Goal: Communication & Community: Answer question/provide support

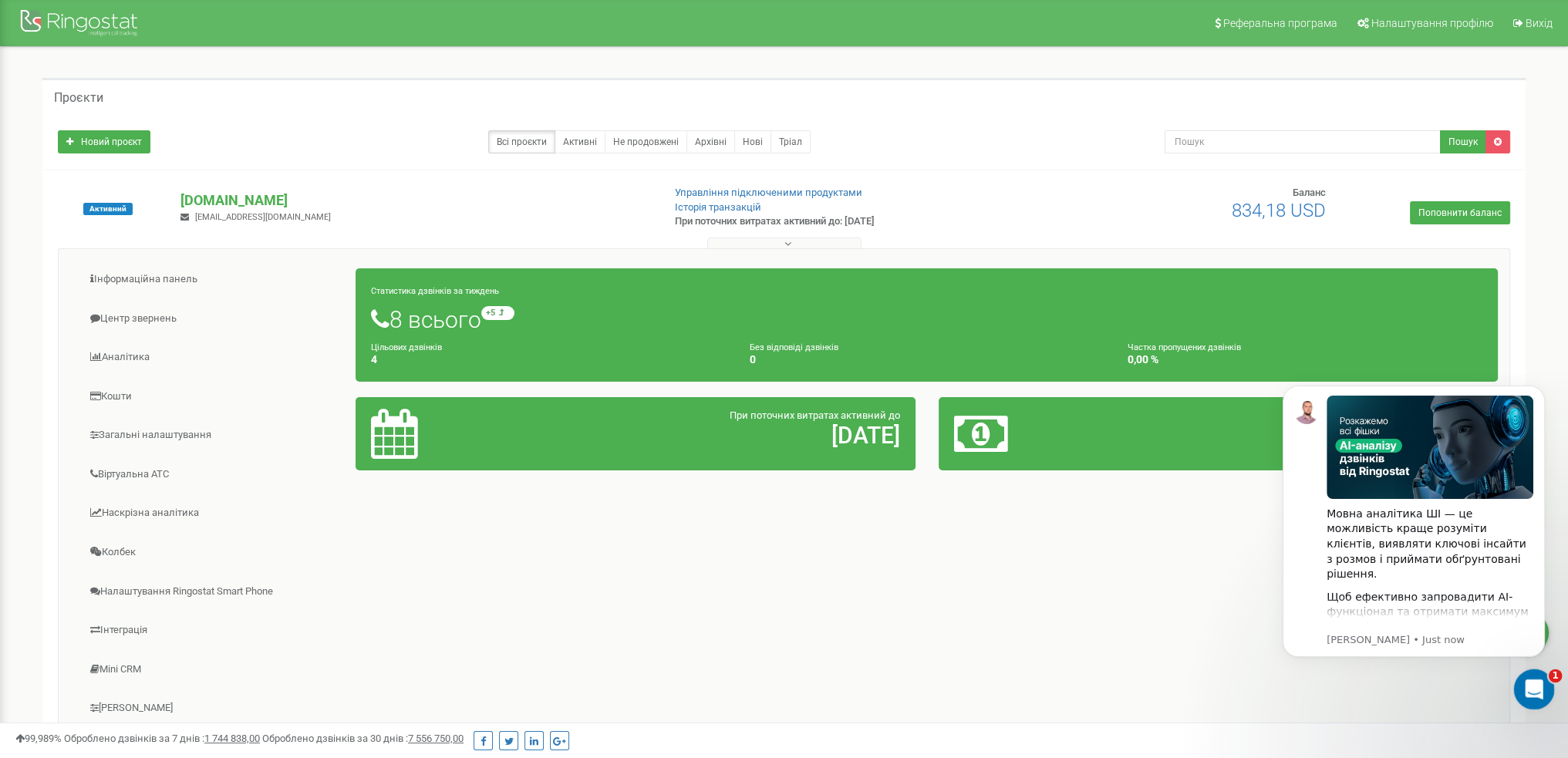
click at [1527, 698] on icon "Open Intercom Messenger" at bounding box center [1531, 687] width 25 height 25
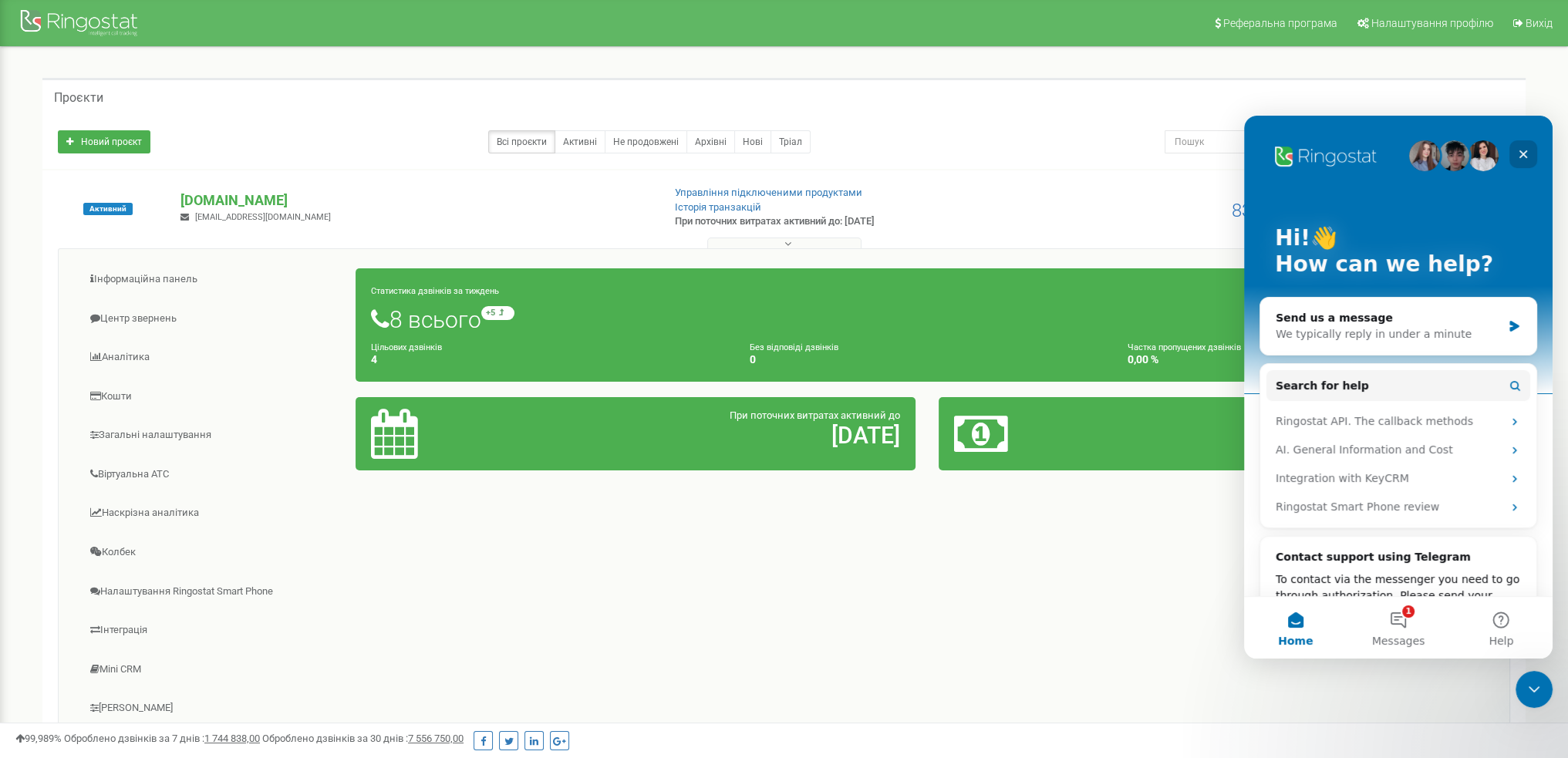
click at [1519, 150] on icon "Close" at bounding box center [1522, 153] width 12 height 12
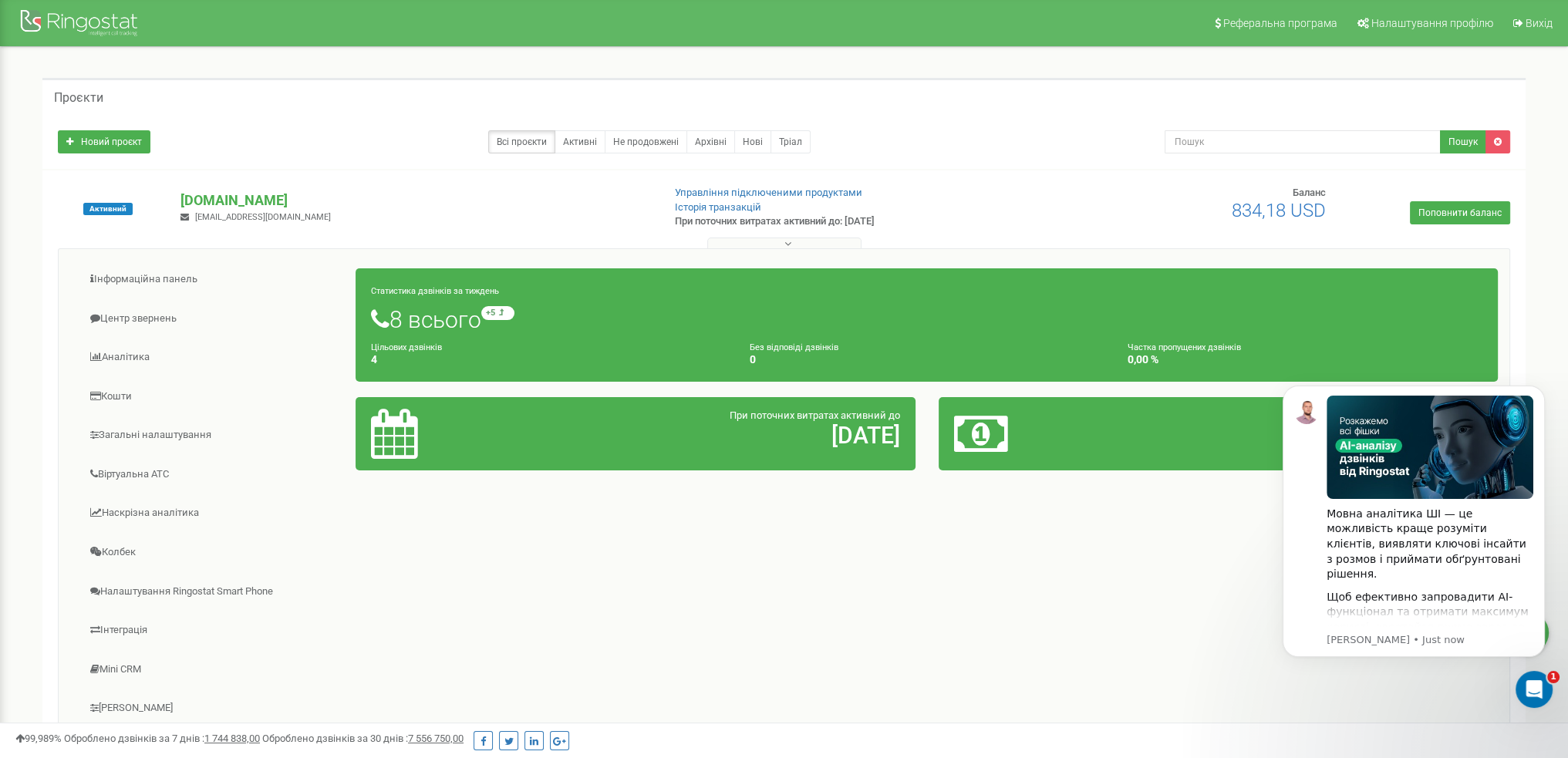
click at [1209, 650] on div "Інформаційна панель Центр звернень Аналiтика Кошти" at bounding box center [784, 495] width 1452 height 493
click at [1543, 387] on icon "Dismiss notification" at bounding box center [1540, 389] width 8 height 8
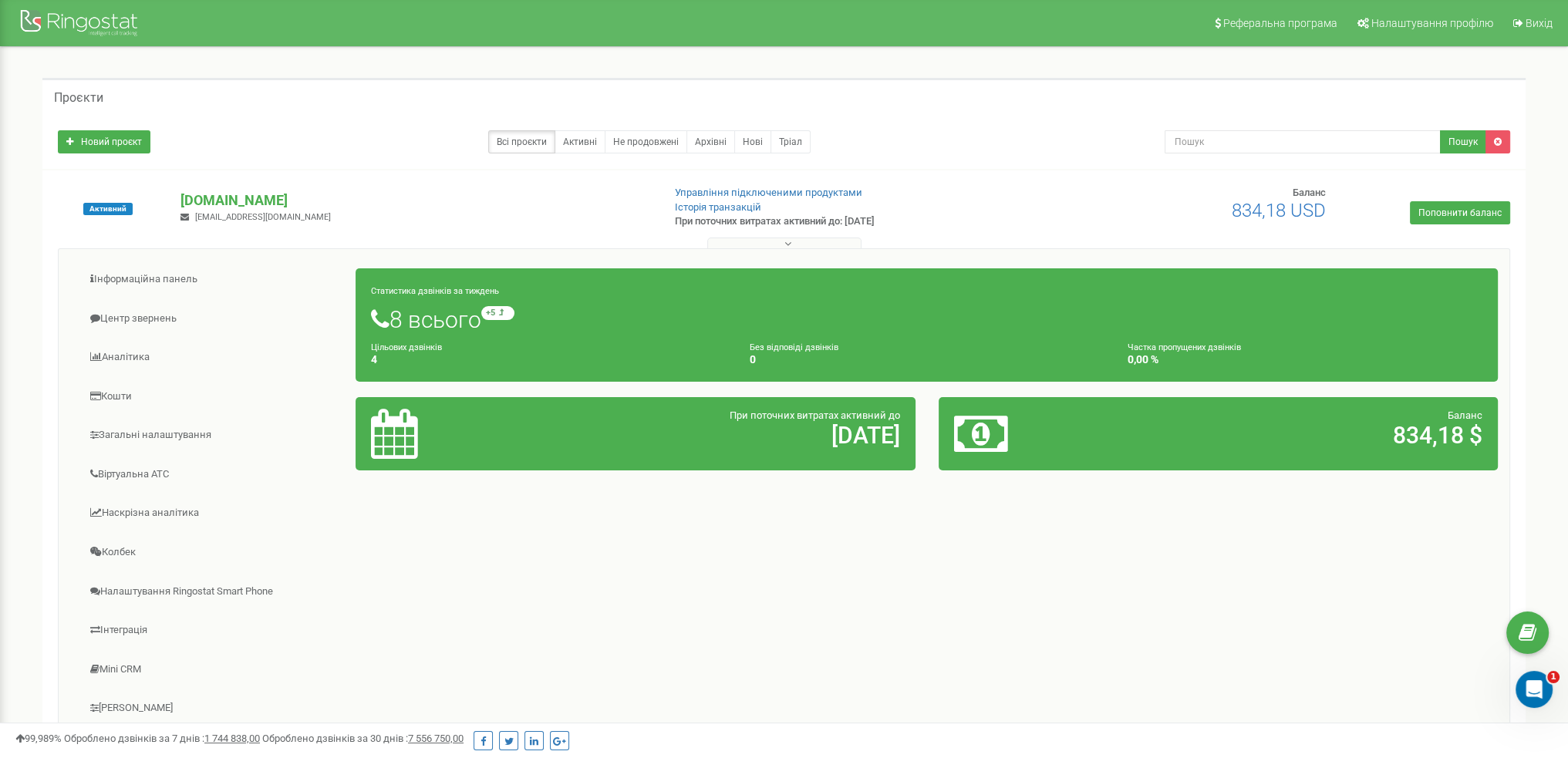
click at [1560, 698] on div "Реферальна програма Налаштування профілю Вихід Проєкти Новий проєкт Всі проєкти…" at bounding box center [784, 463] width 1568 height 925
click at [1551, 694] on div "Проєкти Новий проєкт Всі проєкти Активні Не продовжені Архівні [GEOGRAPHIC_DATA…" at bounding box center [784, 441] width 1544 height 788
click at [1540, 687] on icon "Open Intercom Messenger" at bounding box center [1531, 687] width 25 height 25
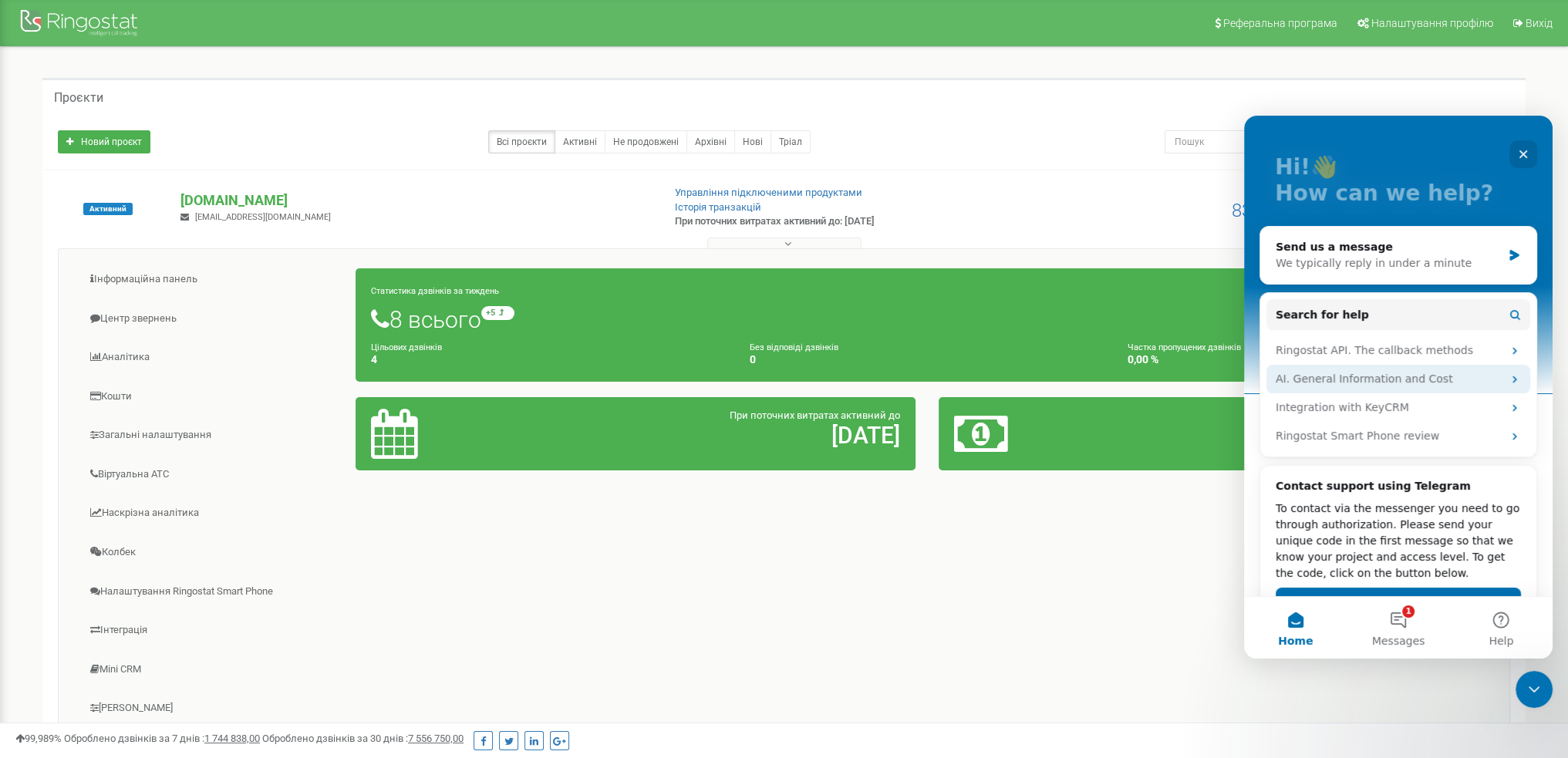
scroll to position [123, 0]
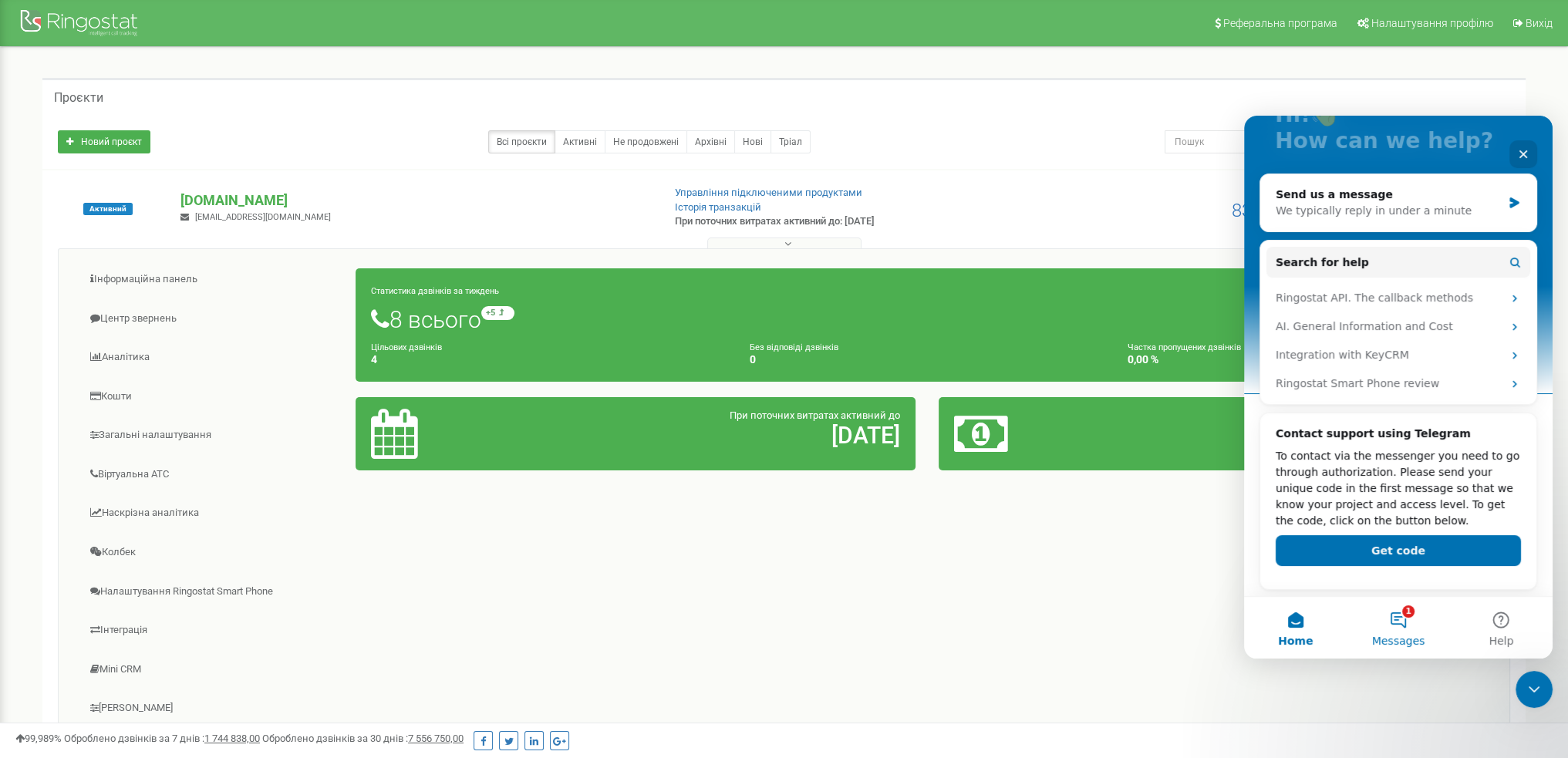
click at [1398, 624] on button "1 Messages" at bounding box center [1397, 627] width 103 height 62
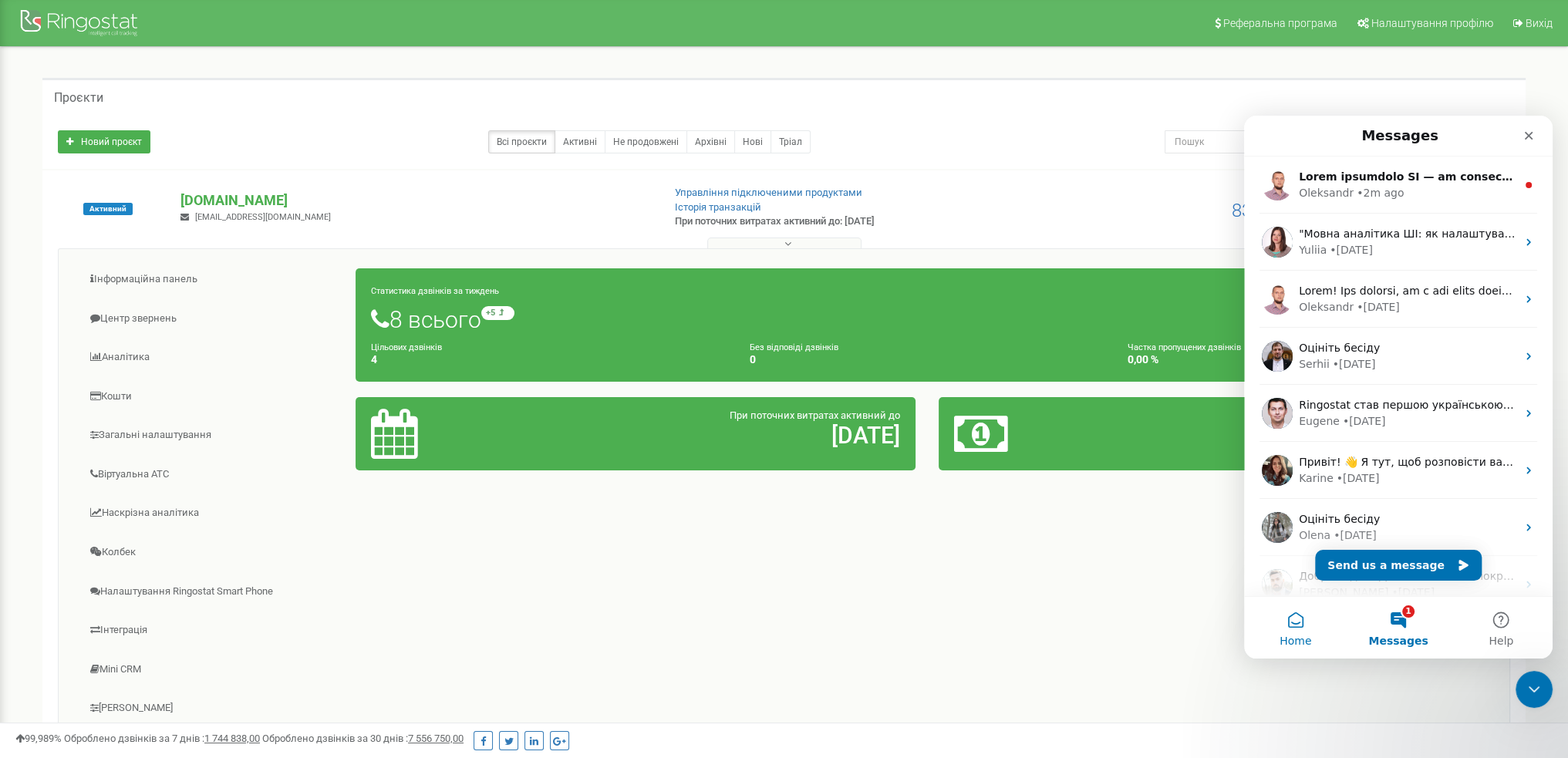
click at [1290, 618] on button "Home" at bounding box center [1294, 627] width 103 height 62
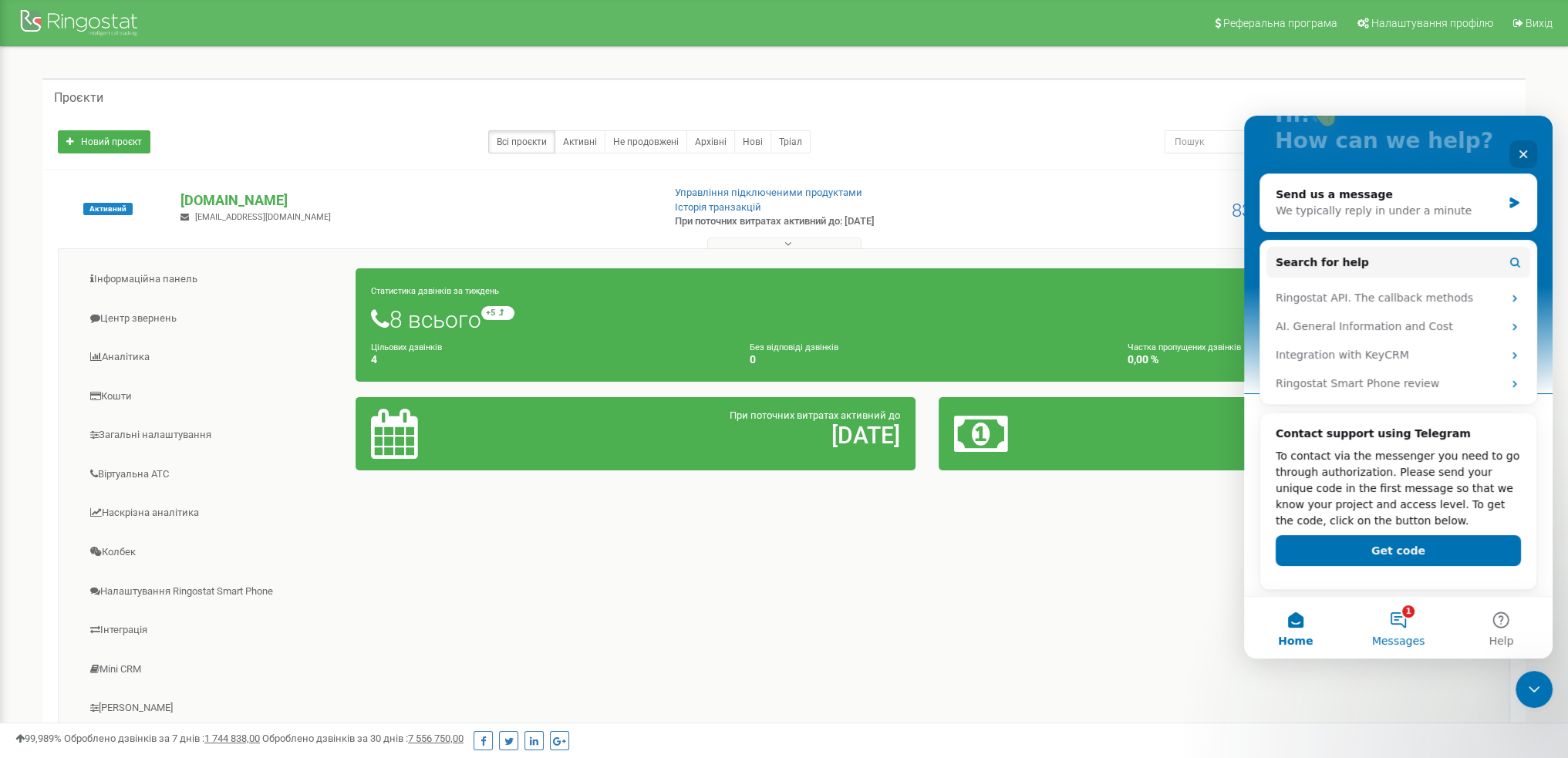
click at [1418, 617] on button "1 Messages" at bounding box center [1397, 627] width 103 height 62
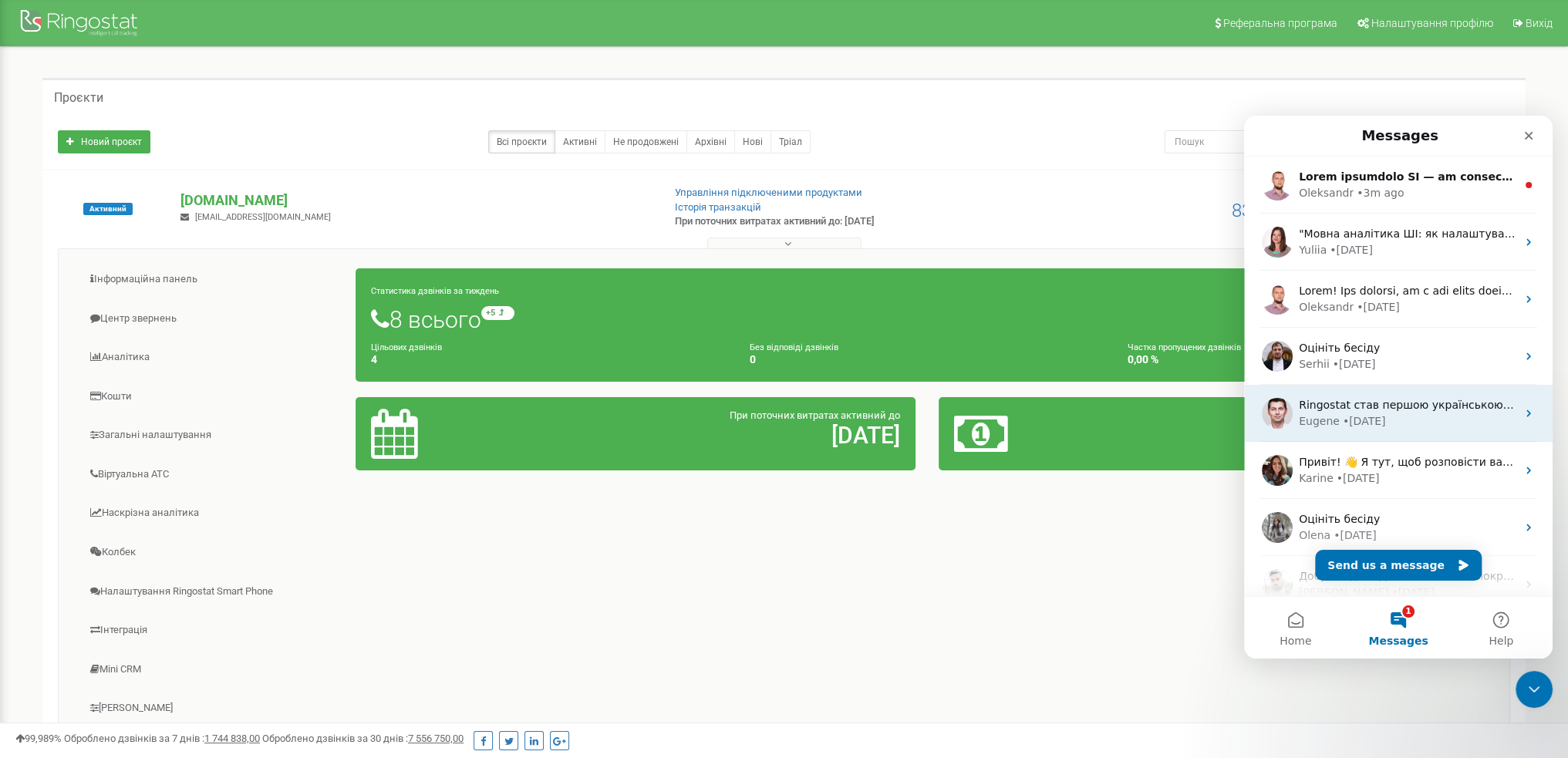
scroll to position [192, 0]
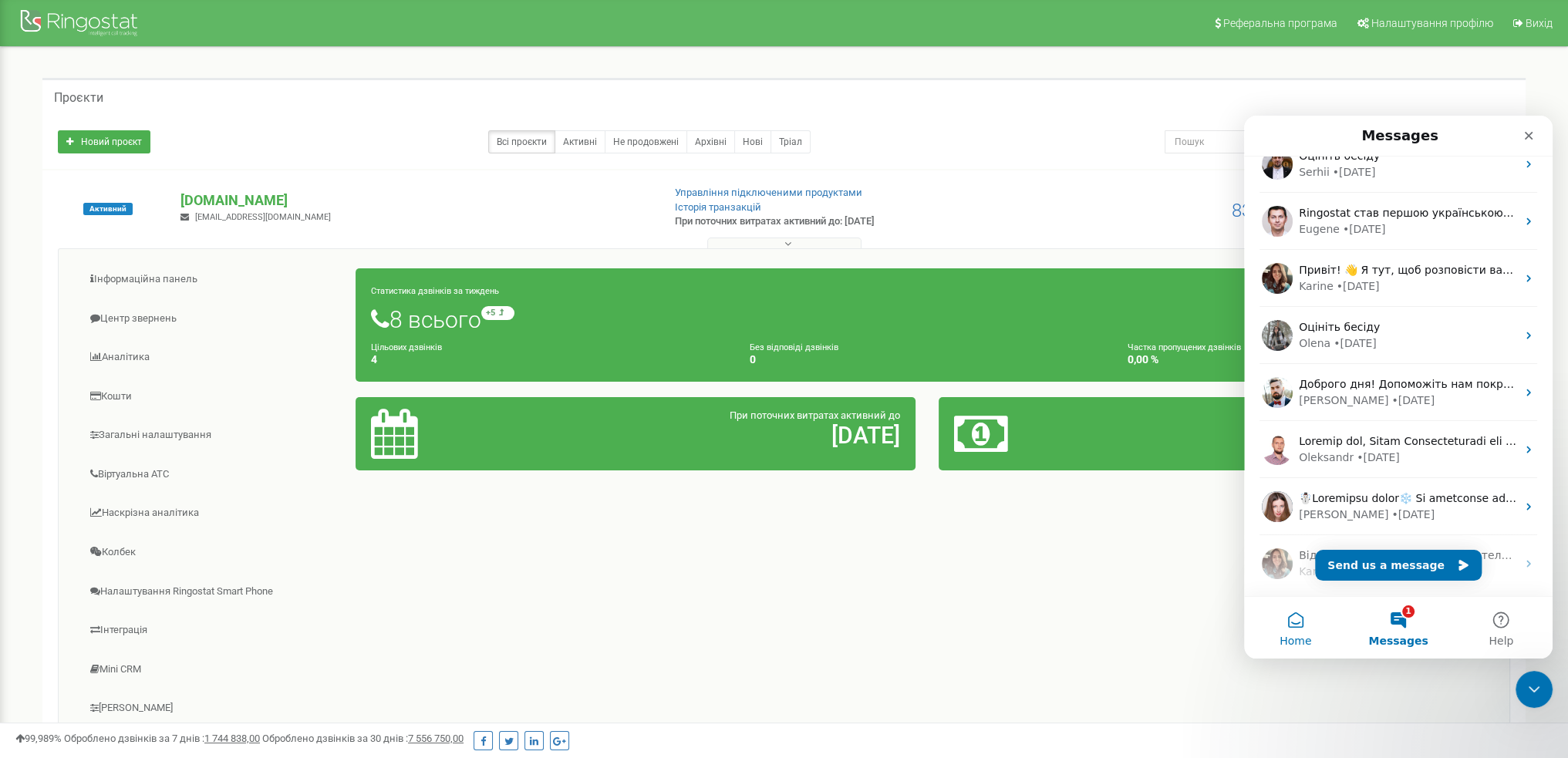
click at [1298, 613] on button "Home" at bounding box center [1294, 627] width 103 height 62
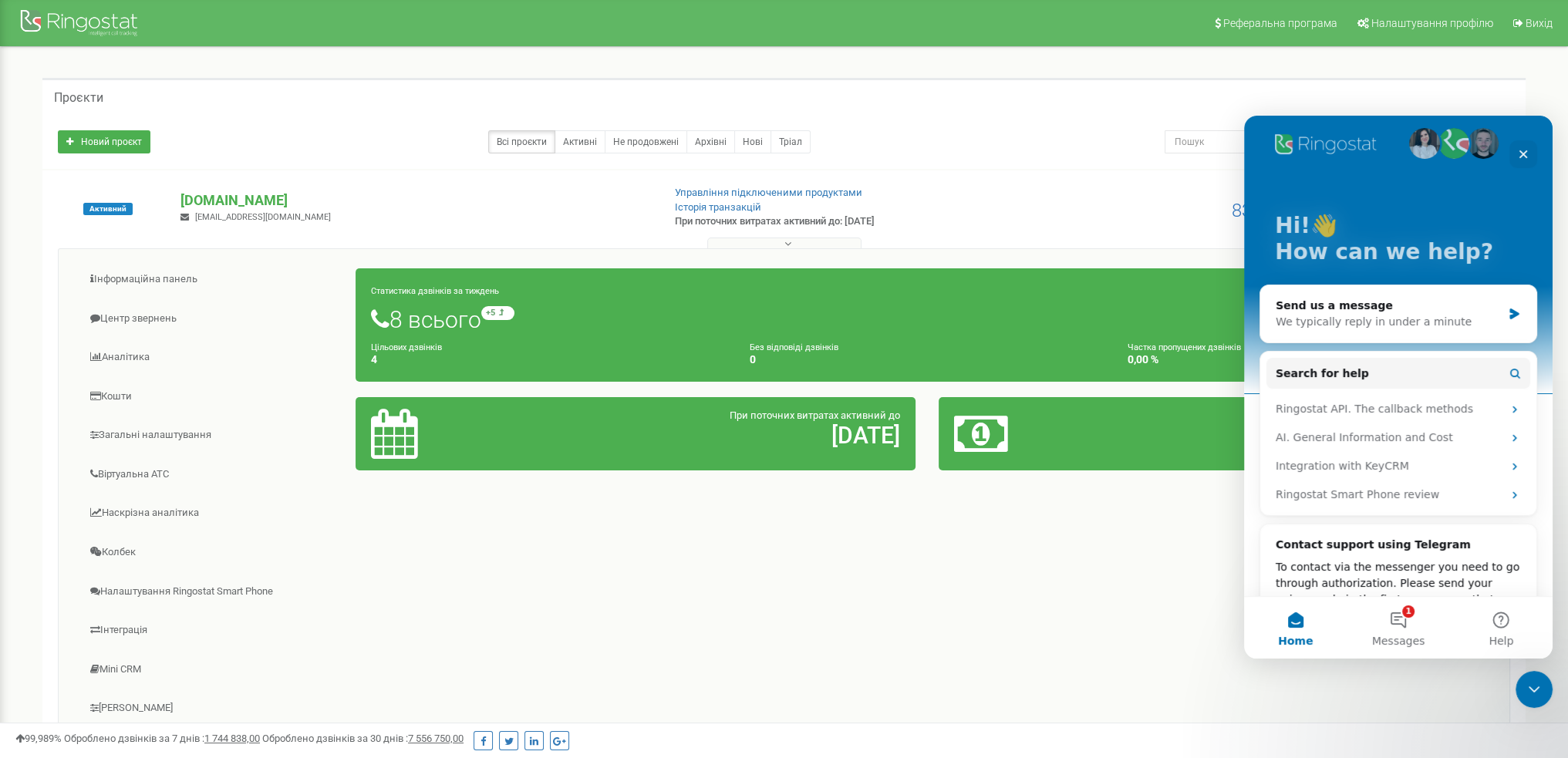
scroll to position [0, 0]
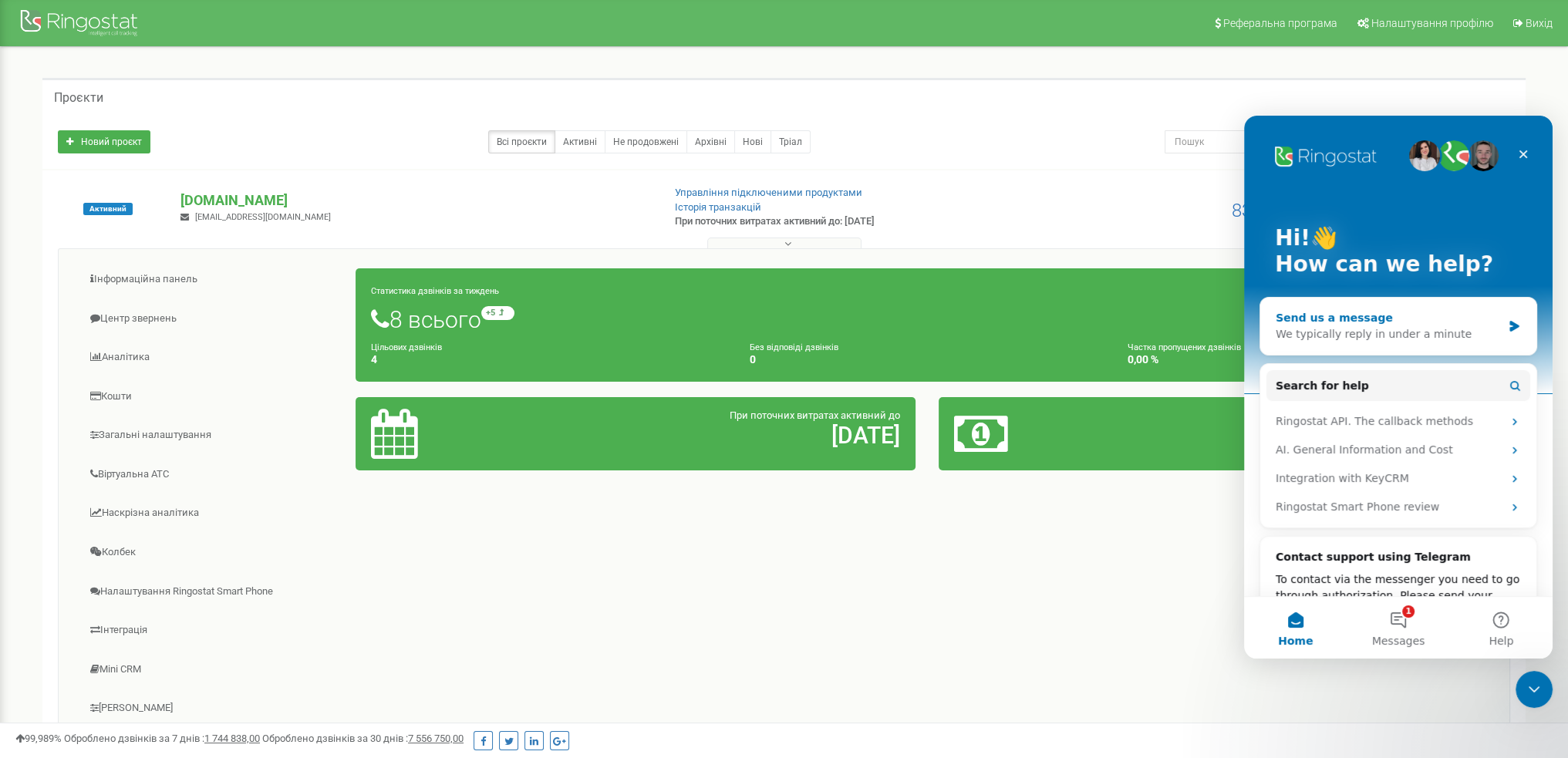
click at [1364, 336] on div "We typically reply in under a minute" at bounding box center [1388, 334] width 226 height 16
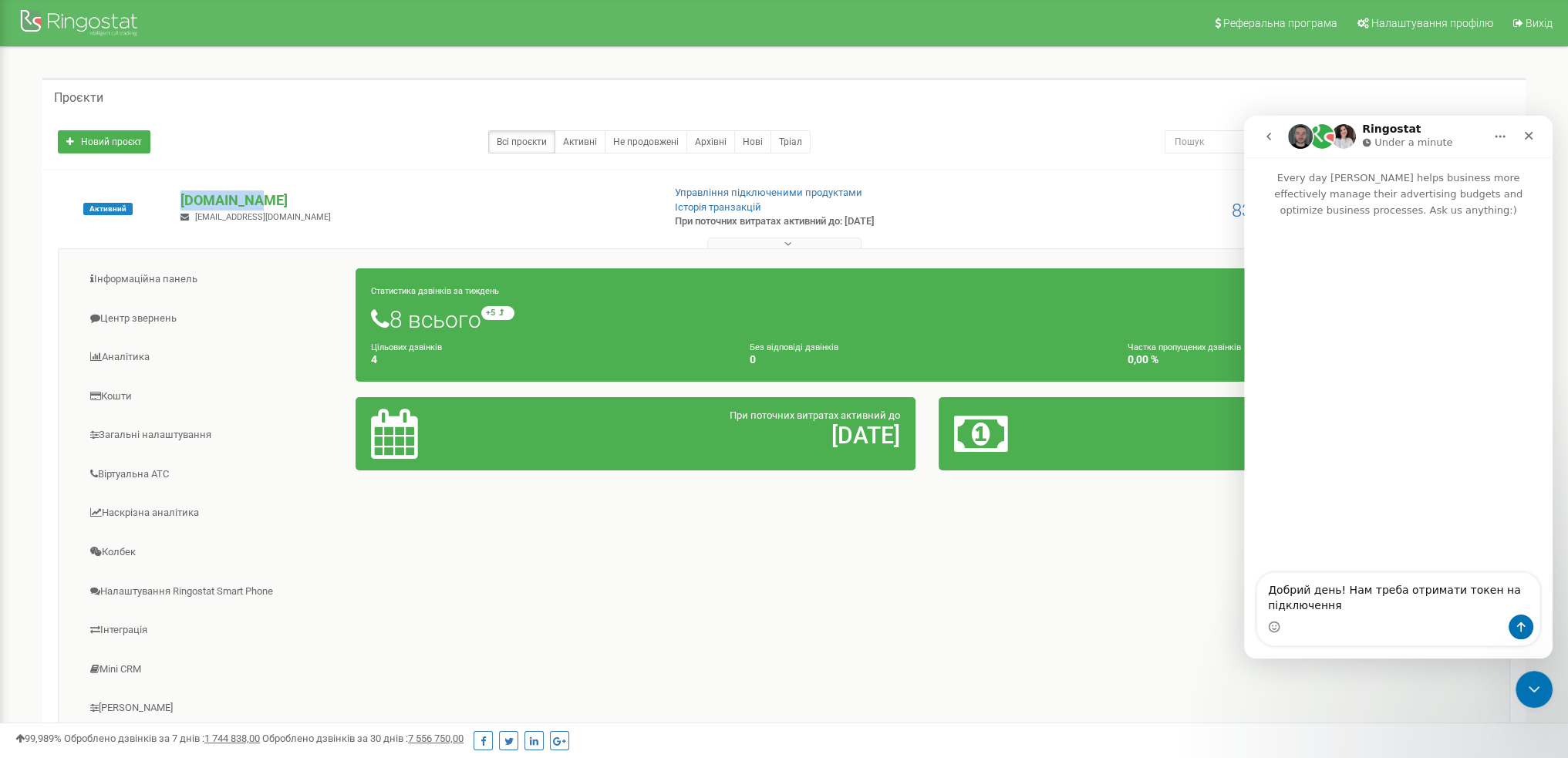
drag, startPoint x: 267, startPoint y: 198, endPoint x: 179, endPoint y: 203, distance: 88.1
click at [179, 203] on div "[DOMAIN_NAME] [EMAIL_ADDRESS][DOMAIN_NAME]" at bounding box center [415, 207] width 492 height 34
copy p "[DOMAIN_NAME]"
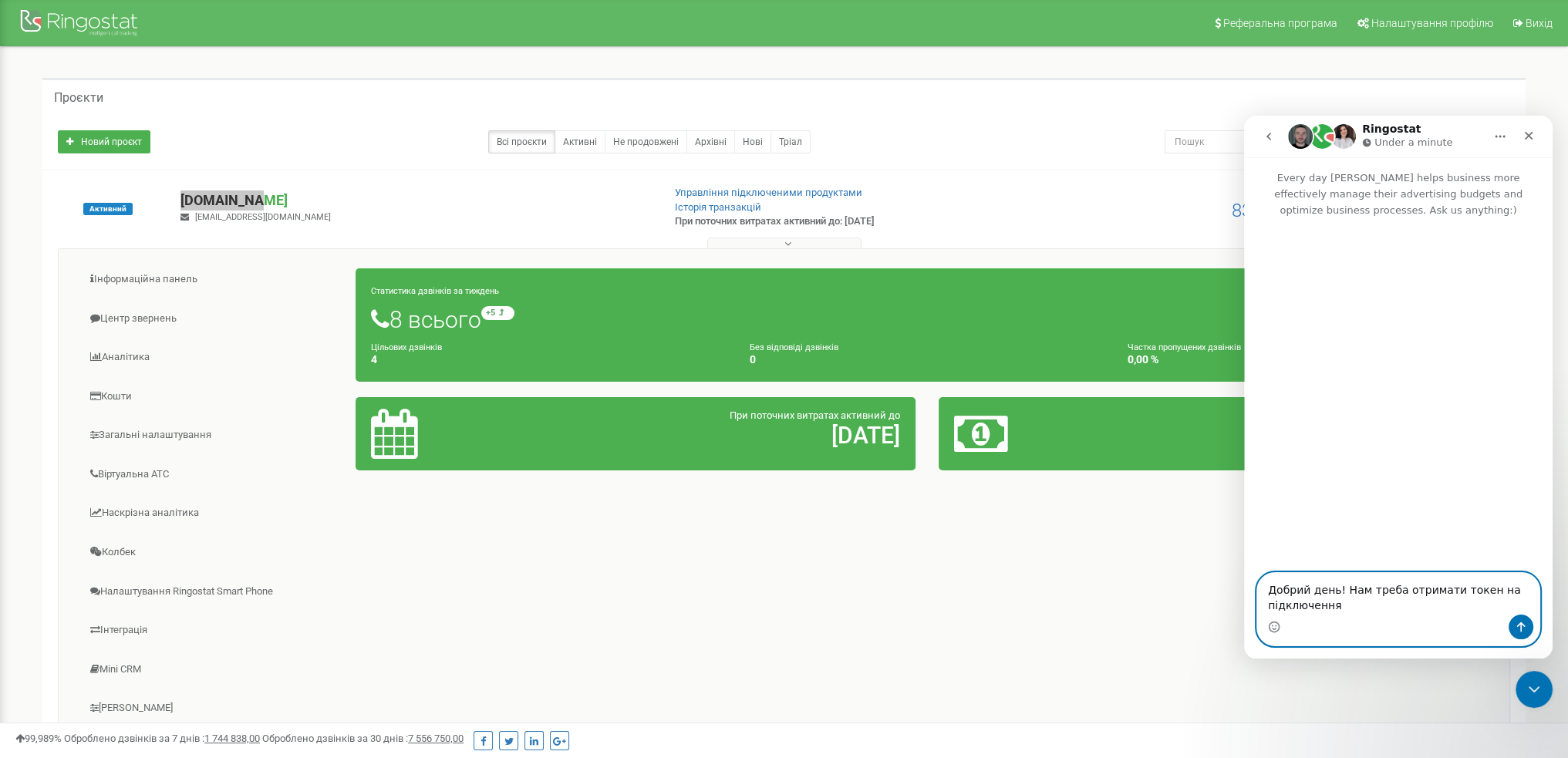
click at [1361, 606] on textarea "Добрий день! Нам треба отримати токен на підключення" at bounding box center [1398, 593] width 282 height 41
paste textarea "[DOMAIN_NAME]"
type textarea "Добрий день! Нам треба отримати токен на підключення проекту [DOMAIN_NAME] до C…"
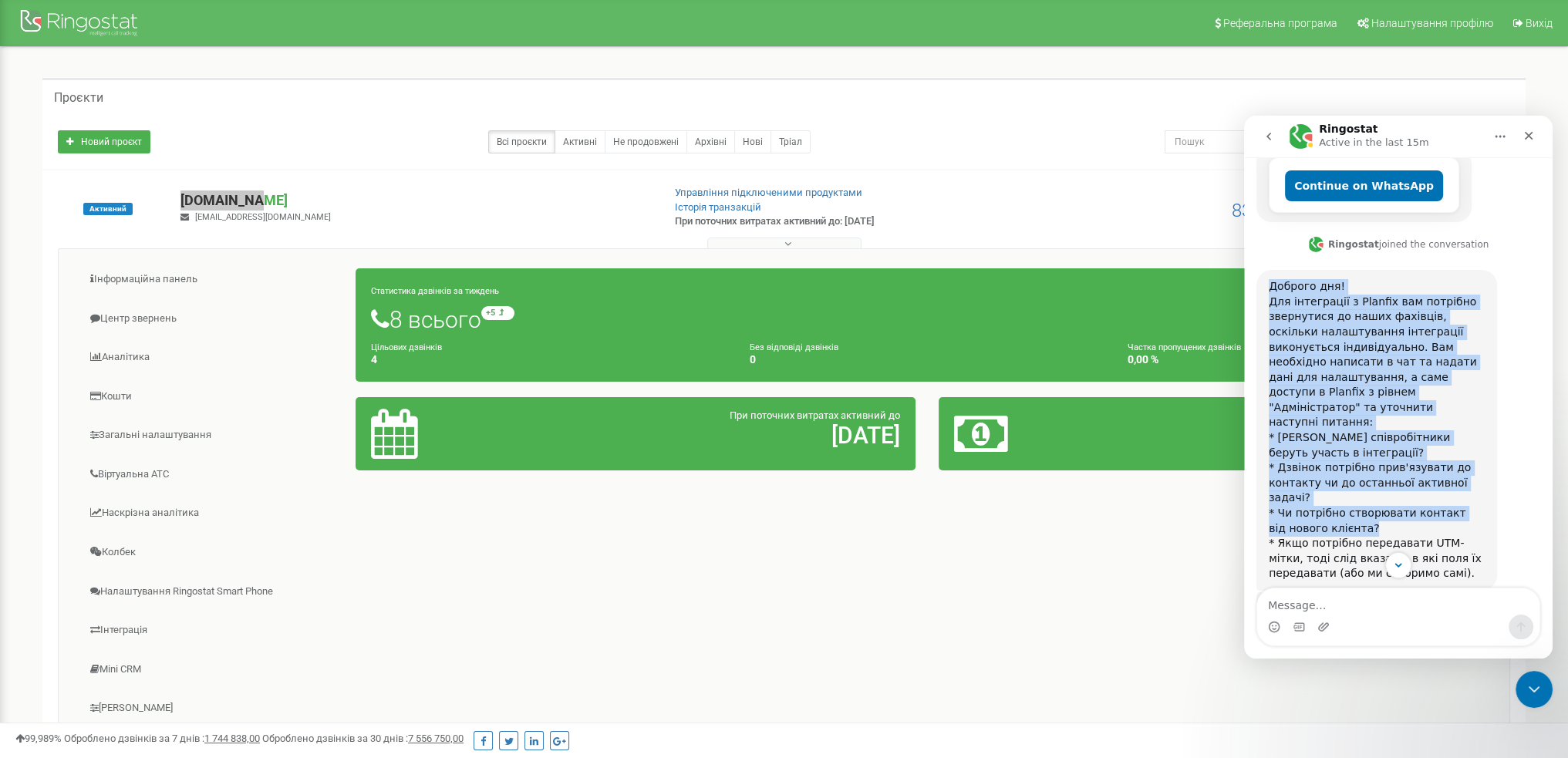
scroll to position [418, 0]
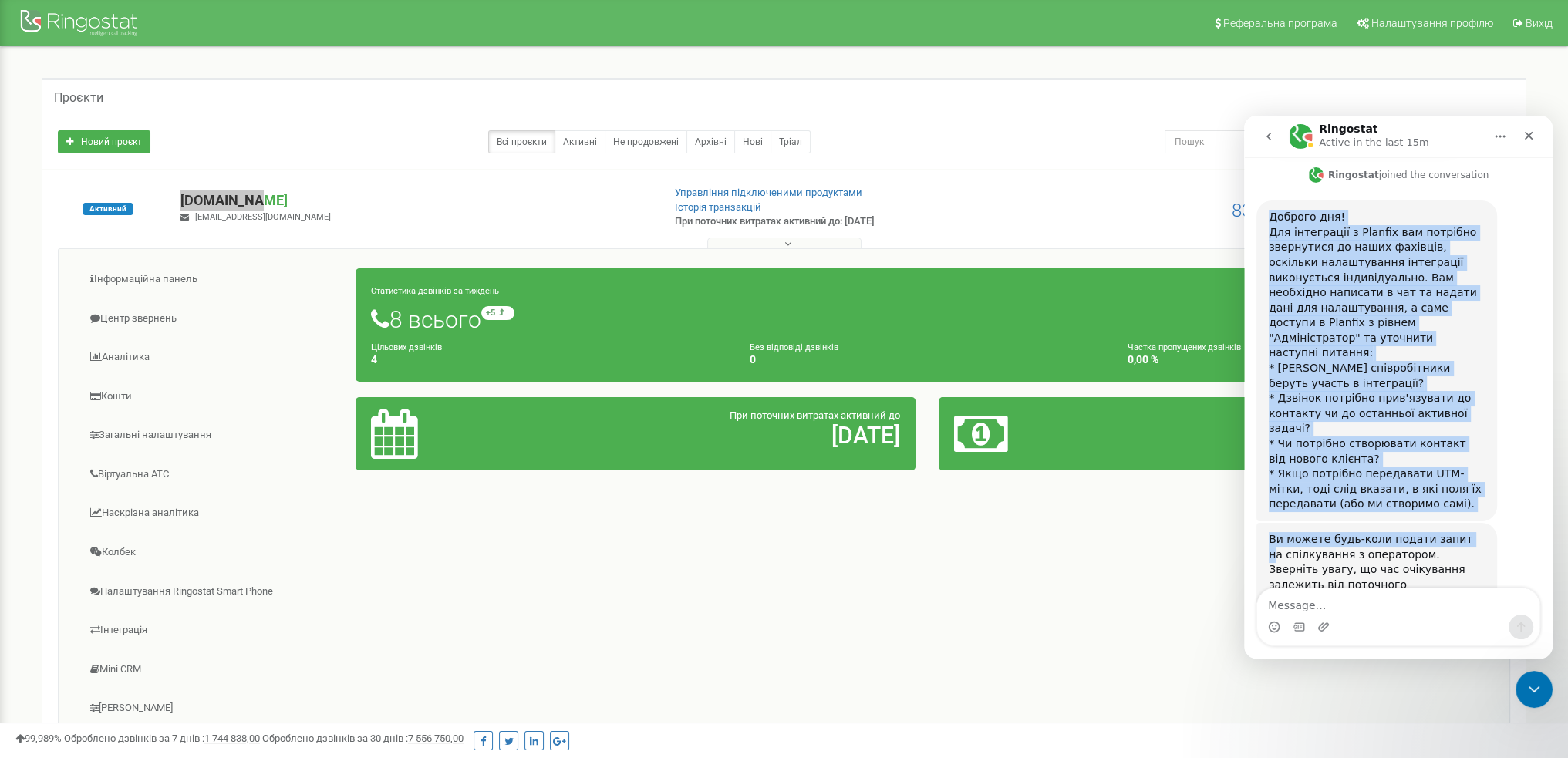
drag, startPoint x: 1268, startPoint y: 337, endPoint x: 1449, endPoint y: 462, distance: 220.0
click at [1449, 462] on div "Добрий день! Нам треба отримати токен на підключення проекту [DOMAIN_NAME] до C…" at bounding box center [1398, 242] width 284 height 847
click at [1416, 460] on div "Доброго дня! Для інтеграції з Planfix вам потрібно звернутися до наших фахівців…" at bounding box center [1376, 360] width 241 height 321
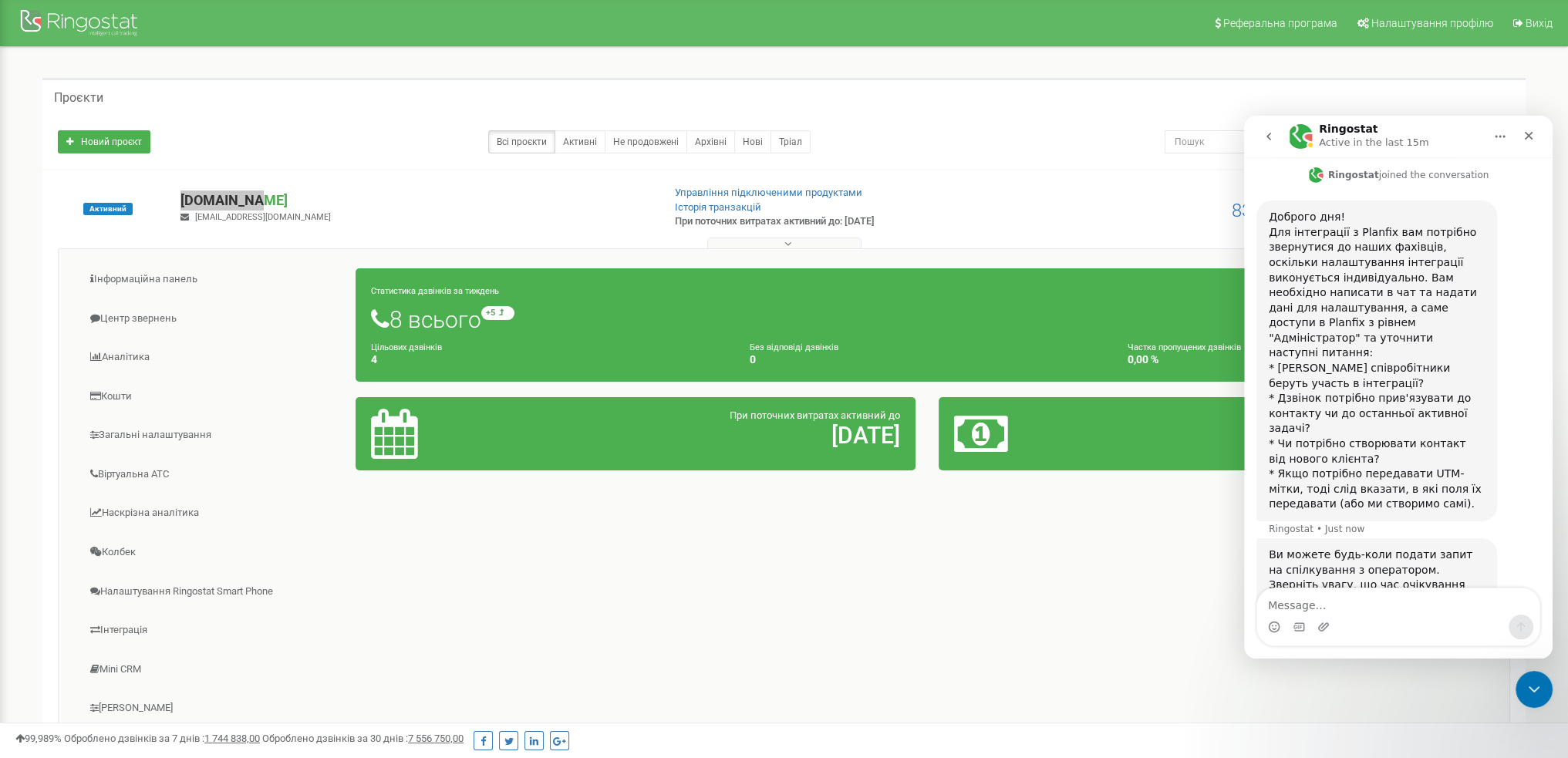
scroll to position [434, 0]
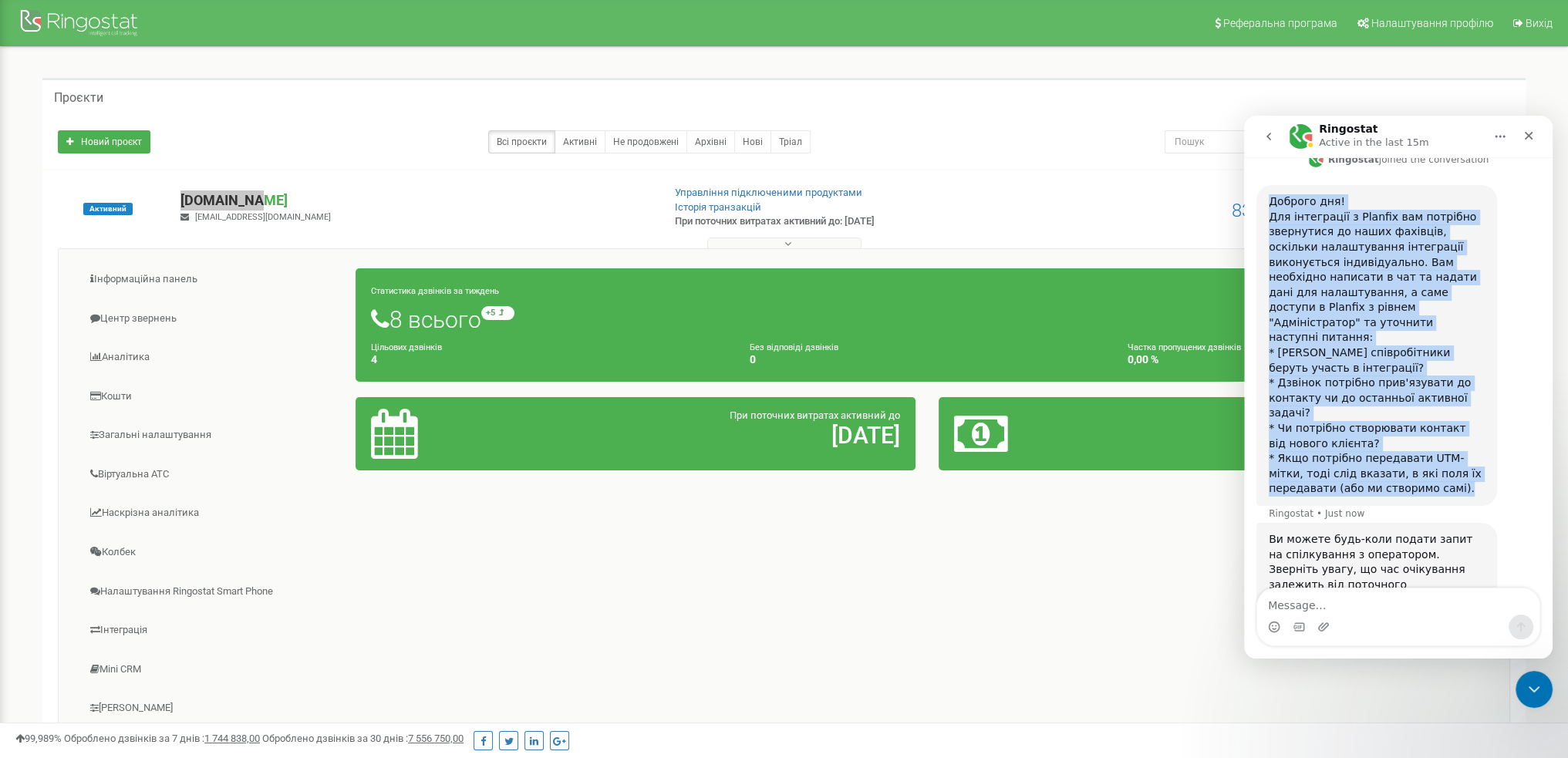
drag, startPoint x: 1404, startPoint y: 435, endPoint x: 1266, endPoint y: 172, distance: 297.0
click at [1266, 185] on div "Доброго дня! Для інтеграції з Planfix вам потрібно звернутися до наших фахівців…" at bounding box center [1376, 345] width 241 height 321
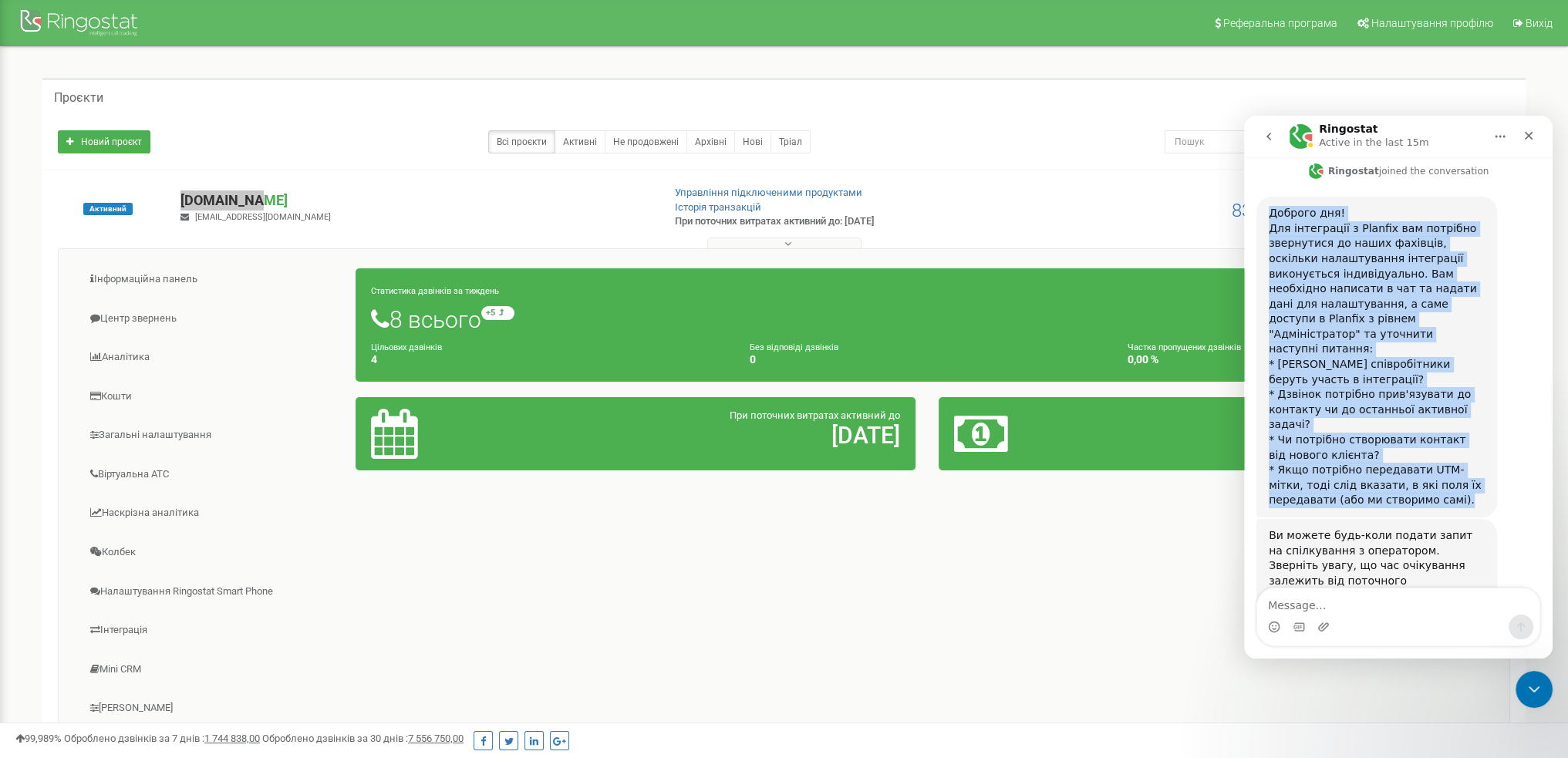
scroll to position [418, 0]
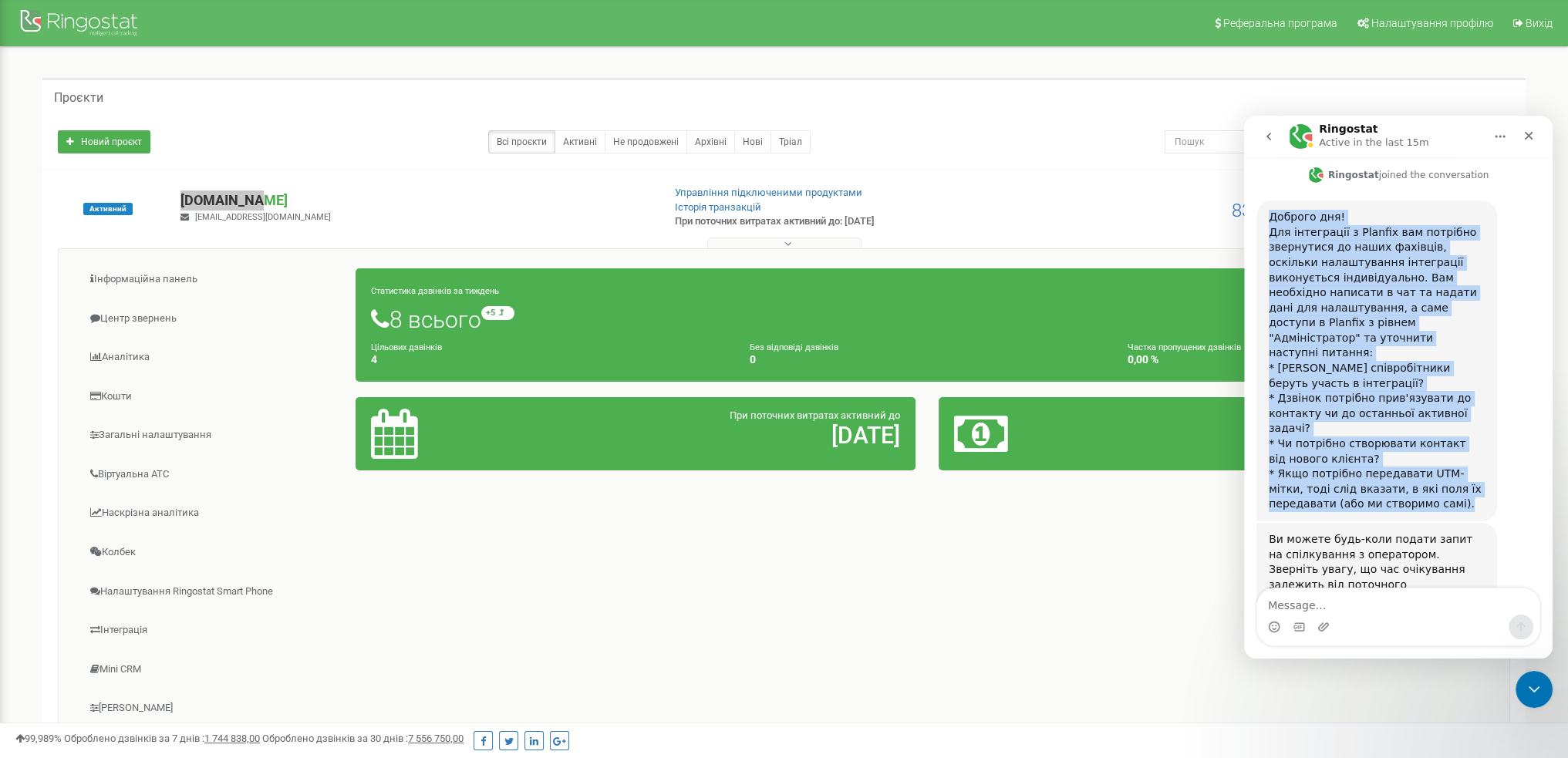
copy div "Доброго дня! Для інтеграції з Planfix вам потрібно звернутися до наших фахівців…"
click at [1392, 285] on div "Доброго дня! Для інтеграції з Planfix вам потрібно звернутися до наших фахівців…" at bounding box center [1376, 360] width 216 height 302
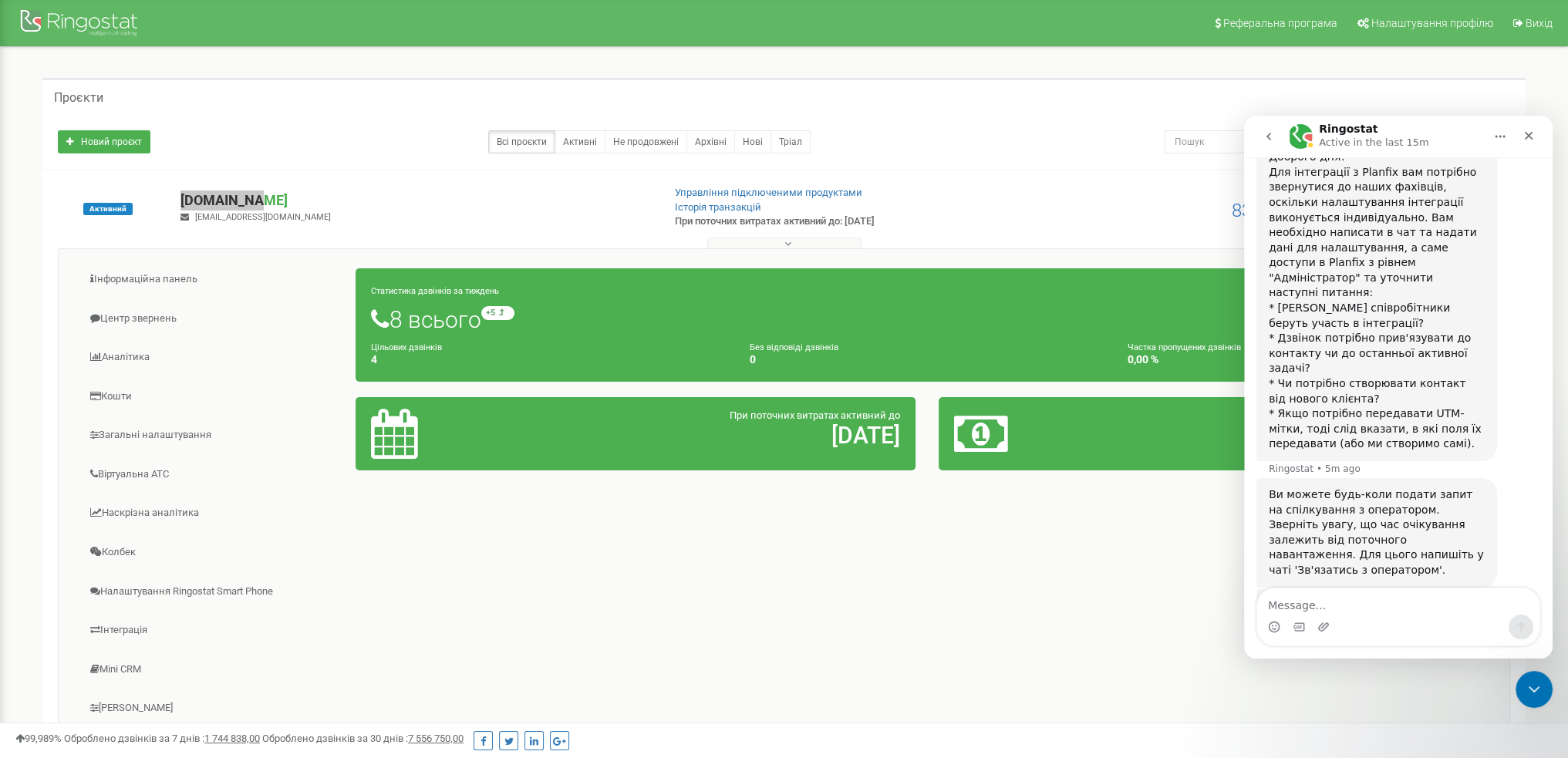
scroll to position [484, 0]
click at [1504, 141] on icon "Home" at bounding box center [1499, 136] width 12 height 12
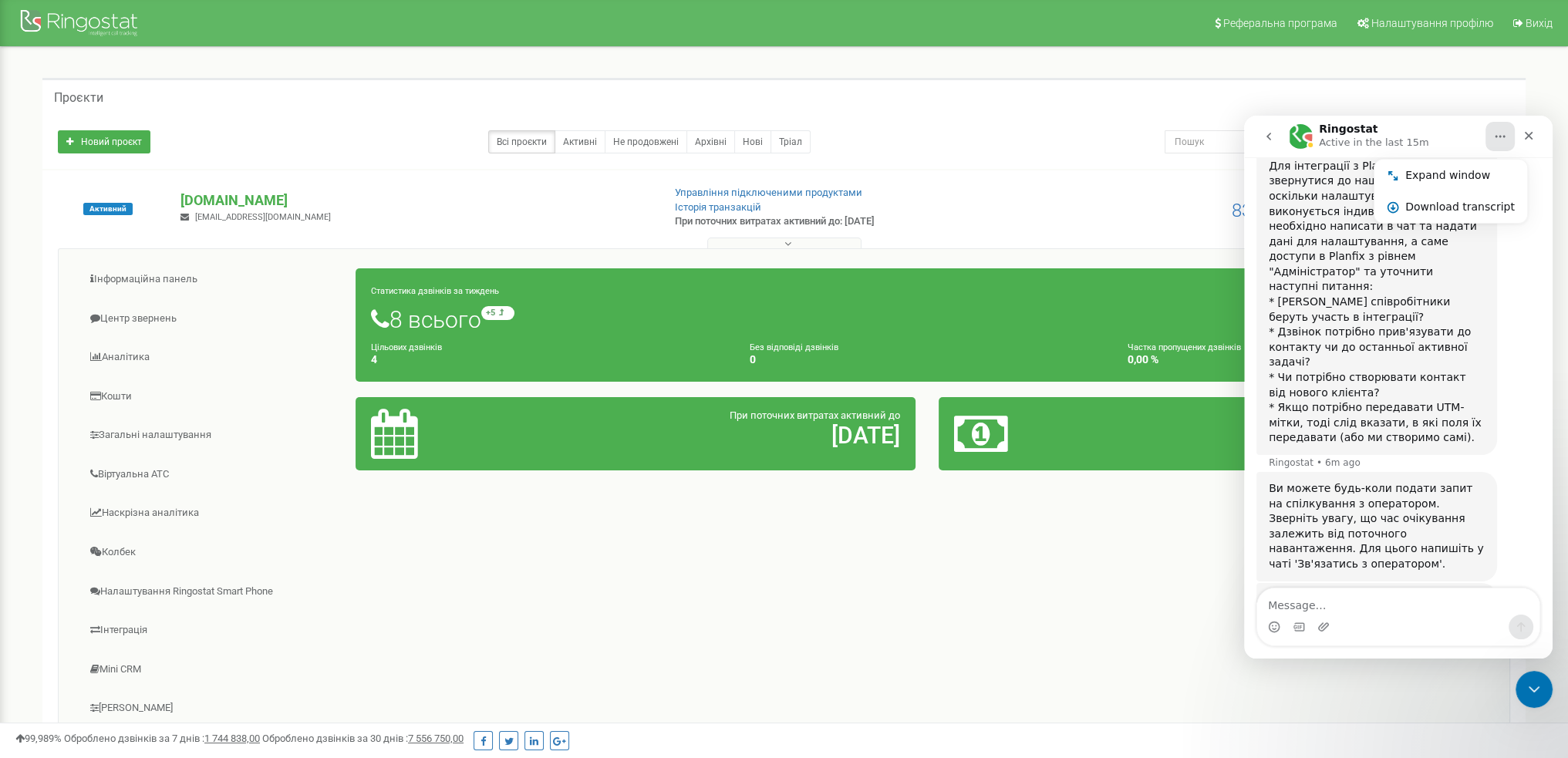
click at [1016, 158] on div "Новий проєкт Всі проєкти Активні Не продовжені Архівні [GEOGRAPHIC_DATA] Пошук" at bounding box center [784, 141] width 1482 height 54
click at [1525, 671] on div "Close Intercom Messenger" at bounding box center [1530, 687] width 37 height 37
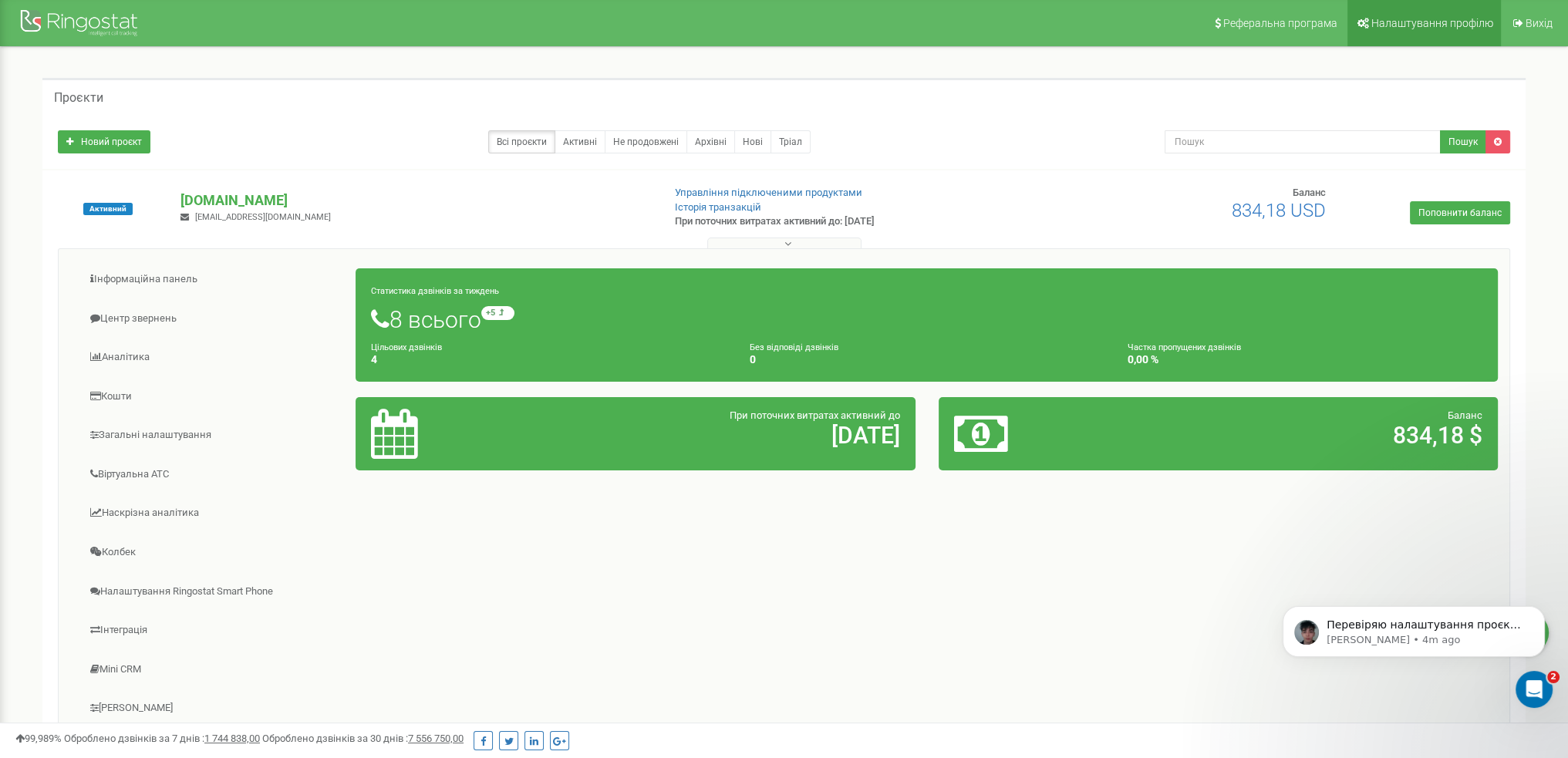
scroll to position [0, 0]
click at [1427, 640] on p "[PERSON_NAME] • 4m ago" at bounding box center [1425, 640] width 198 height 14
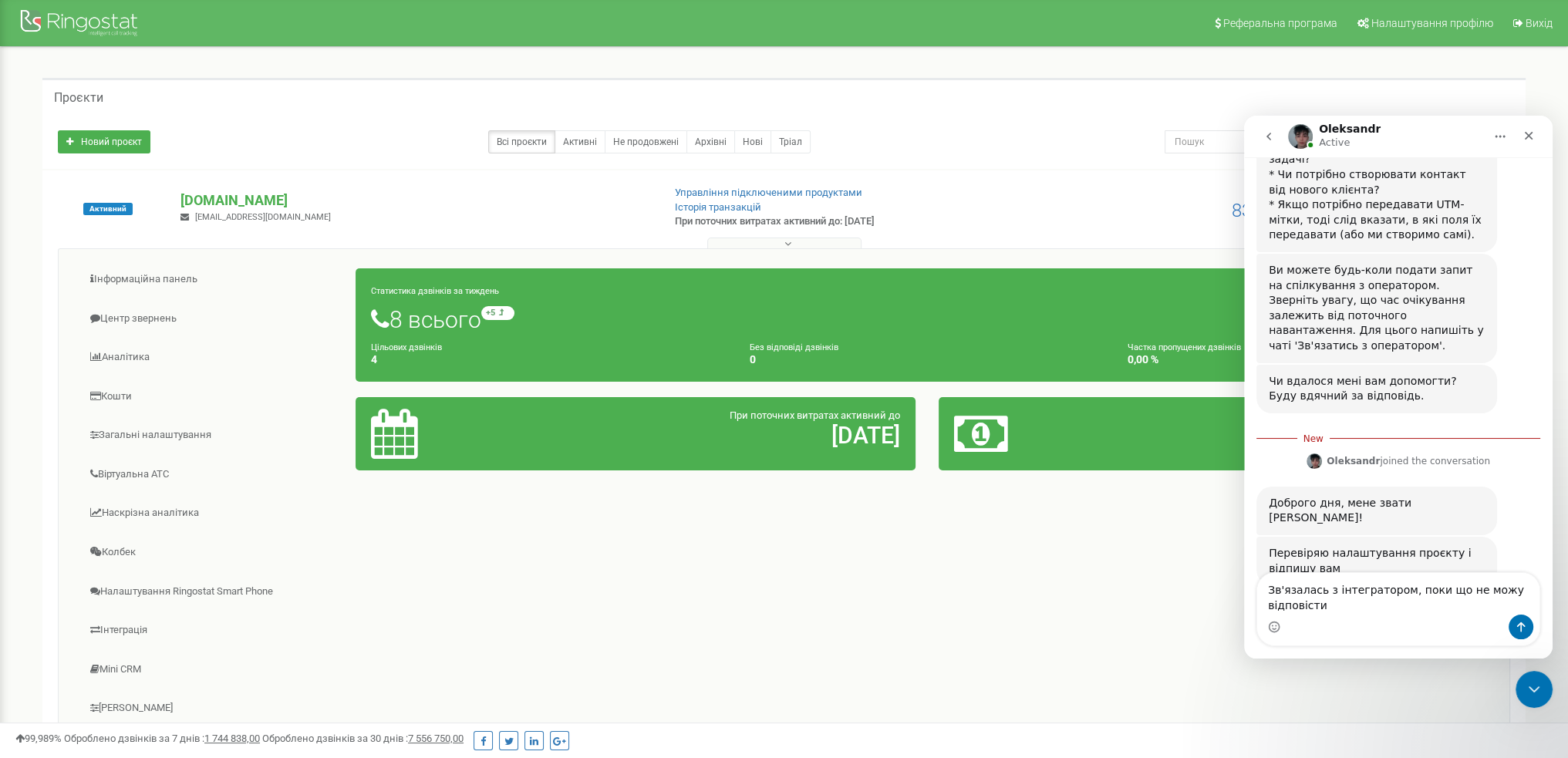
scroll to position [700, 0]
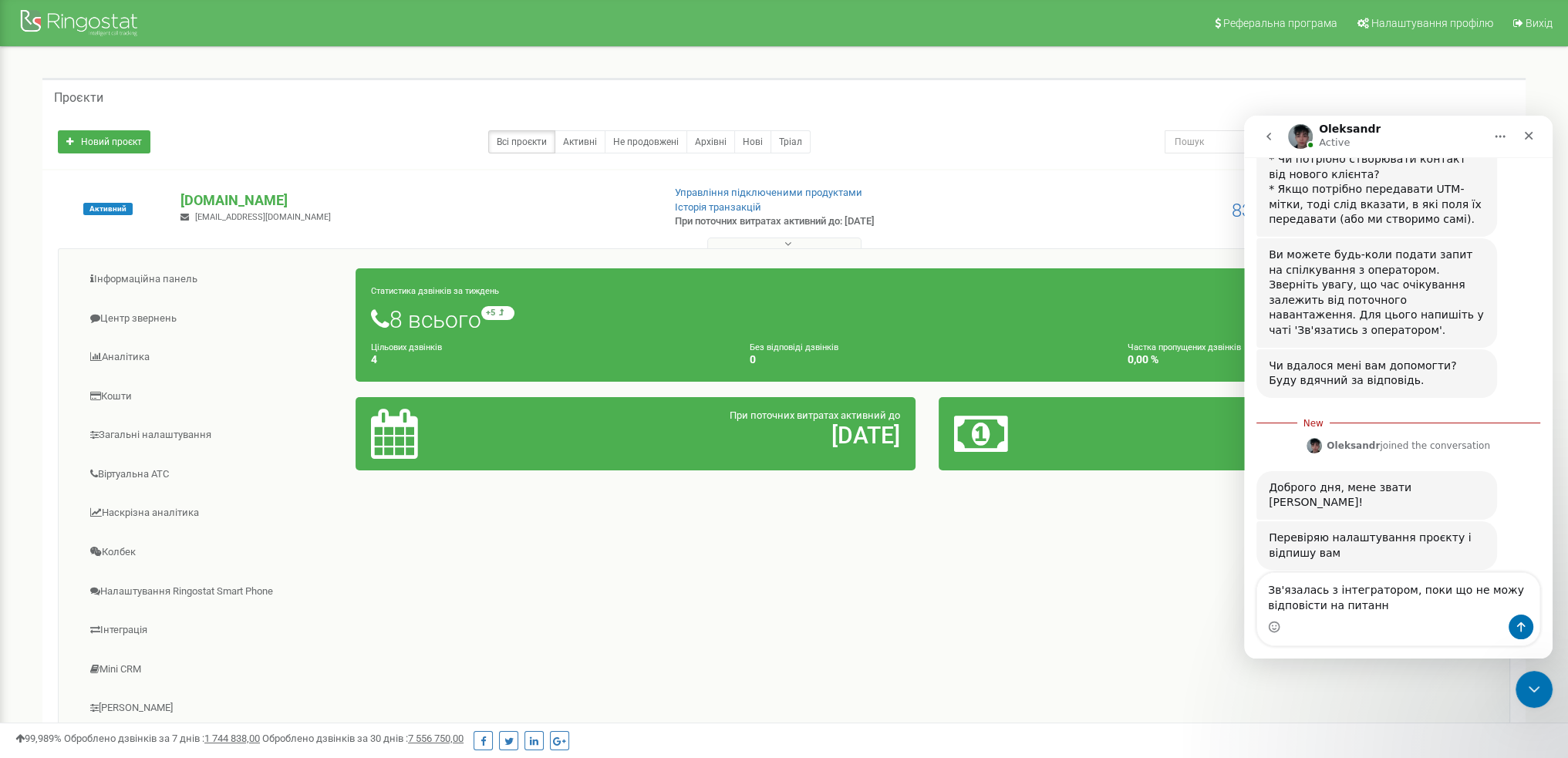
type textarea "Зв'язалась з інтегратором, поки що не можу відповісти на питання"
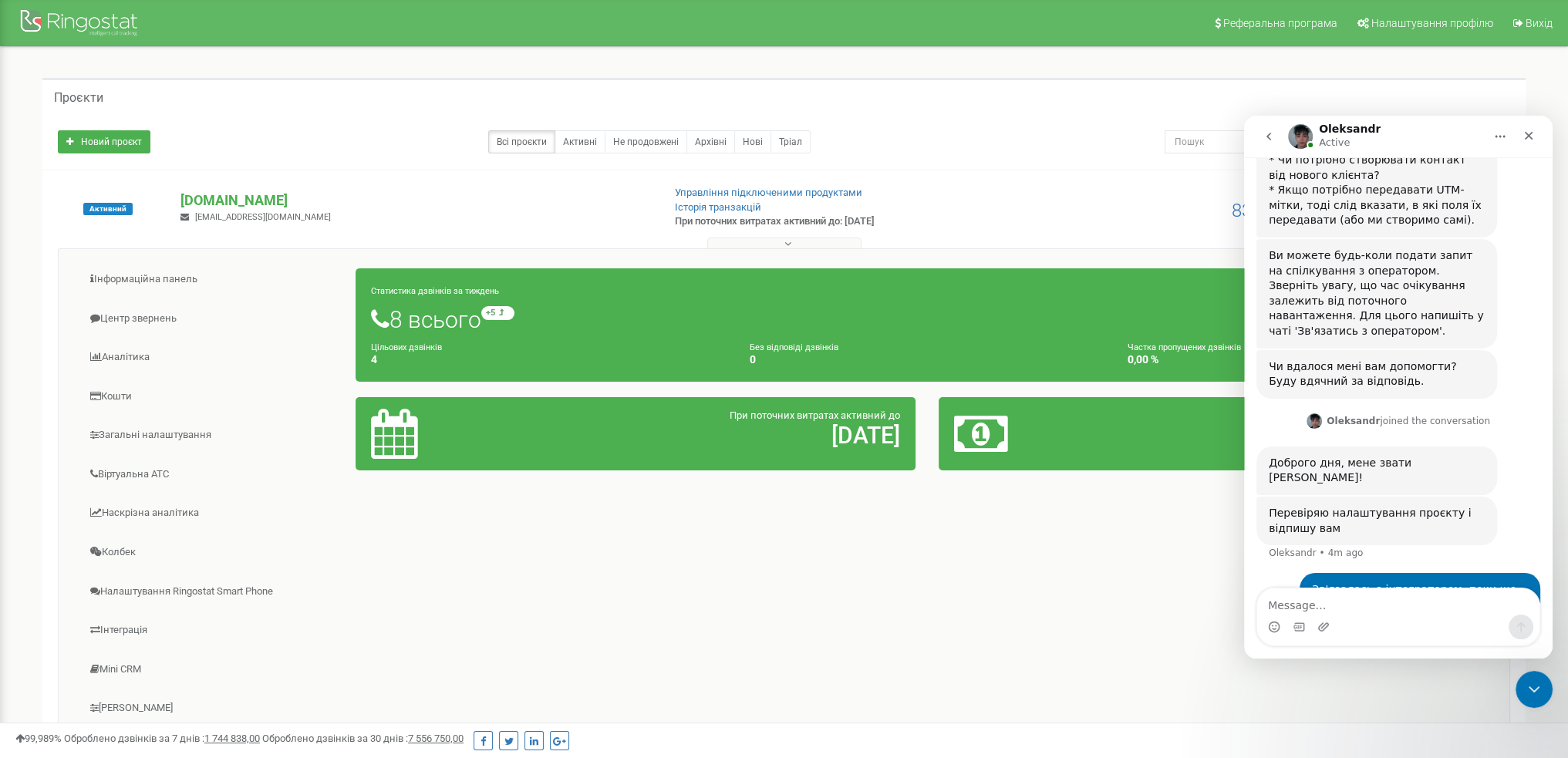
scroll to position [720, 0]
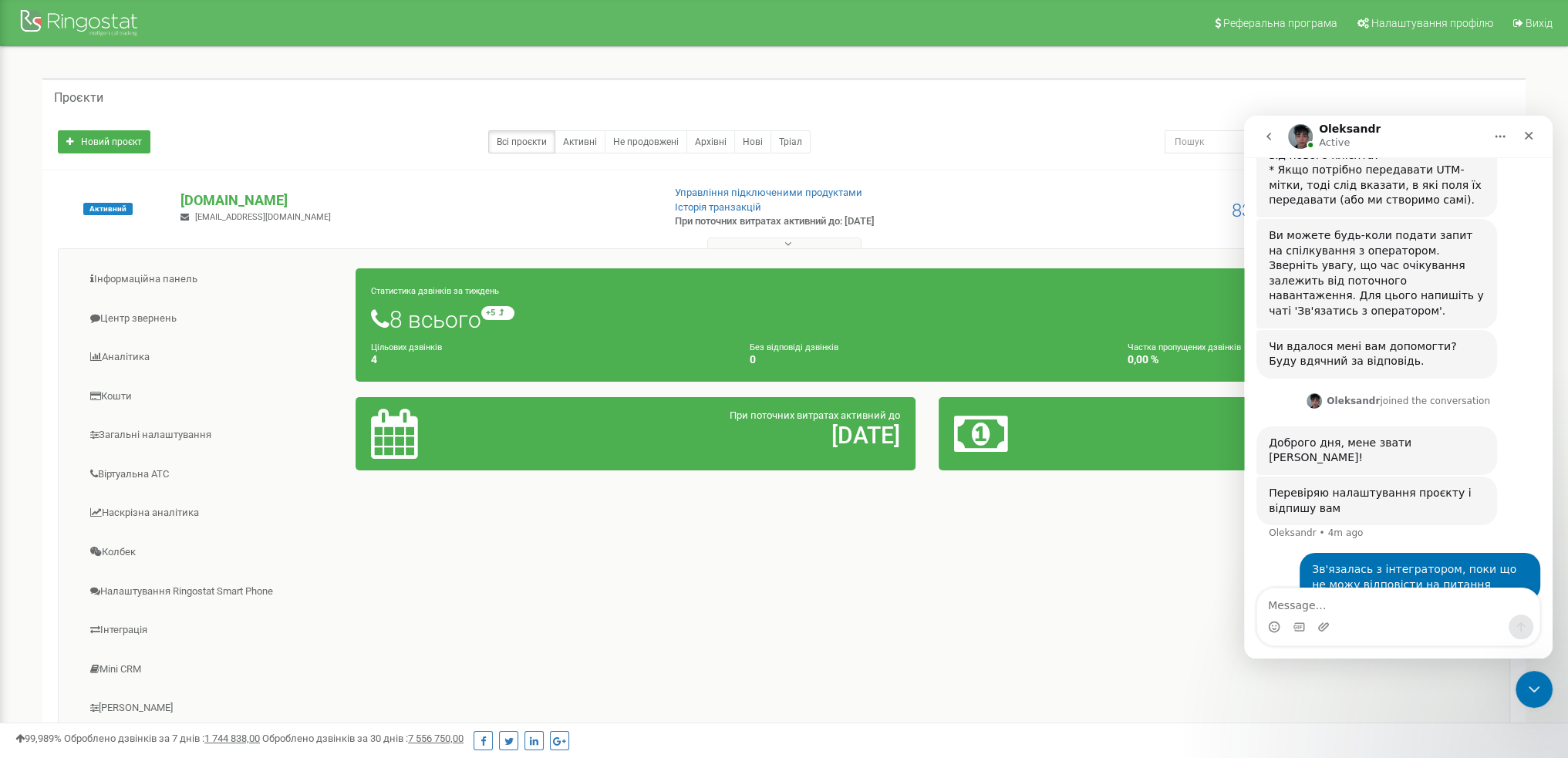
click at [1268, 136] on icon "go back" at bounding box center [1268, 136] width 12 height 12
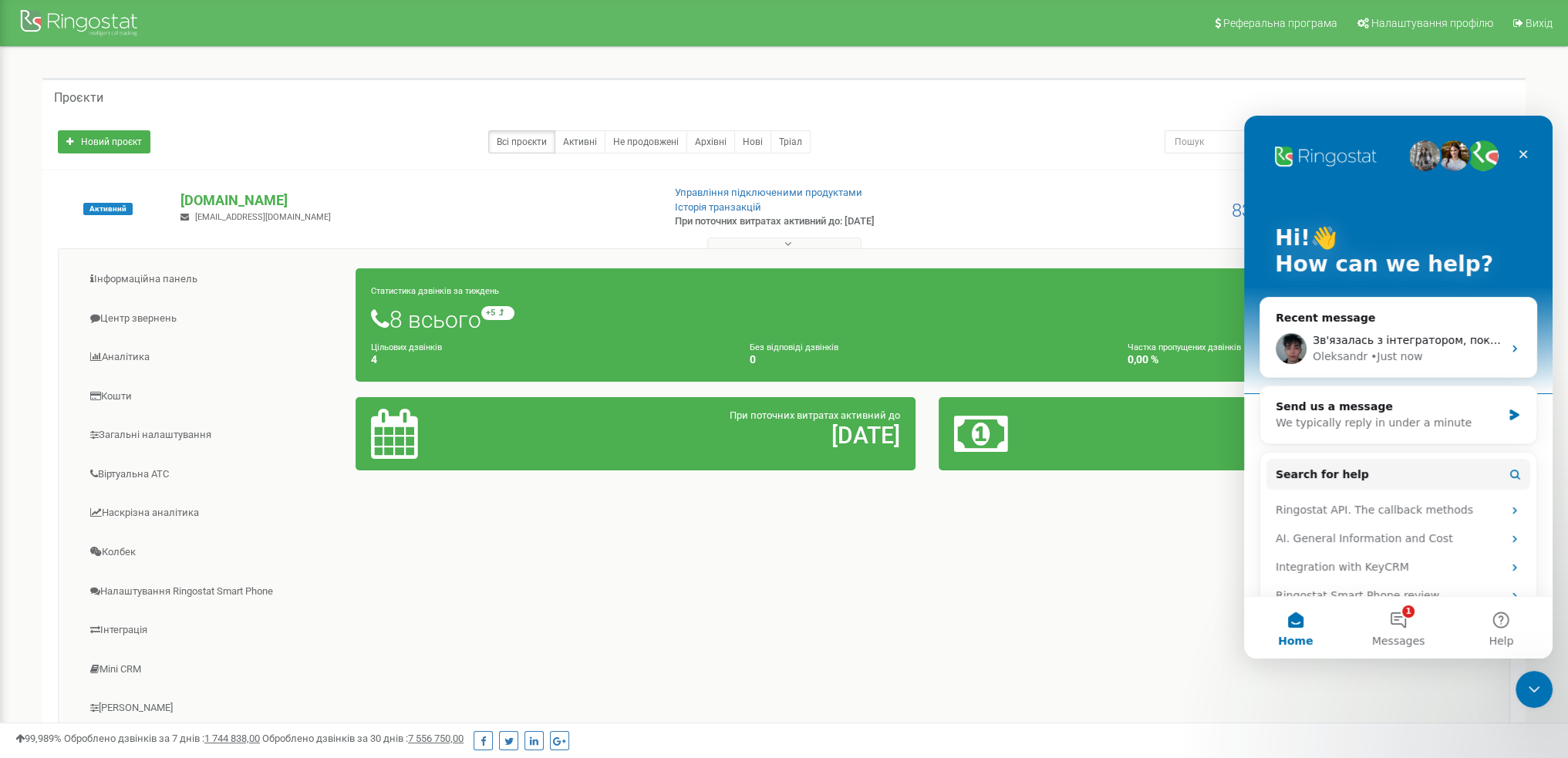
scroll to position [0, 0]
click at [1405, 340] on span "Зв'язалась з інтегратором, поки що не можу відповісти на питання" at bounding box center [1505, 340] width 387 height 12
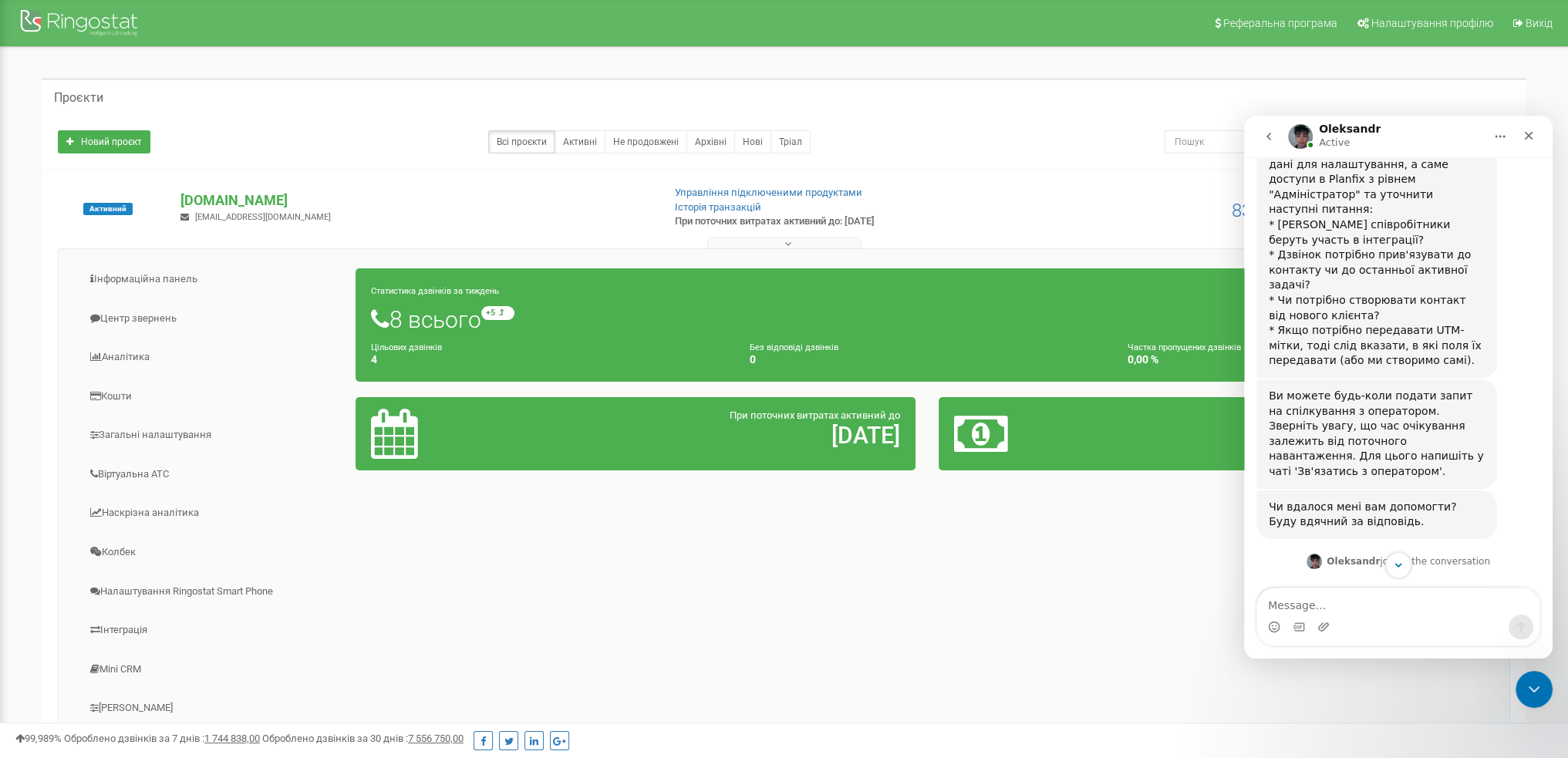
scroll to position [720, 0]
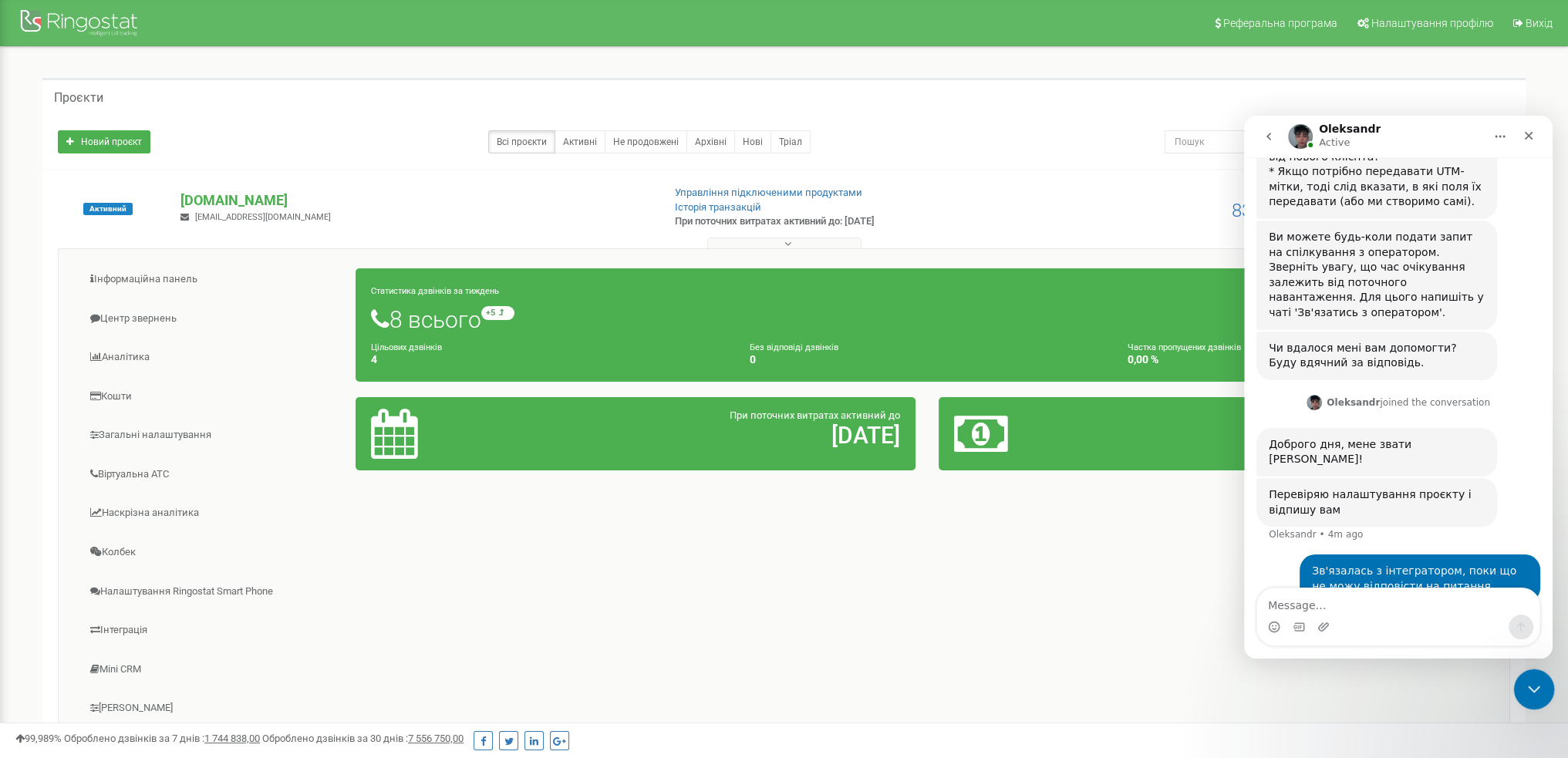
click at [1521, 687] on div "Close Intercom Messenger" at bounding box center [1530, 687] width 37 height 37
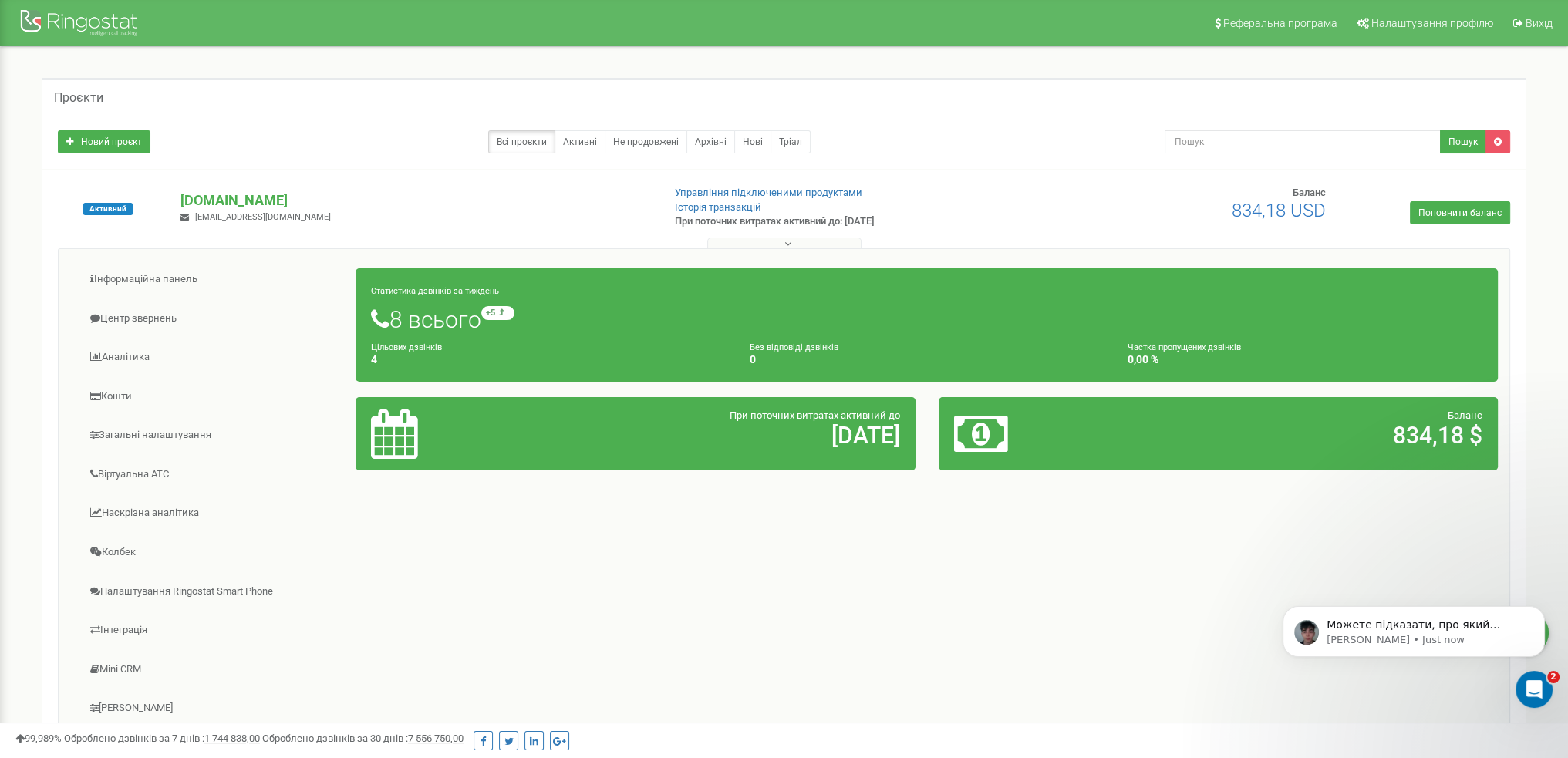
scroll to position [797, 0]
click html
click at [1541, 692] on div "Open Intercom Messenger" at bounding box center [1531, 687] width 51 height 51
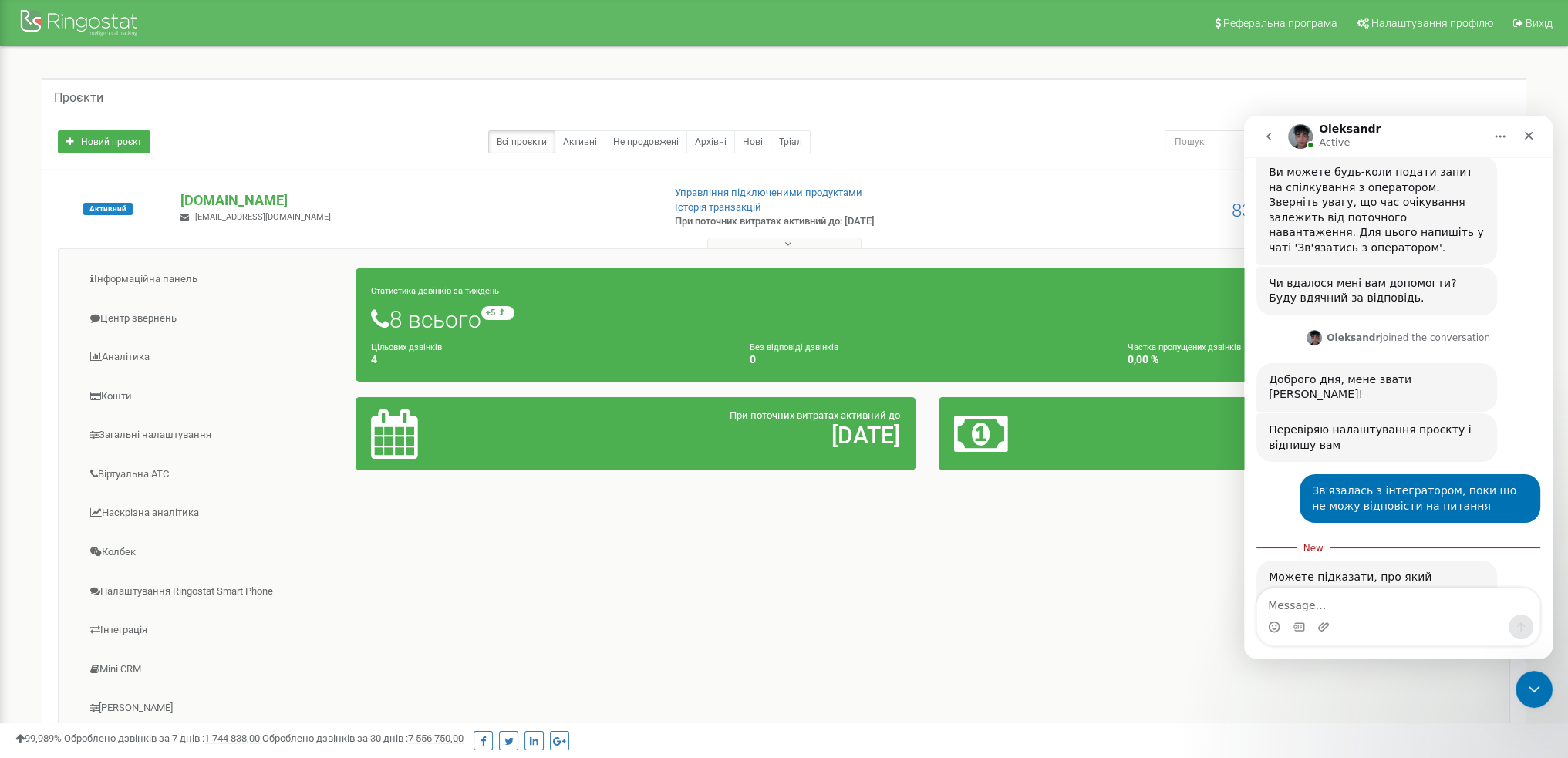
scroll to position [823, 0]
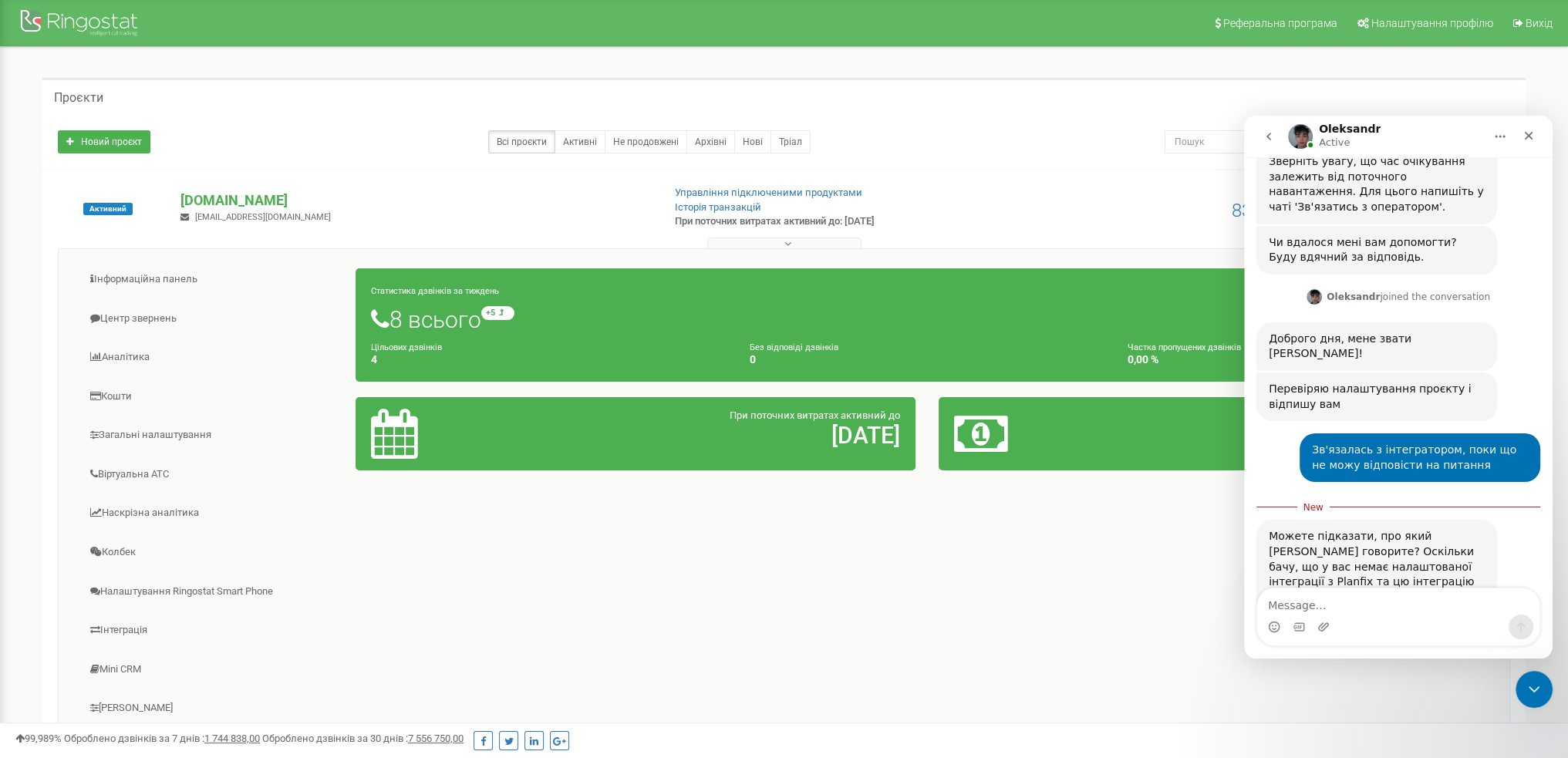
click at [1350, 607] on textarea "Message…" at bounding box center [1398, 601] width 282 height 26
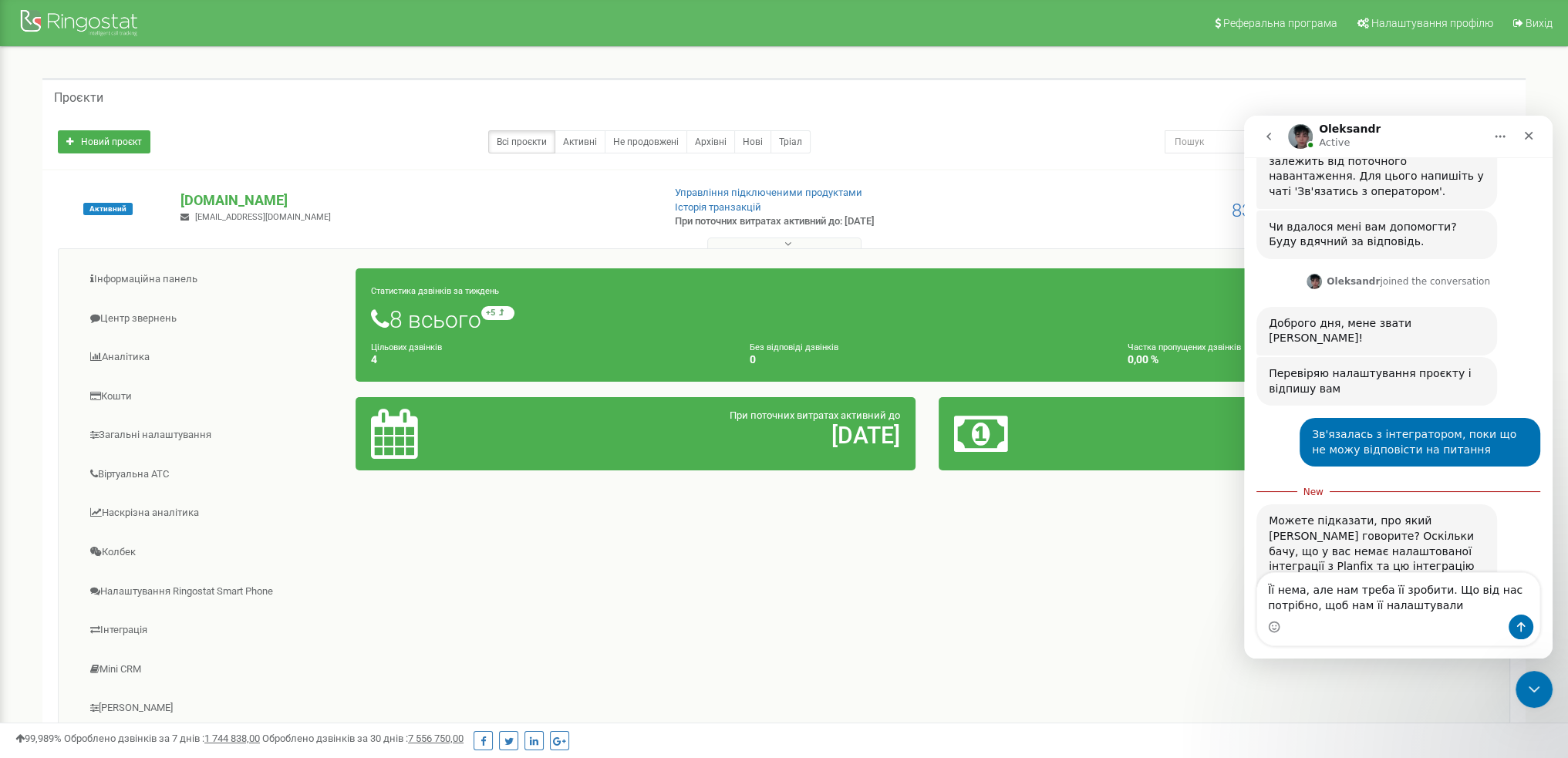
type textarea "Її нема, але нам треба її зробити. Що від нас потрібно, щоб нам її налаштували?"
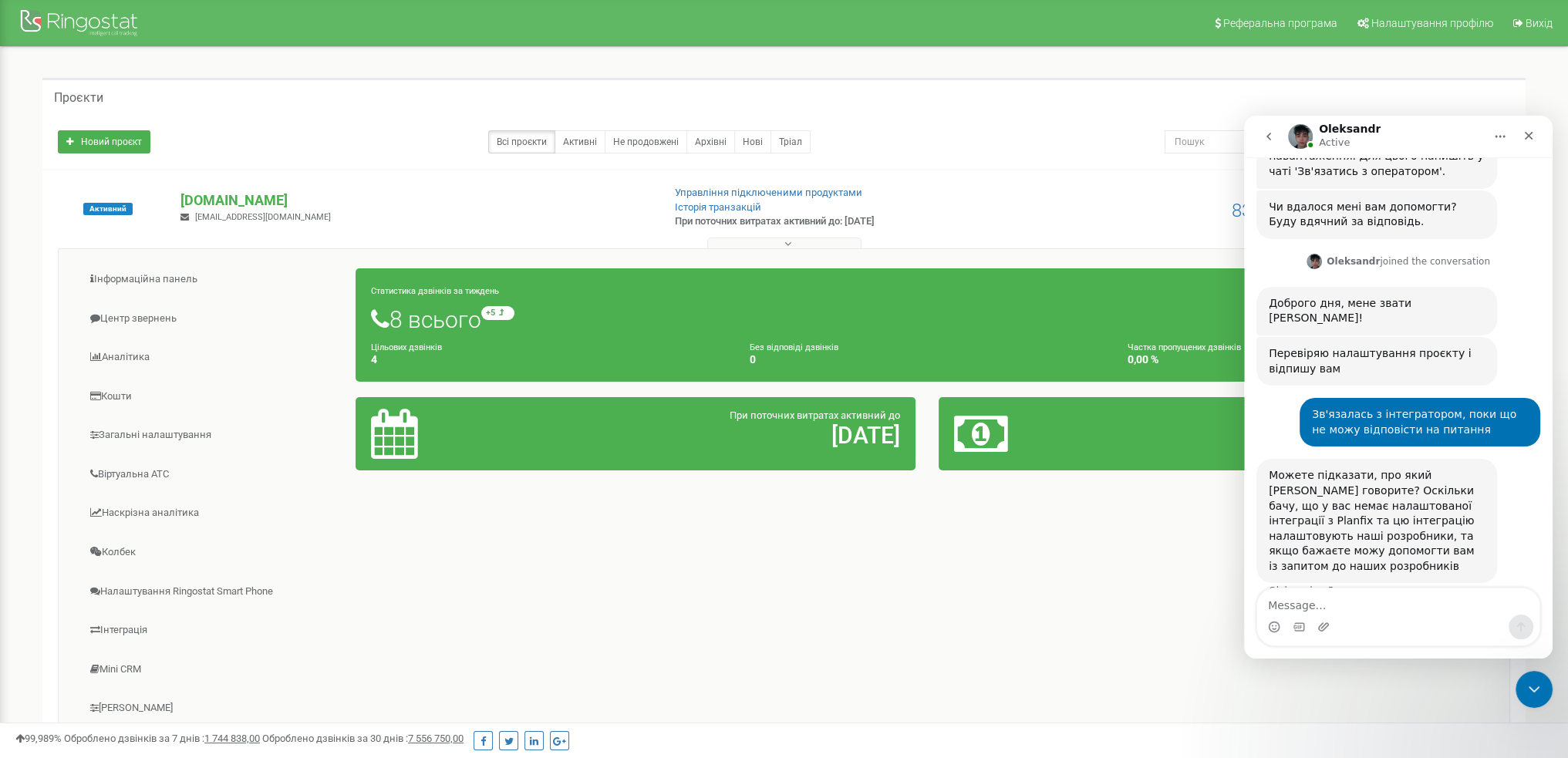
click at [1129, 145] on div "Всі проєкти Активні Не продовжені Архівні [GEOGRAPHIC_DATA]" at bounding box center [599, 142] width 1084 height 24
click at [1544, 691] on div "Close Intercom Messenger" at bounding box center [1530, 687] width 37 height 37
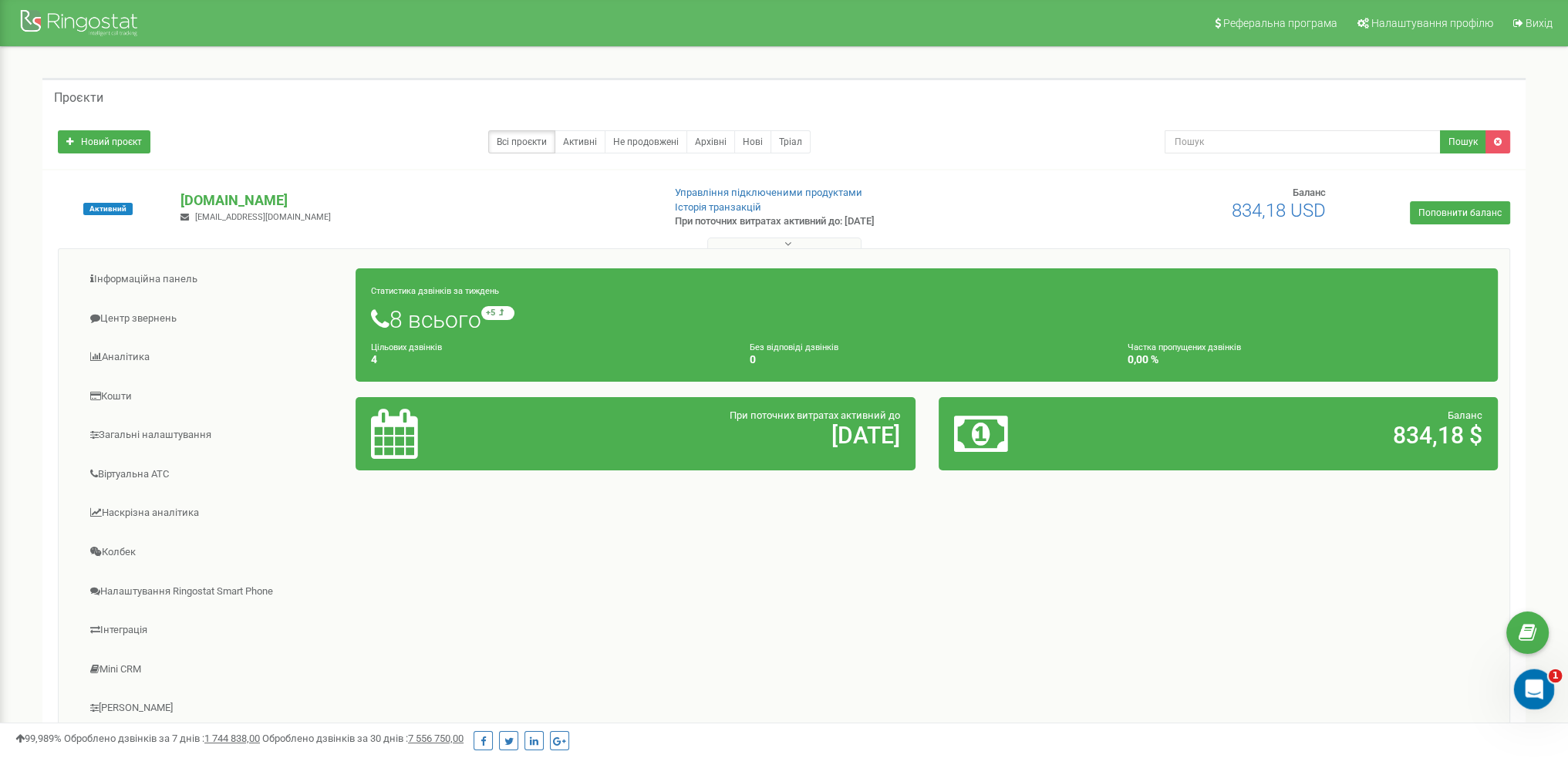
click html
click at [1540, 685] on icon "Open Intercom Messenger" at bounding box center [1531, 687] width 25 height 25
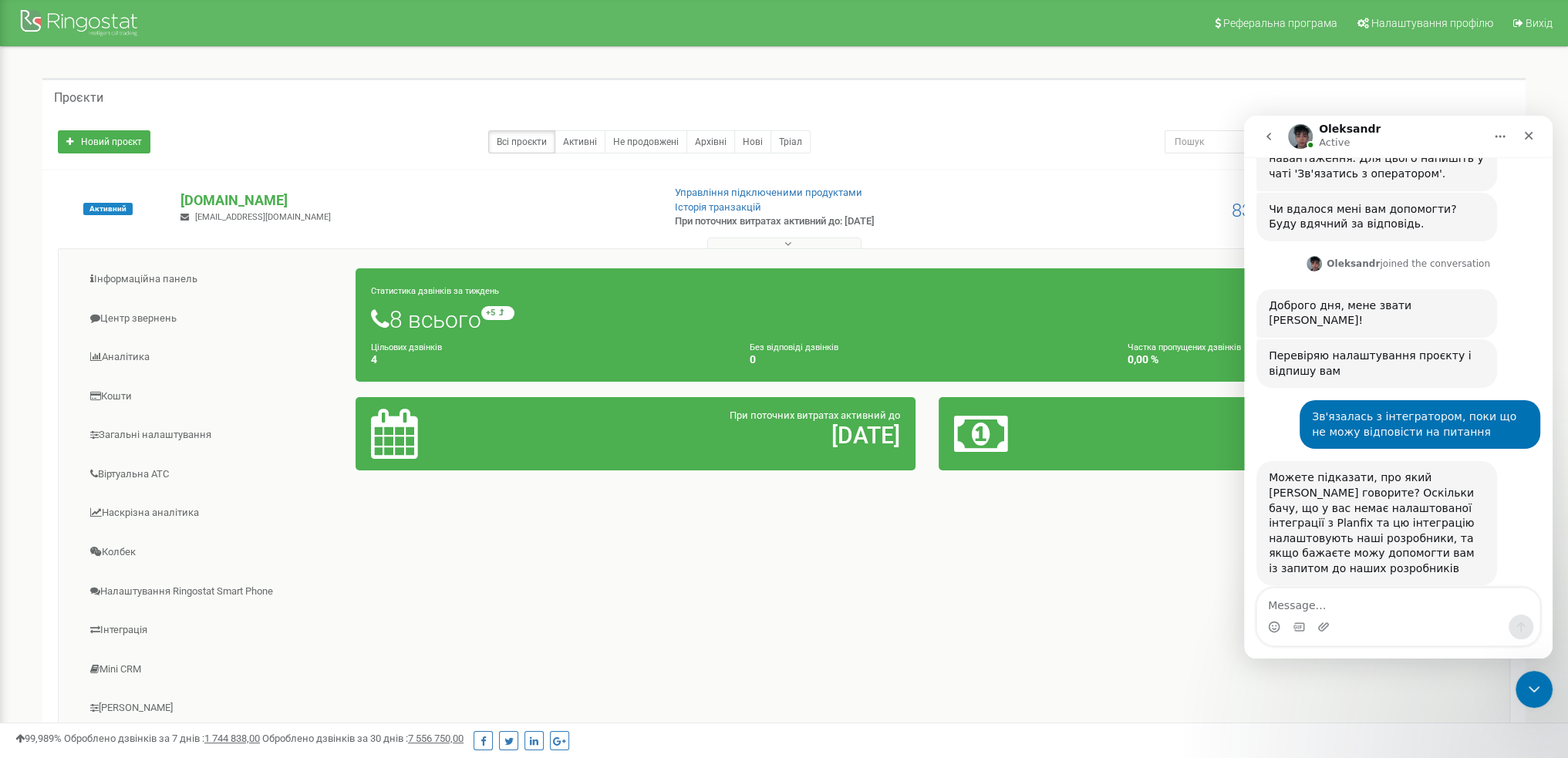
scroll to position [858, 0]
click at [1533, 131] on icon "Close" at bounding box center [1528, 135] width 12 height 12
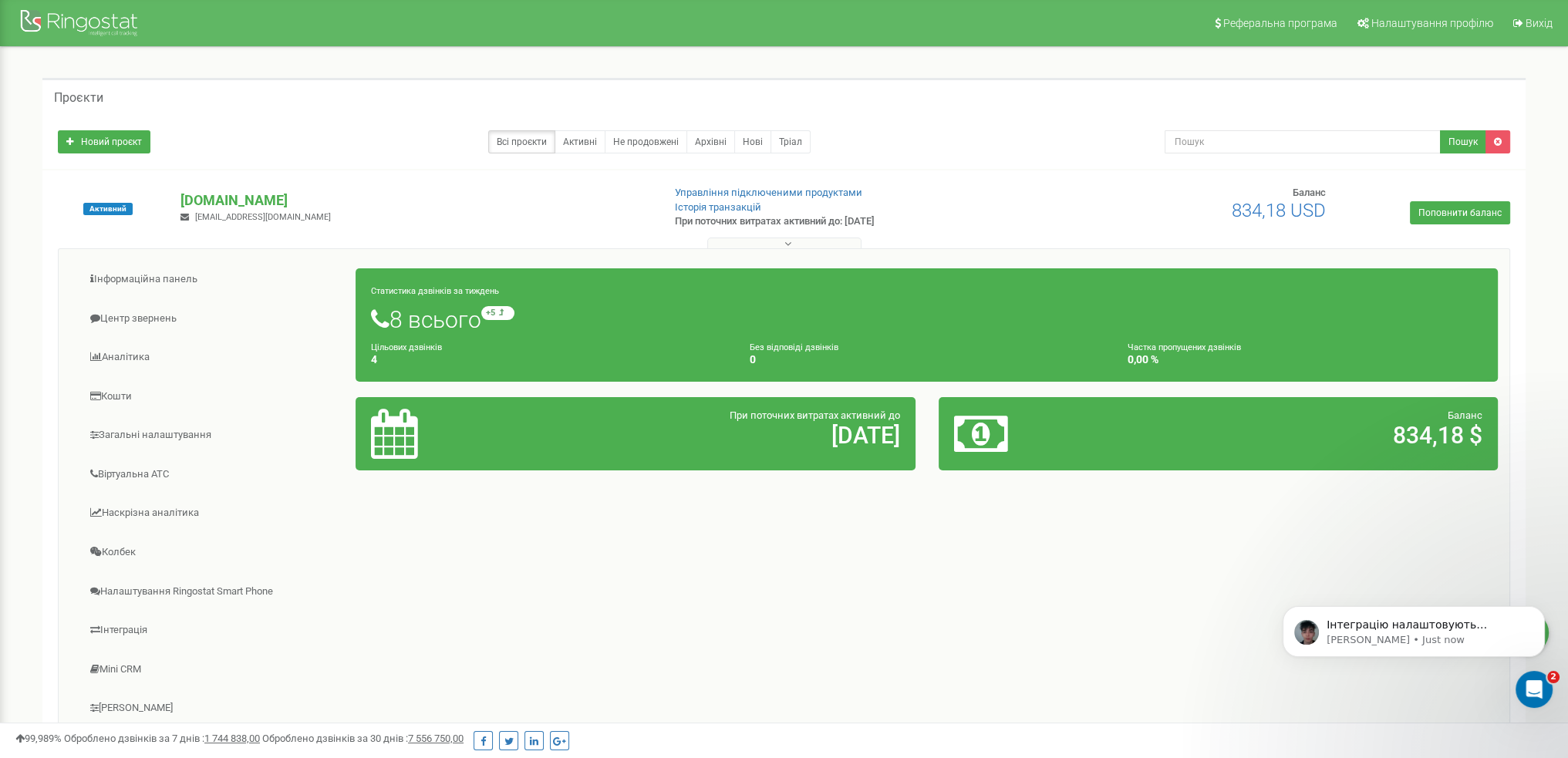
scroll to position [1140, 0]
click at [1415, 624] on p "Інтеграцію налаштовують індивідуально наші спеціалісти Ringostat. Для налаштува…" at bounding box center [1425, 625] width 198 height 15
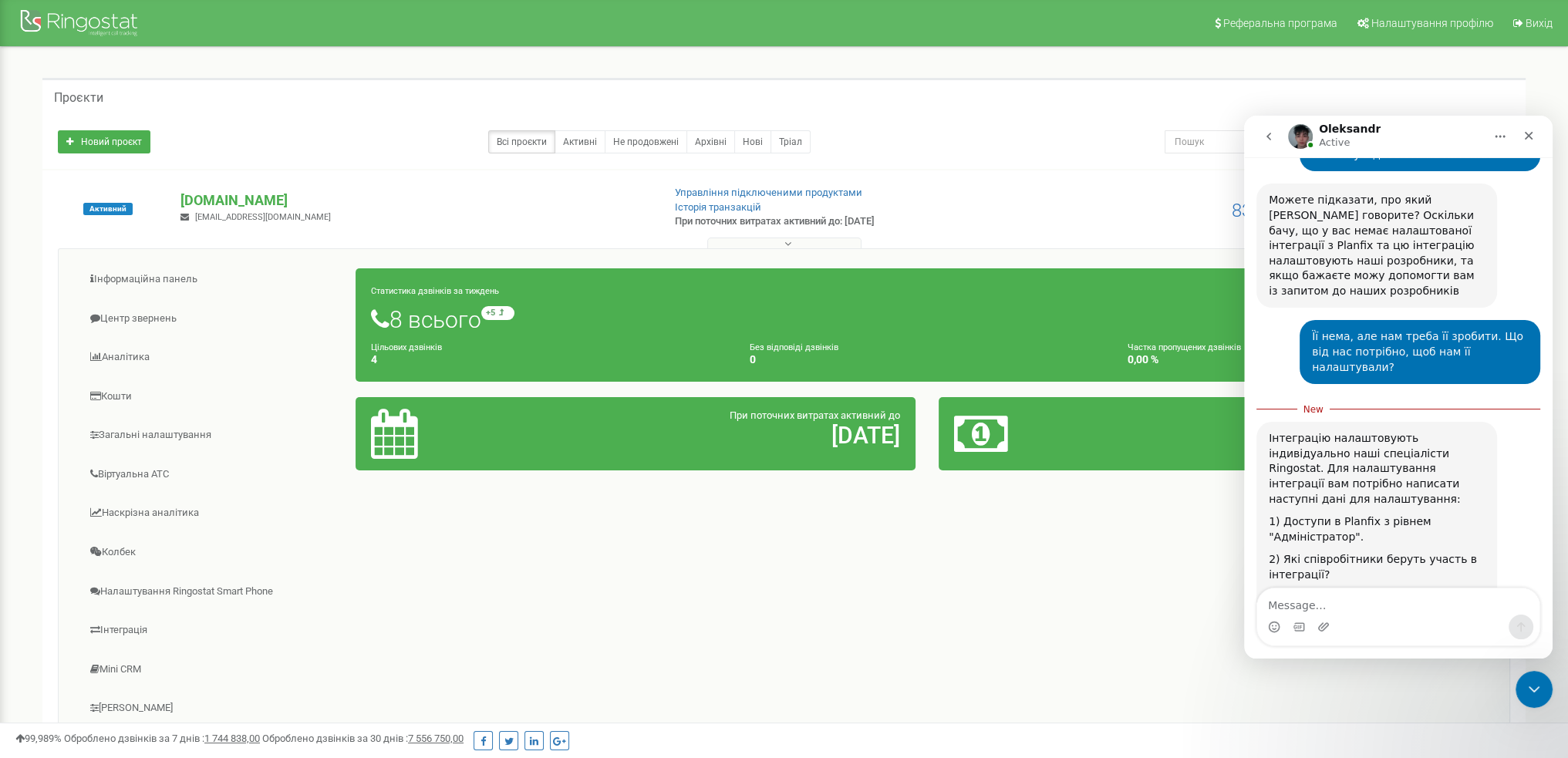
scroll to position [1165, 0]
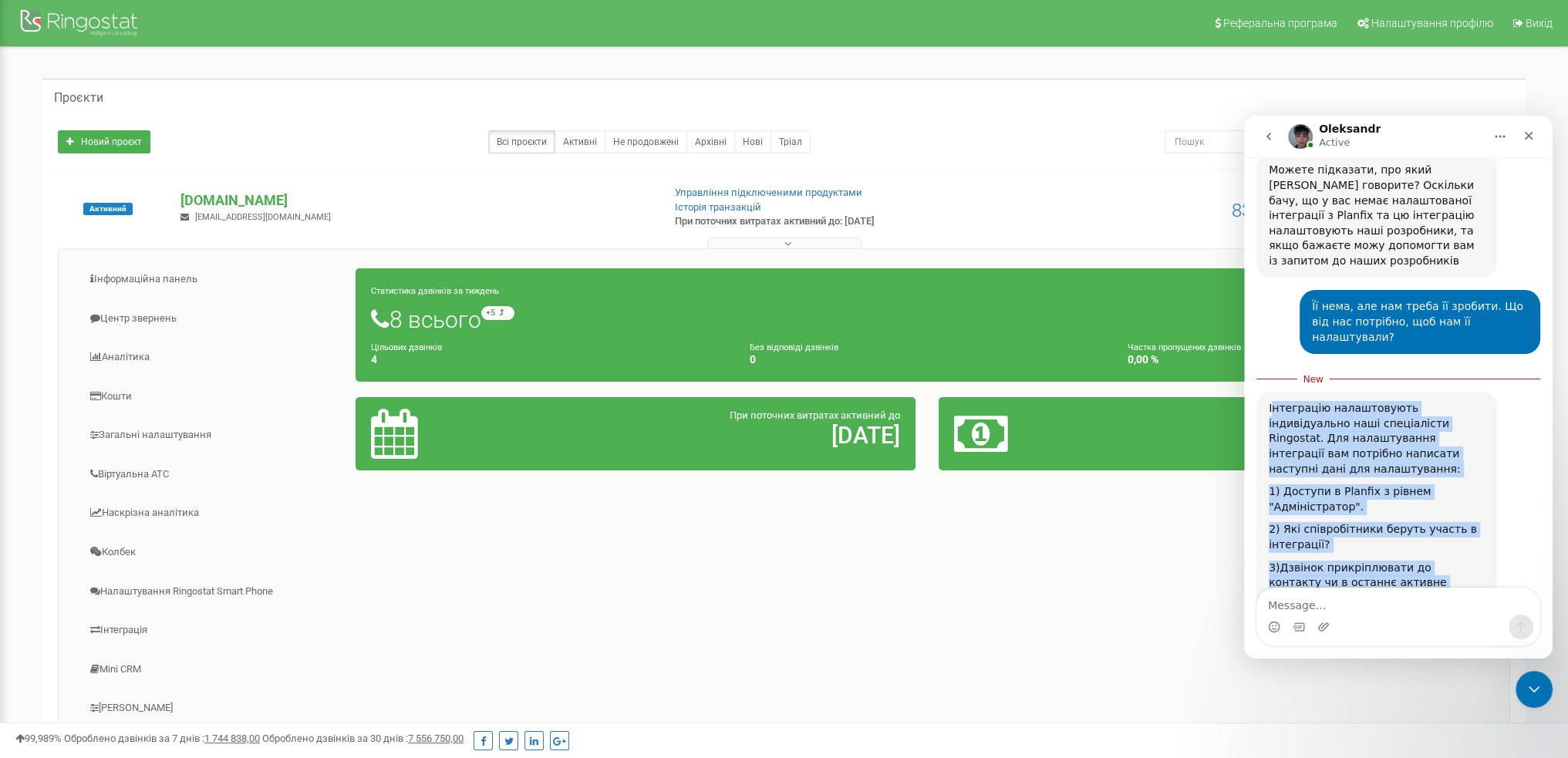
drag, startPoint x: 1270, startPoint y: 301, endPoint x: 1457, endPoint y: 543, distance: 305.8
click at [1457, 543] on div "Інтеграцію налаштовують індивідуально наші спеціалісти Ringostat. Для налаштува…" at bounding box center [1376, 548] width 216 height 295
click at [1273, 401] on div "Інтеграцію налаштовують індивідуально наші спеціалісти Ringostat. Для налаштува…" at bounding box center [1376, 438] width 216 height 75
drag, startPoint x: 1267, startPoint y: 302, endPoint x: 1425, endPoint y: 540, distance: 285.7
click at [1425, 540] on div "Інтеграцію налаштовують індивідуально наші спеціалісти Ringostat. Для налаштува…" at bounding box center [1376, 548] width 241 height 314
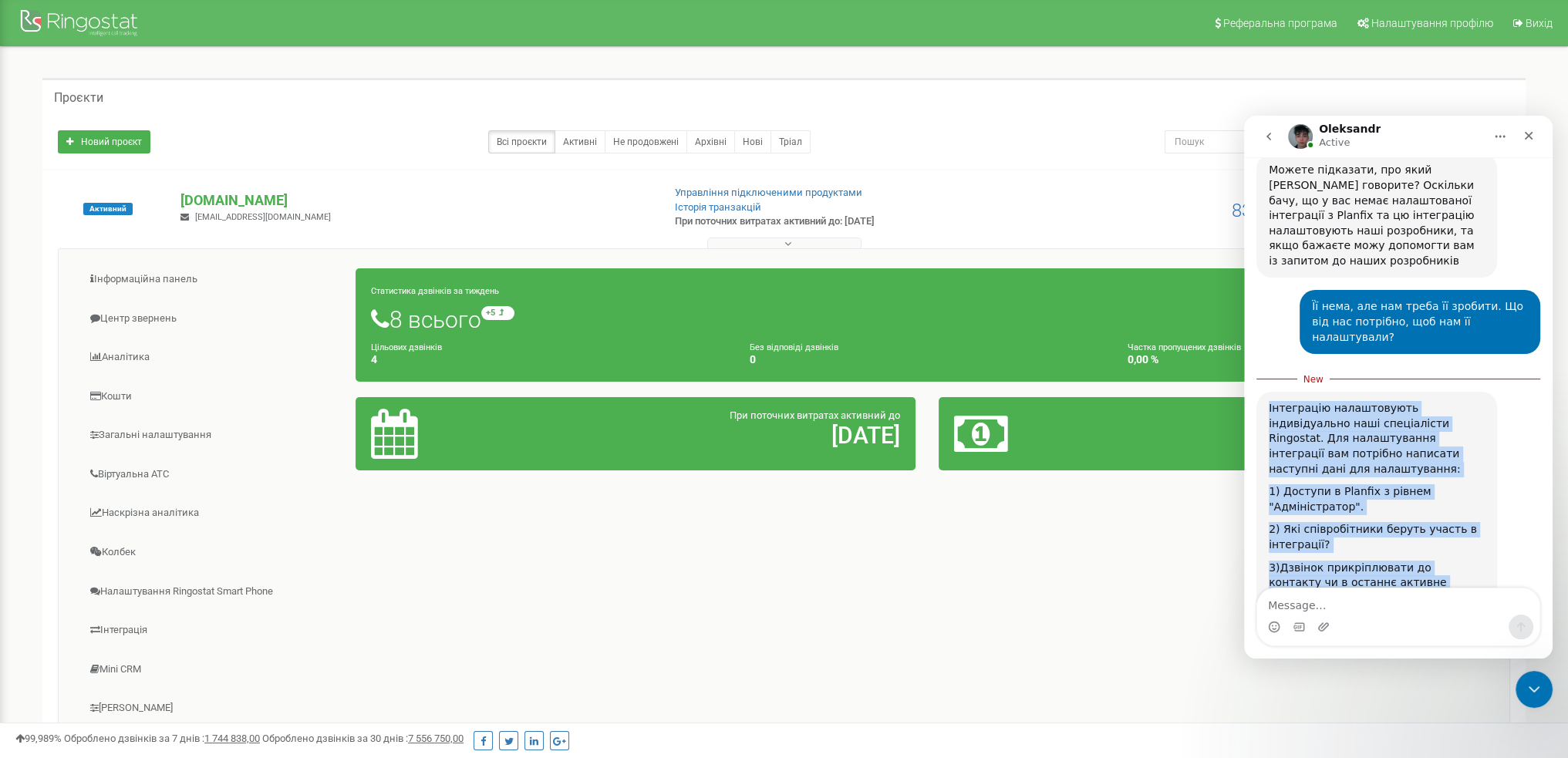
copy div "Інтеграцію налаштовують індивідуально наші спеціалісти Ringostat. Для налаштува…"
click at [1401, 522] on div "2) Які співробітники беруть участь в інтеграції?" at bounding box center [1376, 537] width 216 height 30
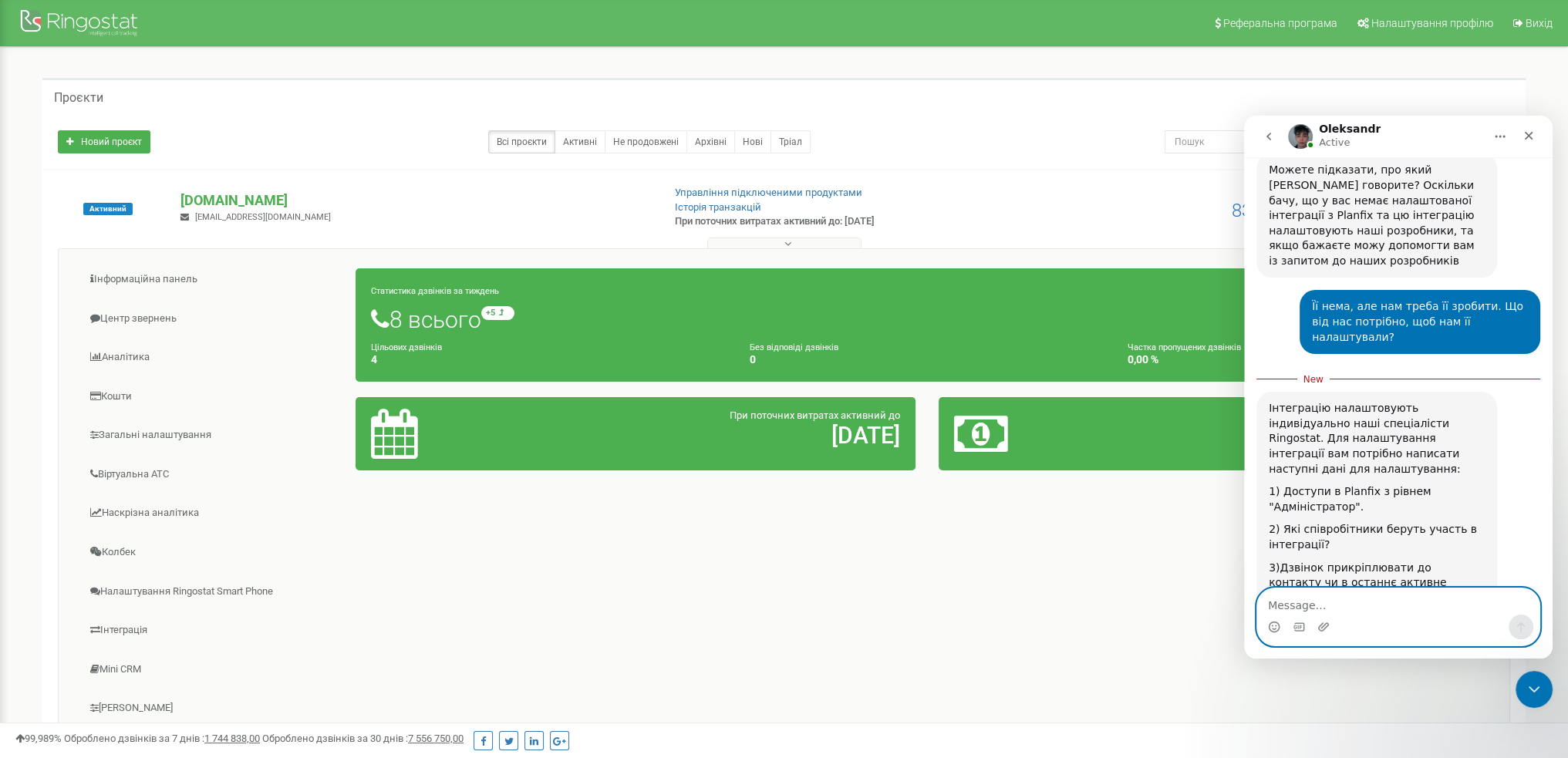
click at [1286, 602] on textarea "Message…" at bounding box center [1398, 601] width 282 height 26
type textarea "С"
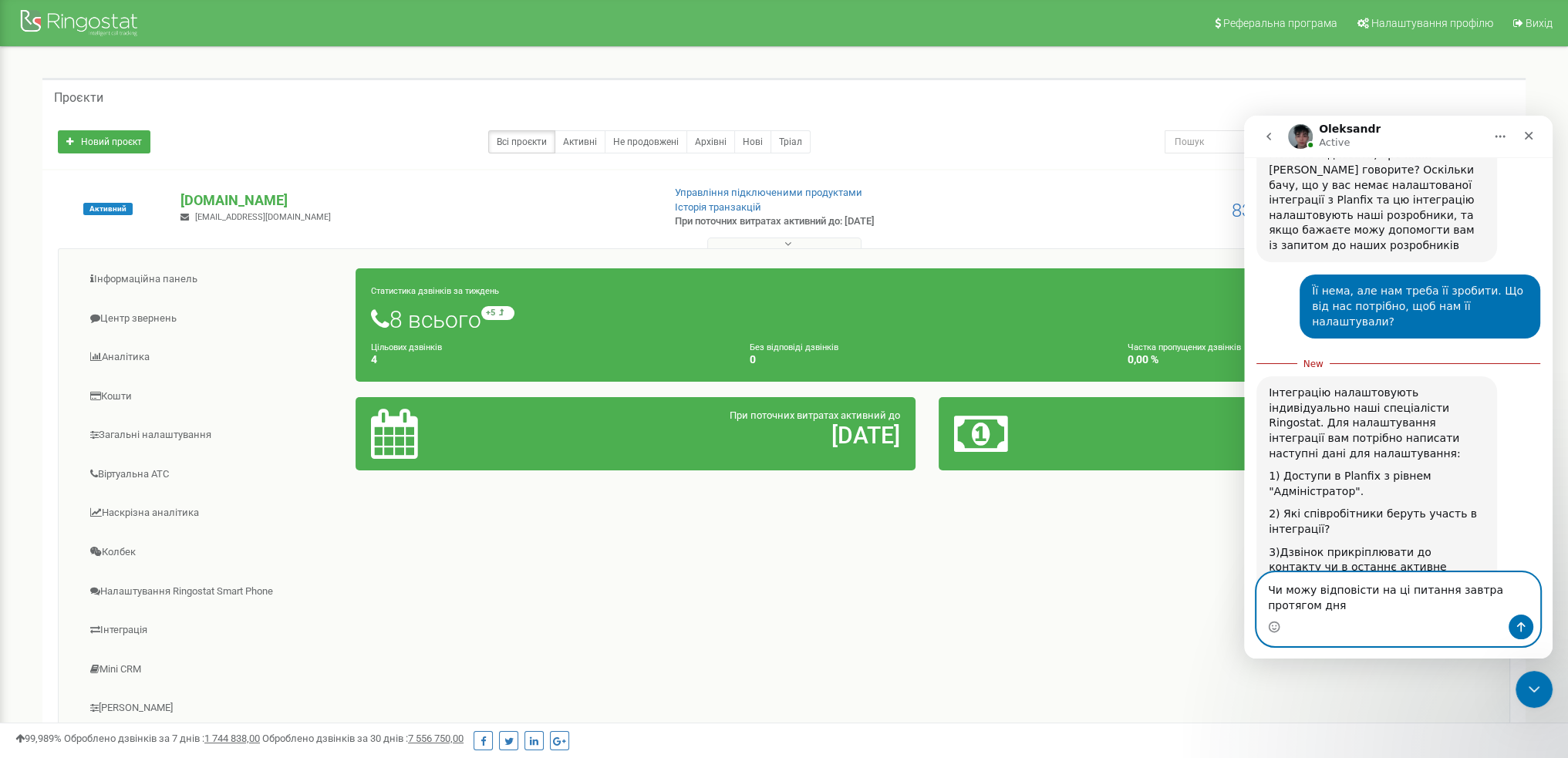
type textarea "Чи можу відповісти на ці питання завтра протягом дня?"
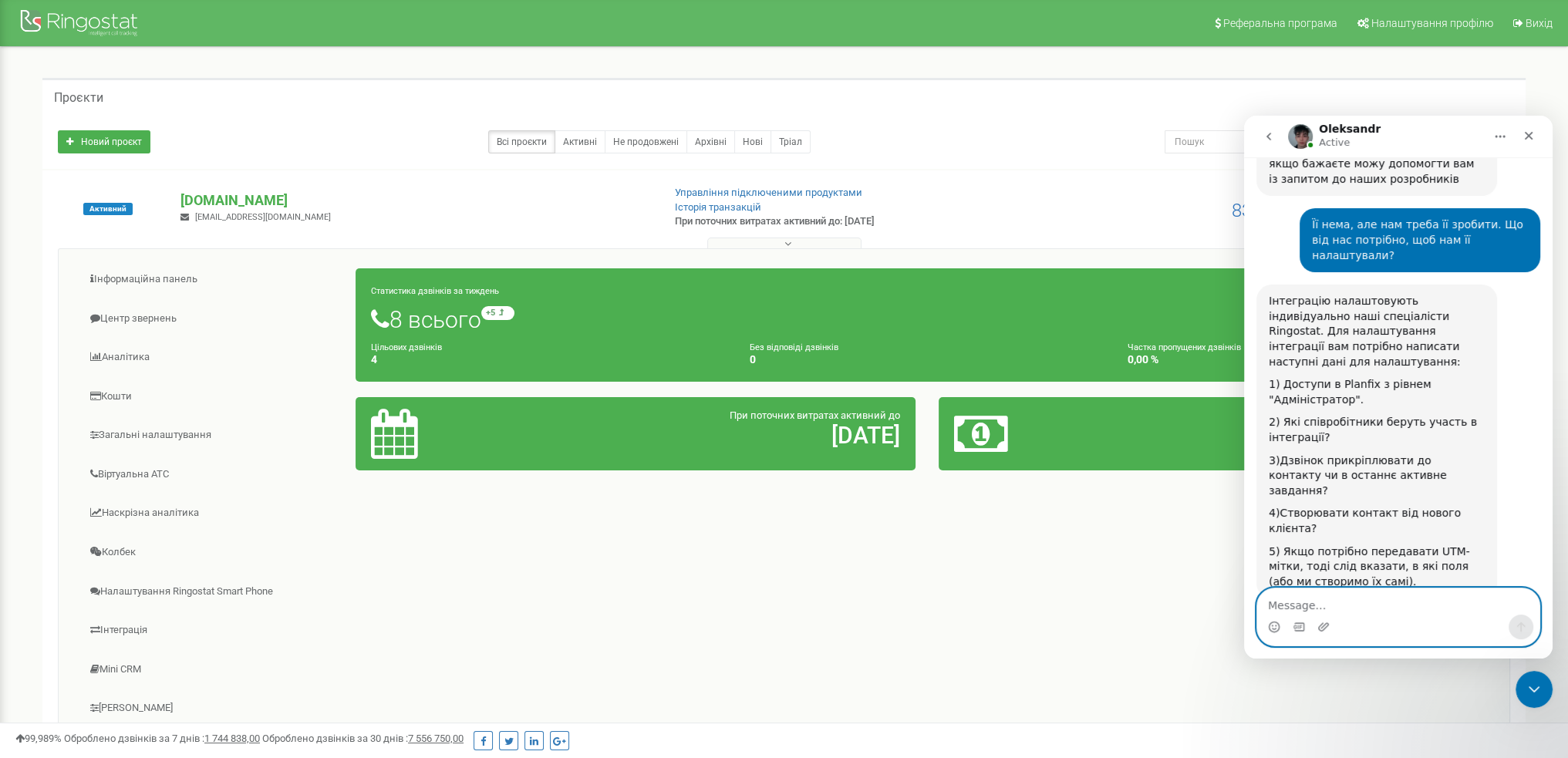
scroll to position [1247, 0]
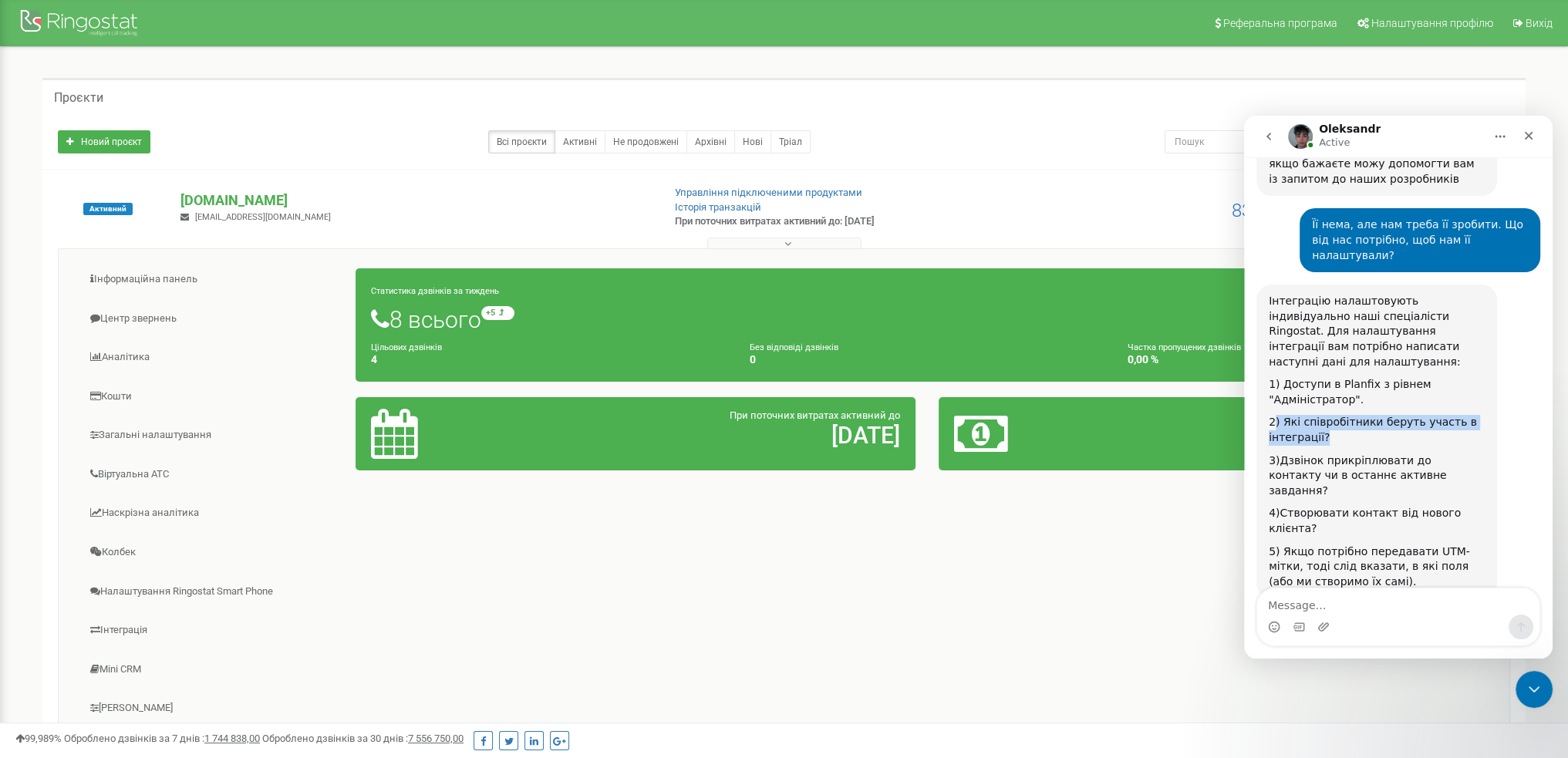
drag, startPoint x: 1275, startPoint y: 298, endPoint x: 1375, endPoint y: 320, distance: 102.4
click at [1375, 415] on div "2) Які співробітники беруть участь в інтеграції?" at bounding box center [1376, 430] width 216 height 30
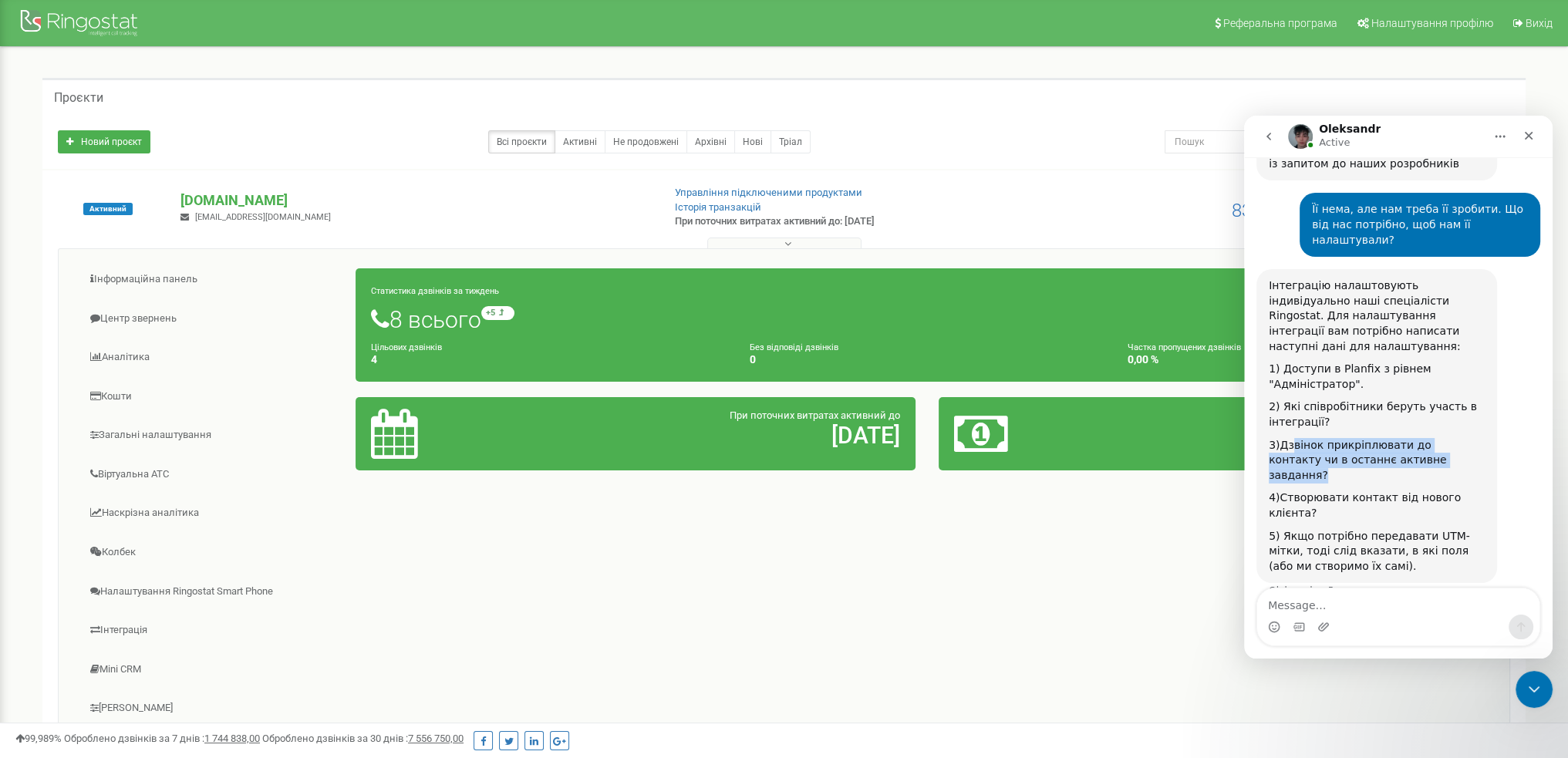
drag, startPoint x: 1288, startPoint y: 323, endPoint x: 1418, endPoint y: 335, distance: 130.6
click at [1418, 438] on div "3)Дзвінок прикріплювати до контакту чи в останнє активне завдання?" at bounding box center [1376, 461] width 216 height 45
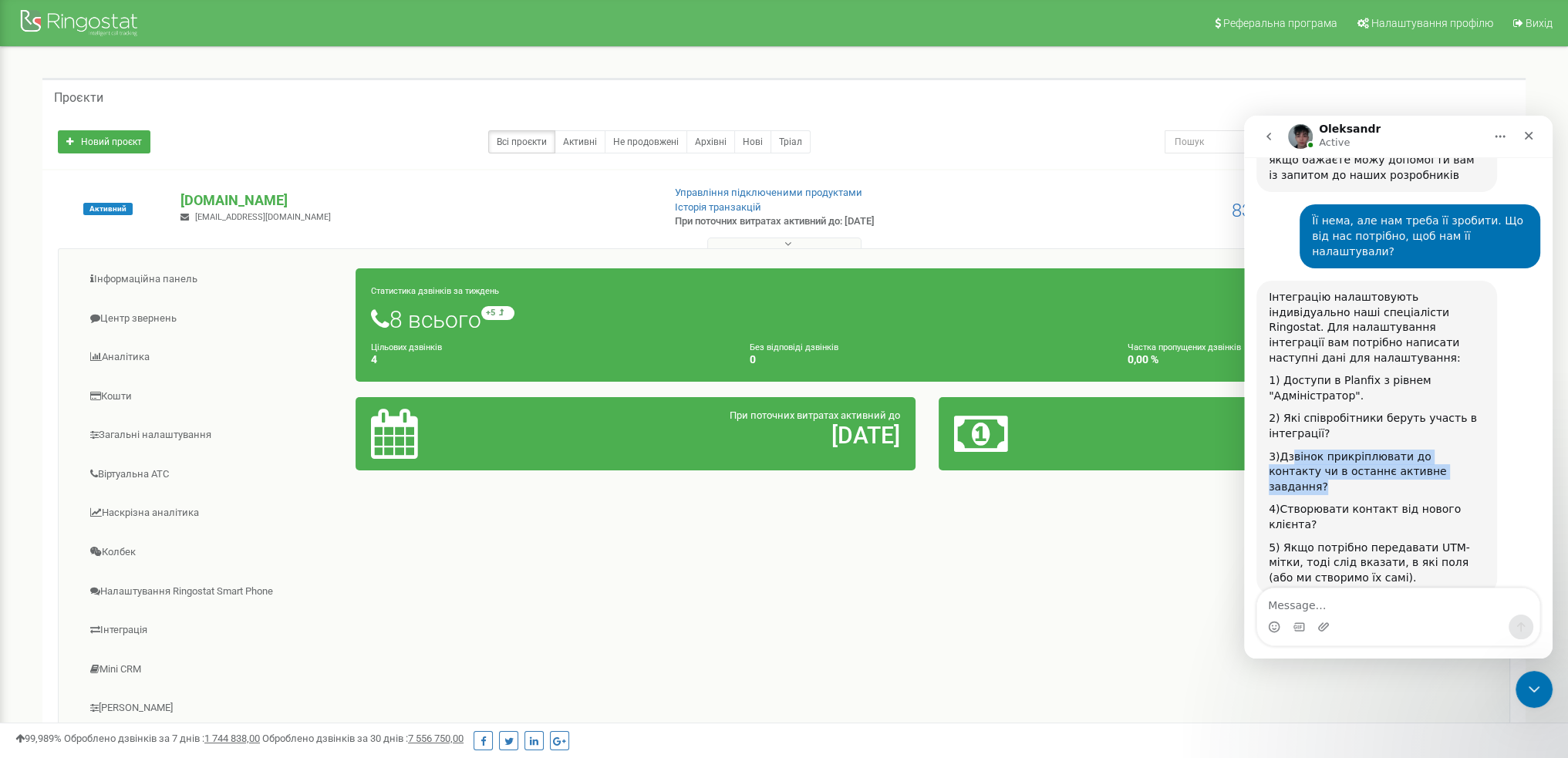
scroll to position [1247, 0]
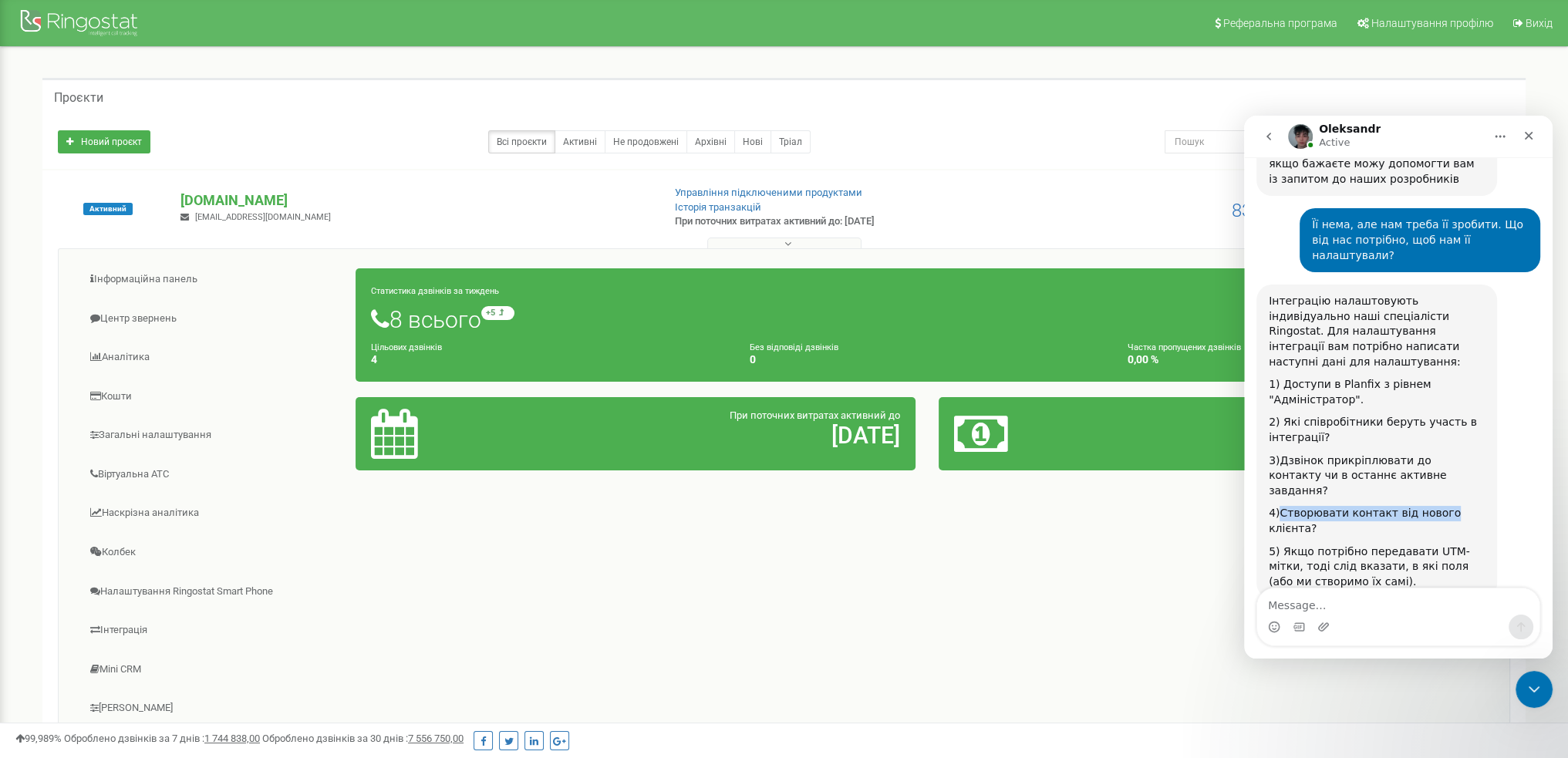
drag, startPoint x: 1432, startPoint y: 377, endPoint x: 1276, endPoint y: 372, distance: 156.1
click at [1276, 506] on div "4)Створювати контакт від нового клієнта?" at bounding box center [1376, 521] width 216 height 30
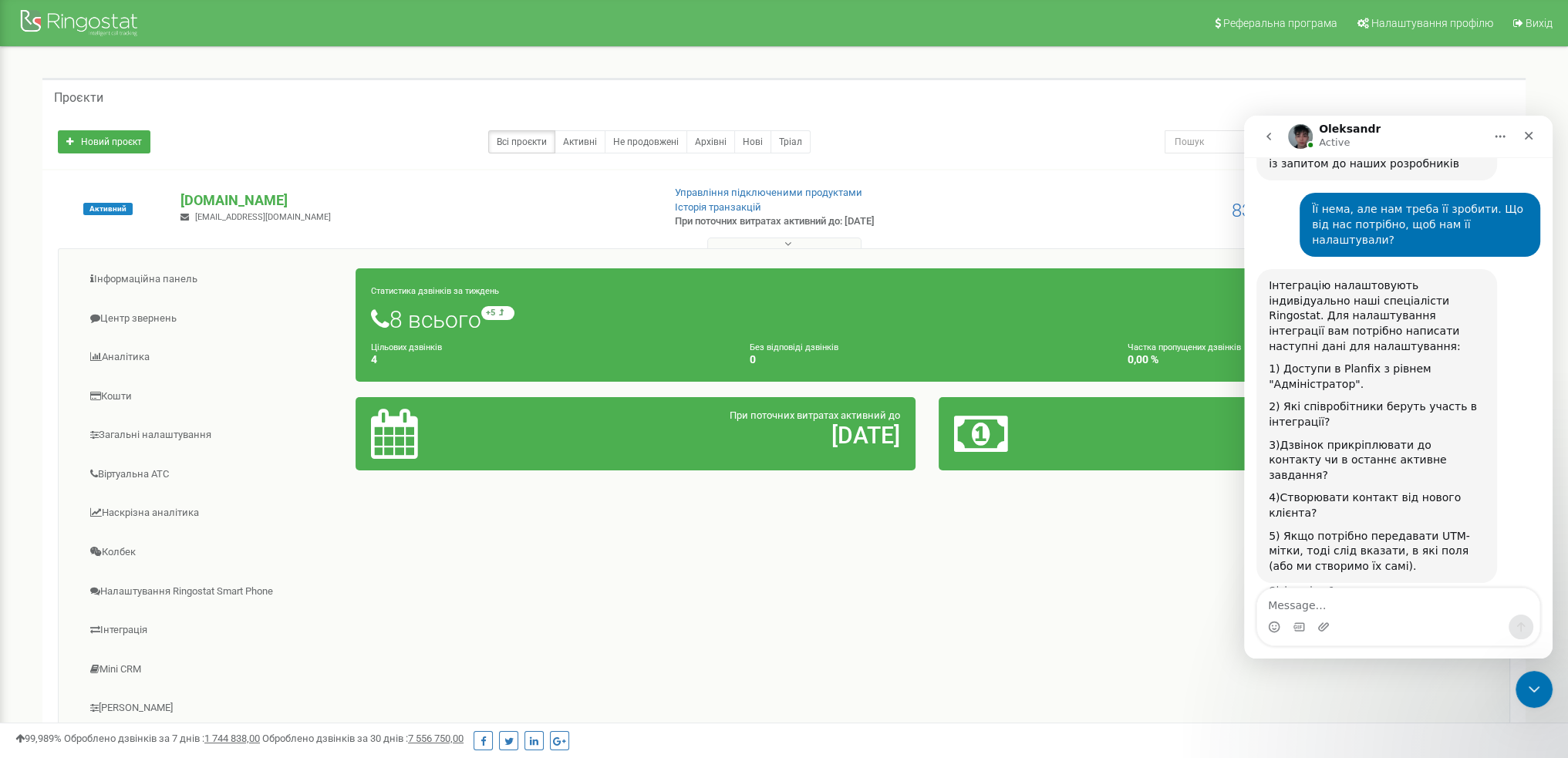
click at [1445, 490] on div "4)Створювати контакт від нового клієнта?" at bounding box center [1376, 505] width 216 height 30
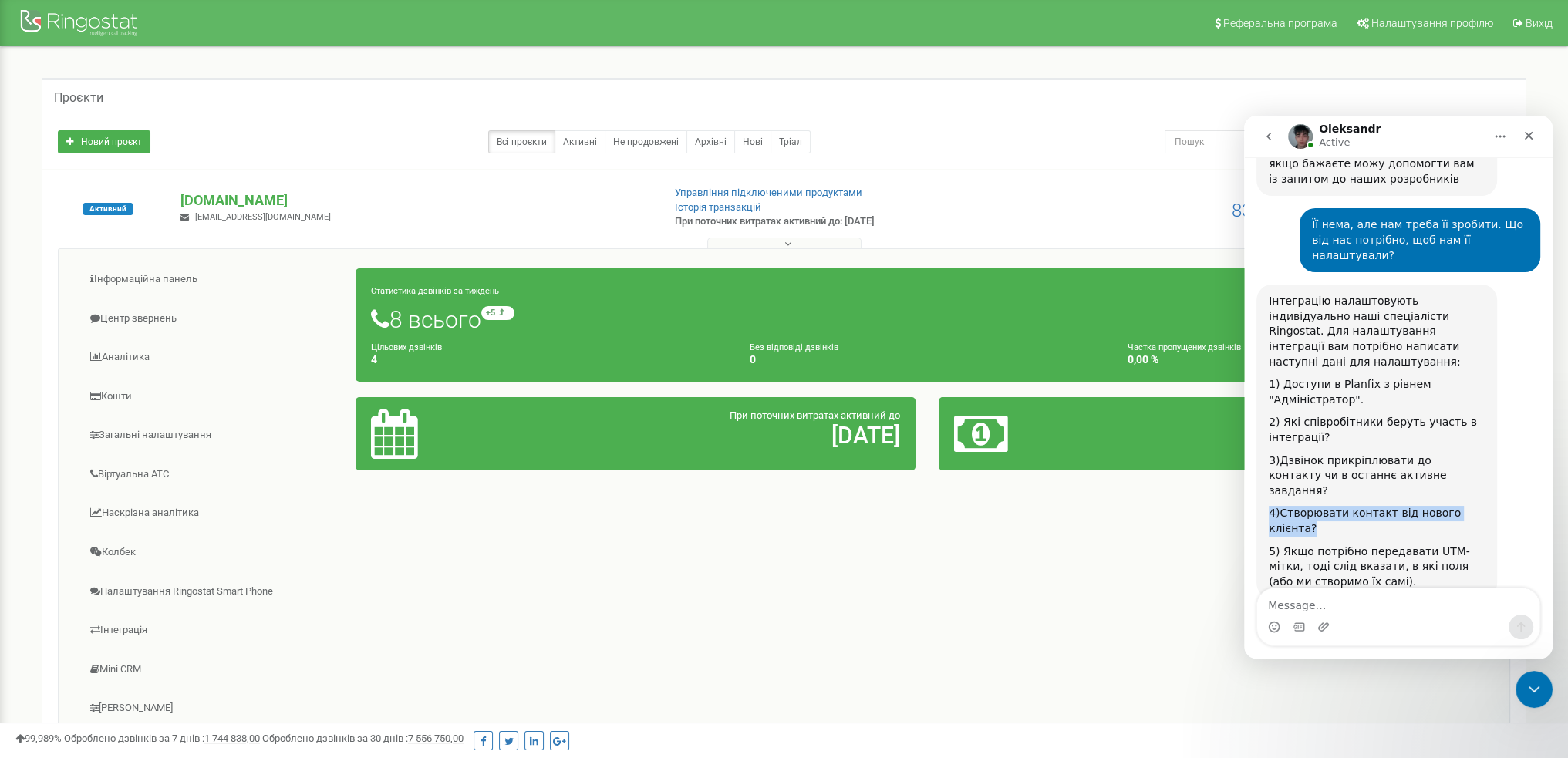
drag, startPoint x: 1483, startPoint y: 372, endPoint x: 1198, endPoint y: 381, distance: 285.1
click html "Oleksandr Active Every day Ringostat helps business more effectively manage the…"
drag, startPoint x: 1349, startPoint y: 622, endPoint x: 1339, endPoint y: 613, distance: 13.5
click at [1347, 622] on div "Intercom messenger" at bounding box center [1398, 626] width 282 height 24
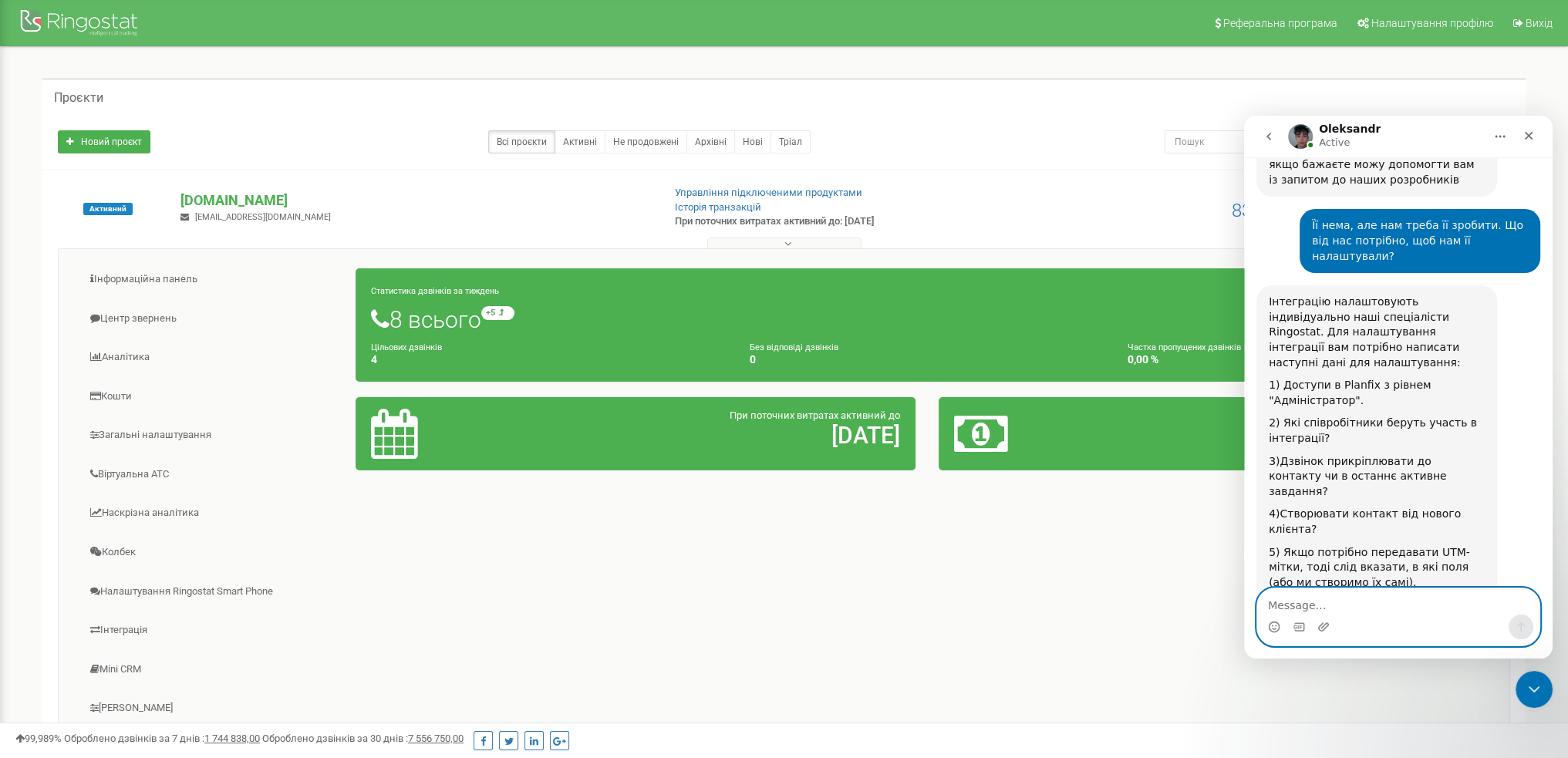
click at [1339, 600] on textarea "Message…" at bounding box center [1398, 601] width 282 height 26
type textarea "Дякую, до завтра!"
click at [1517, 627] on icon "Send a message…" at bounding box center [1520, 626] width 12 height 12
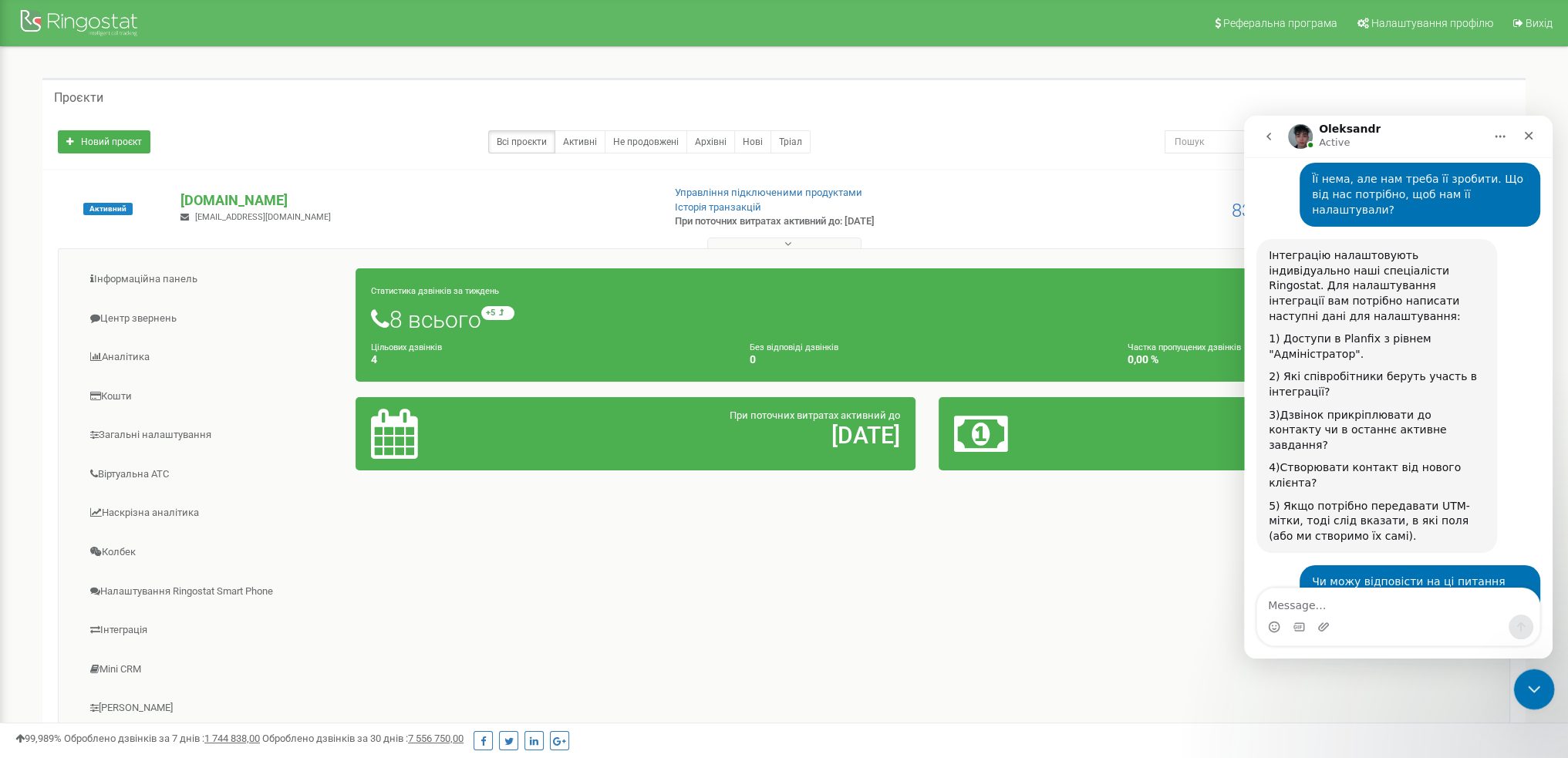
click at [1532, 678] on icon "Close Intercom Messenger" at bounding box center [1531, 687] width 19 height 19
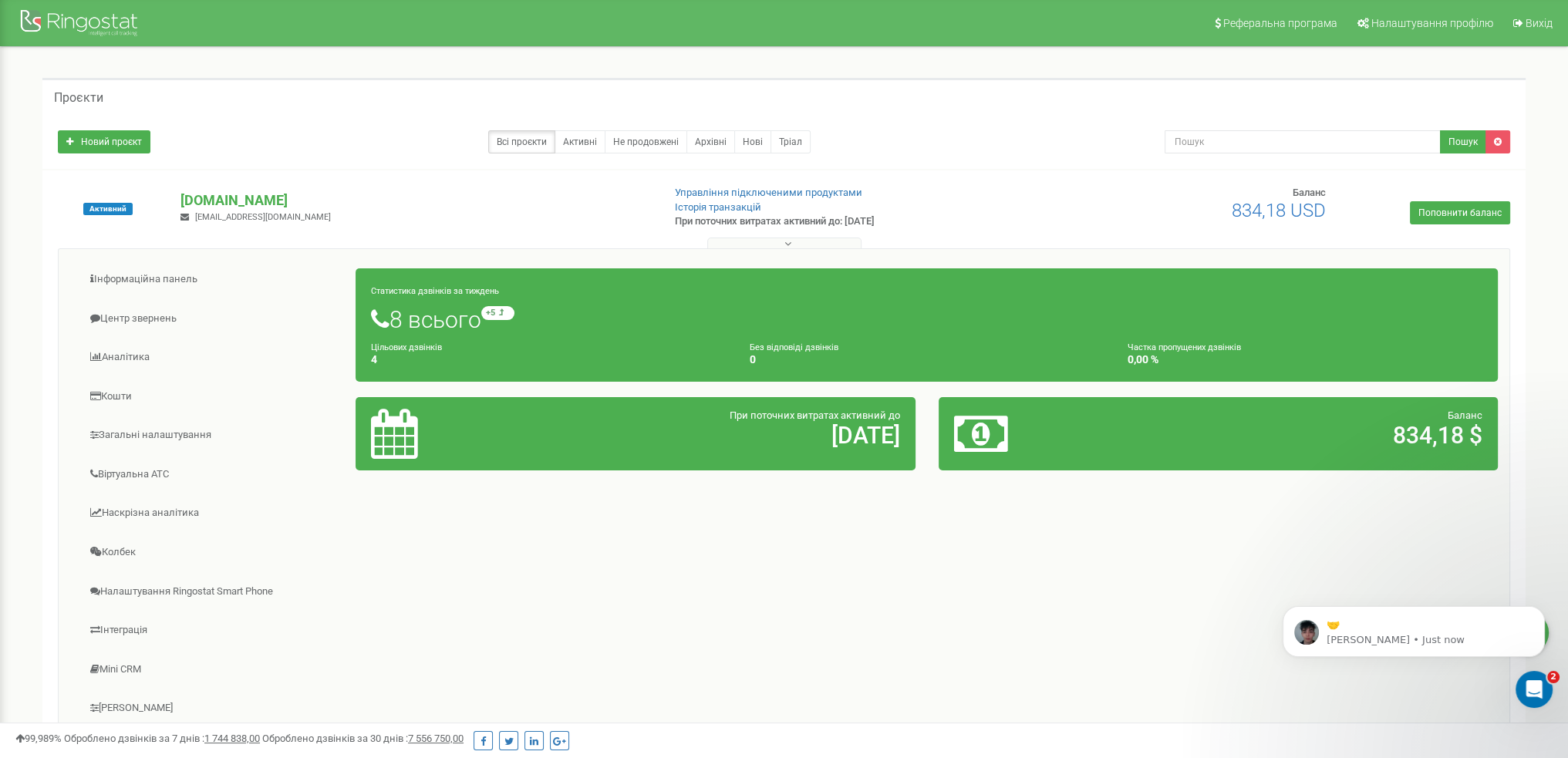
scroll to position [1406, 0]
click at [1397, 631] on p "🤝" at bounding box center [1425, 625] width 198 height 15
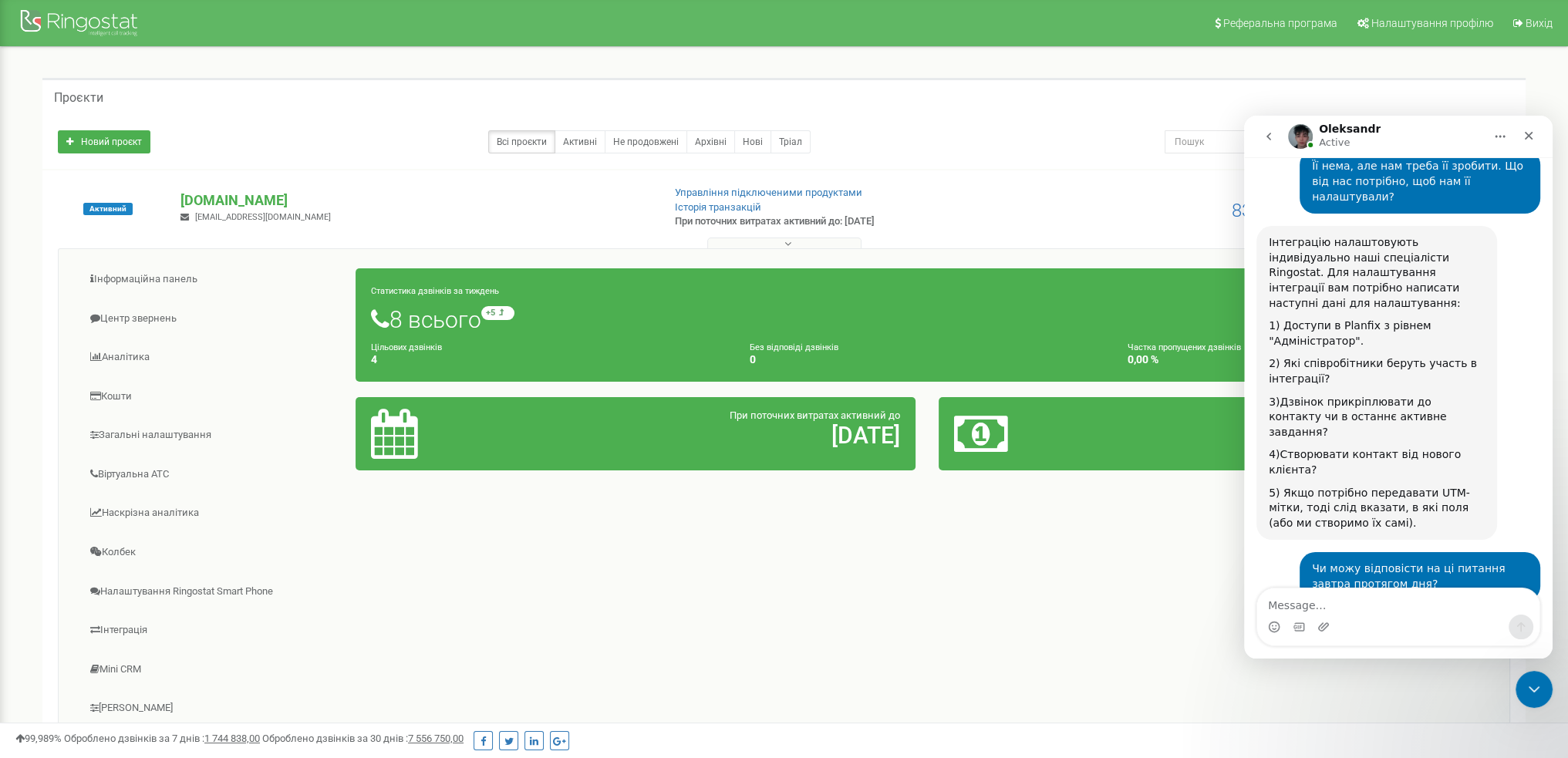
scroll to position [1431, 0]
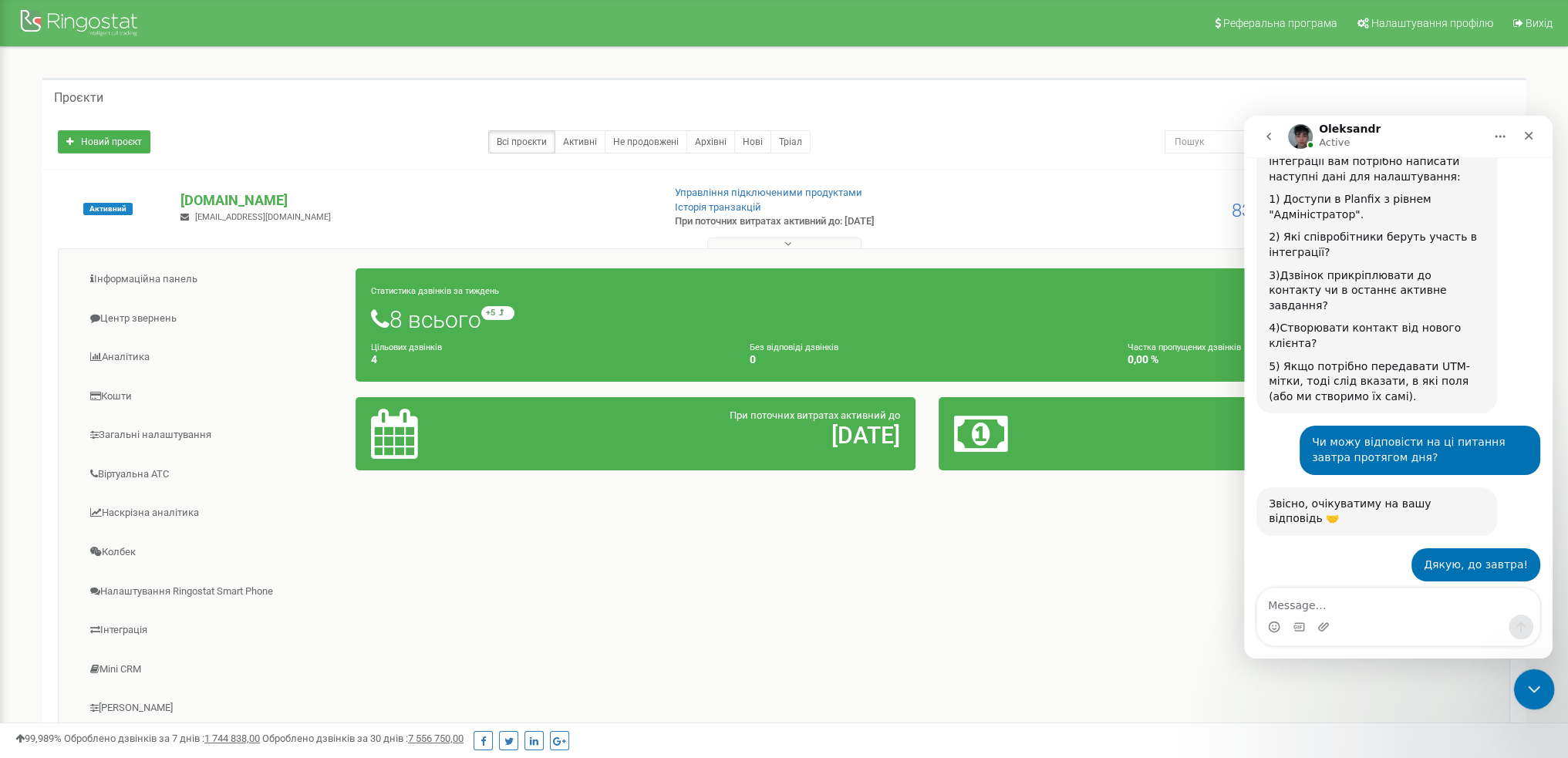
click at [1536, 687] on icon "Close Intercom Messenger" at bounding box center [1531, 687] width 19 height 19
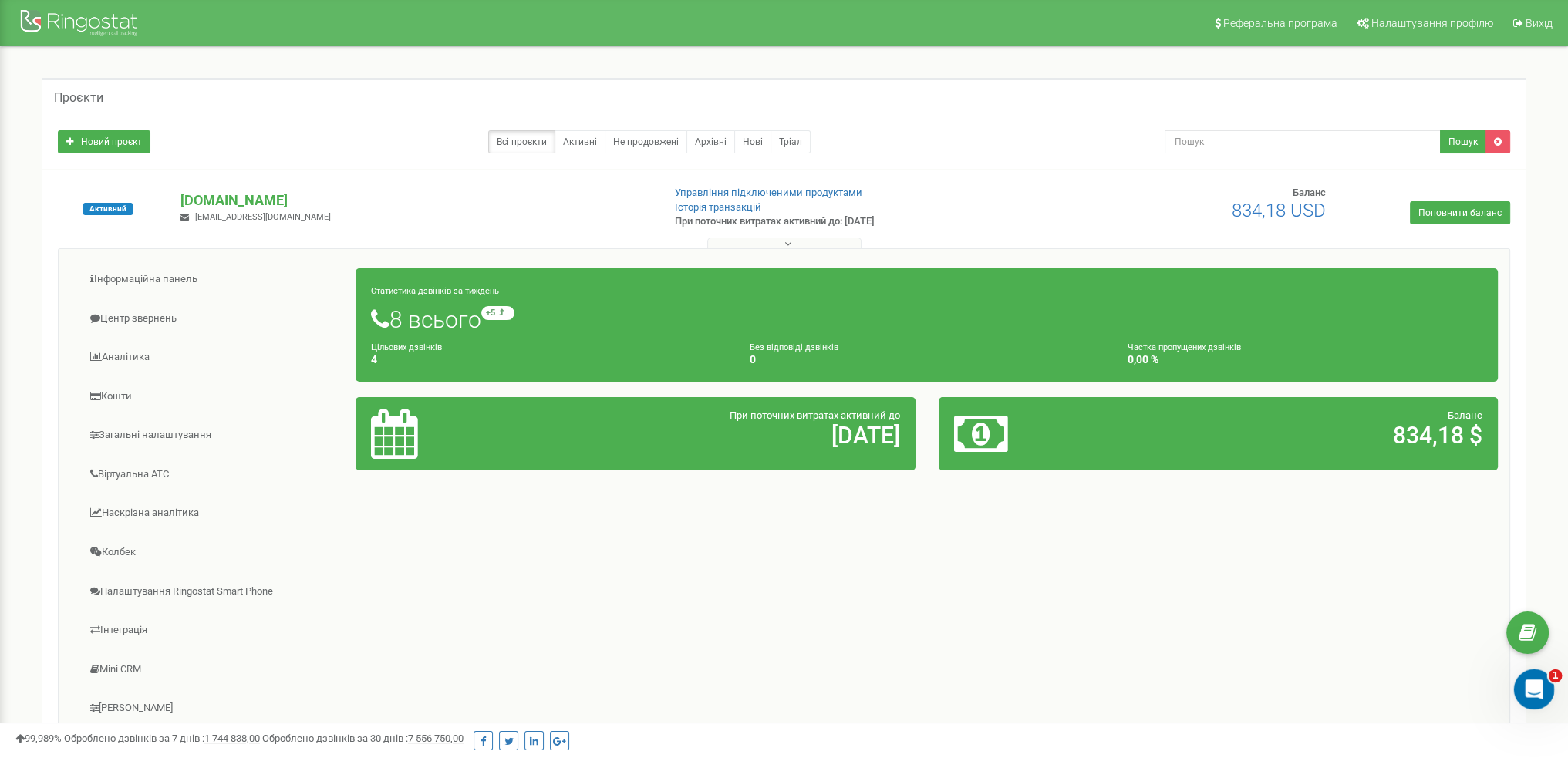
click at [1544, 687] on div "Open Intercom Messenger" at bounding box center [1531, 687] width 51 height 51
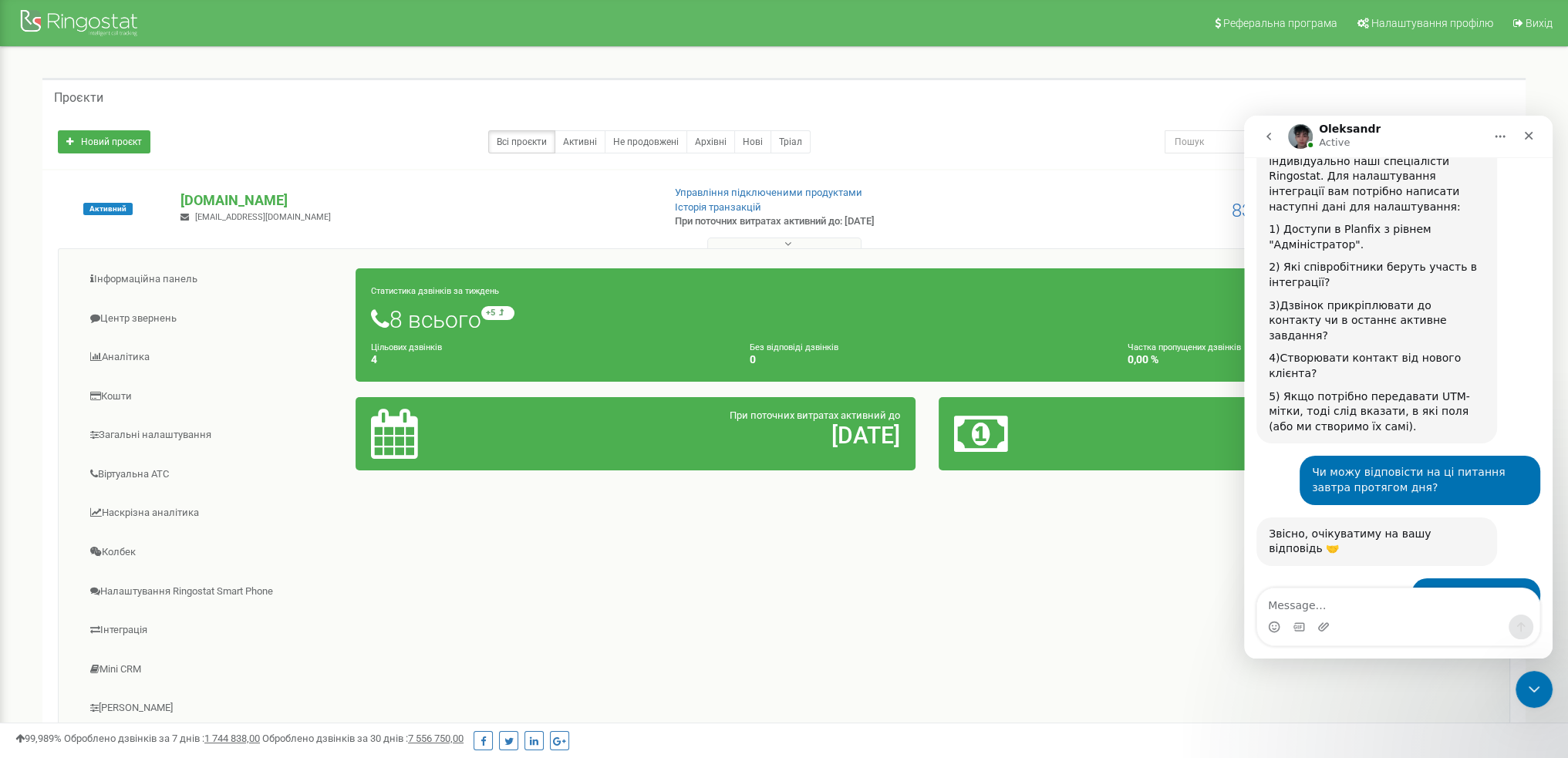
scroll to position [1406, 0]
click at [1531, 688] on icon "Close Intercom Messenger" at bounding box center [1530, 687] width 10 height 7
